Goal: Task Accomplishment & Management: Use online tool/utility

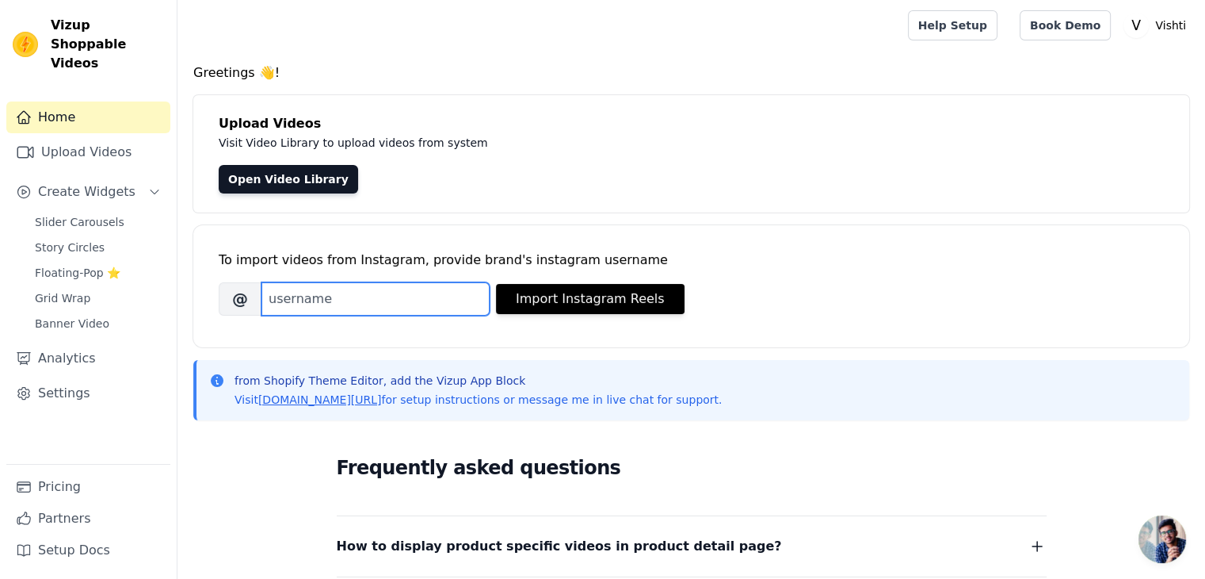
click at [291, 288] on input "Brand's Instagram Username" at bounding box center [376, 298] width 228 height 33
click at [308, 300] on input "Brand's Instagram Username" at bounding box center [376, 298] width 228 height 33
paste input "vishti.925"
type input "vishti.925"
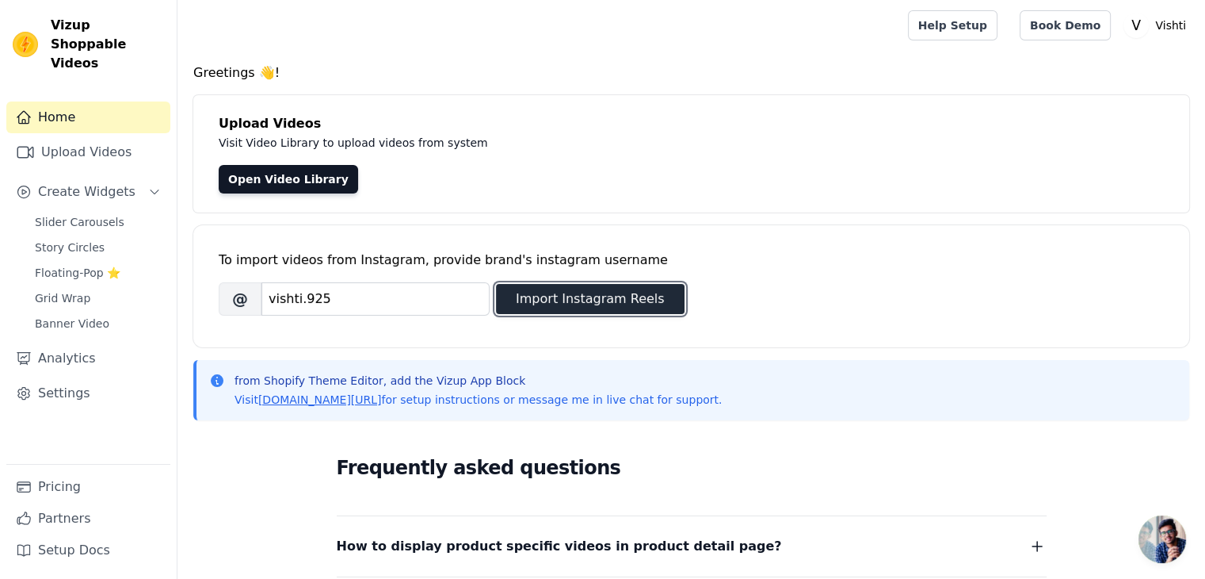
click at [606, 296] on button "Import Instagram Reels" at bounding box center [590, 299] width 189 height 30
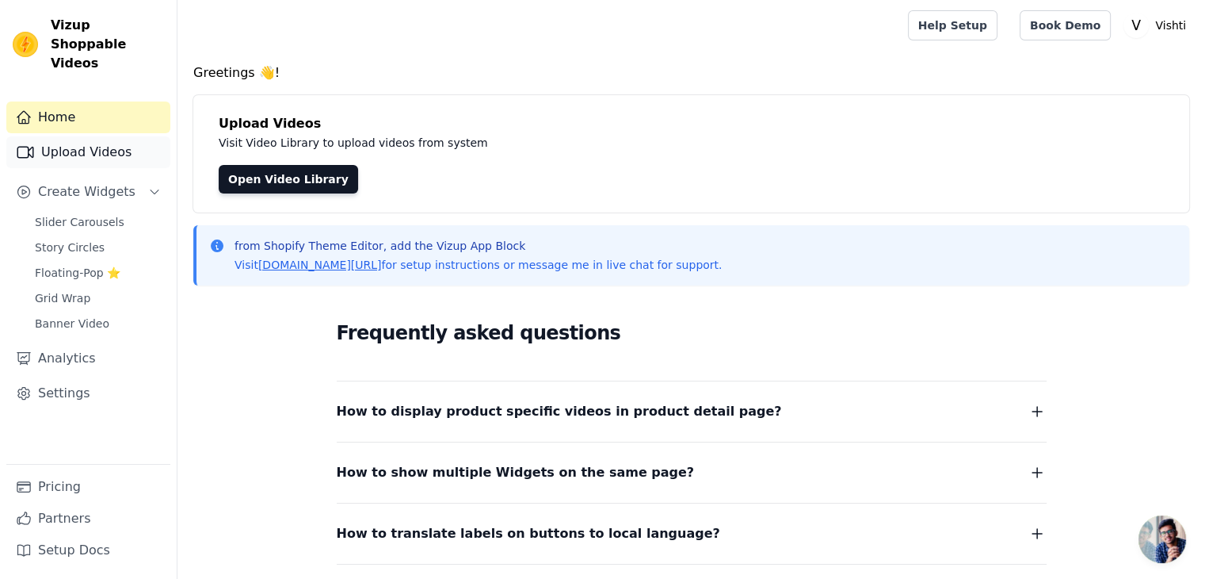
click at [68, 136] on link "Upload Videos" at bounding box center [88, 152] width 164 height 32
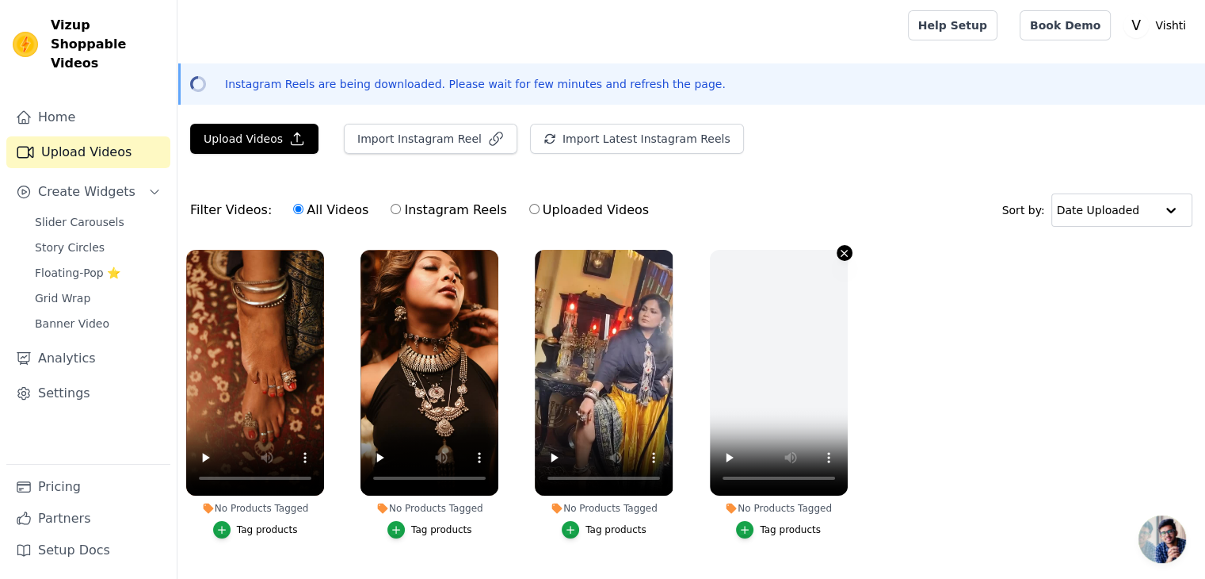
click at [842, 251] on icon "button" at bounding box center [845, 253] width 12 height 12
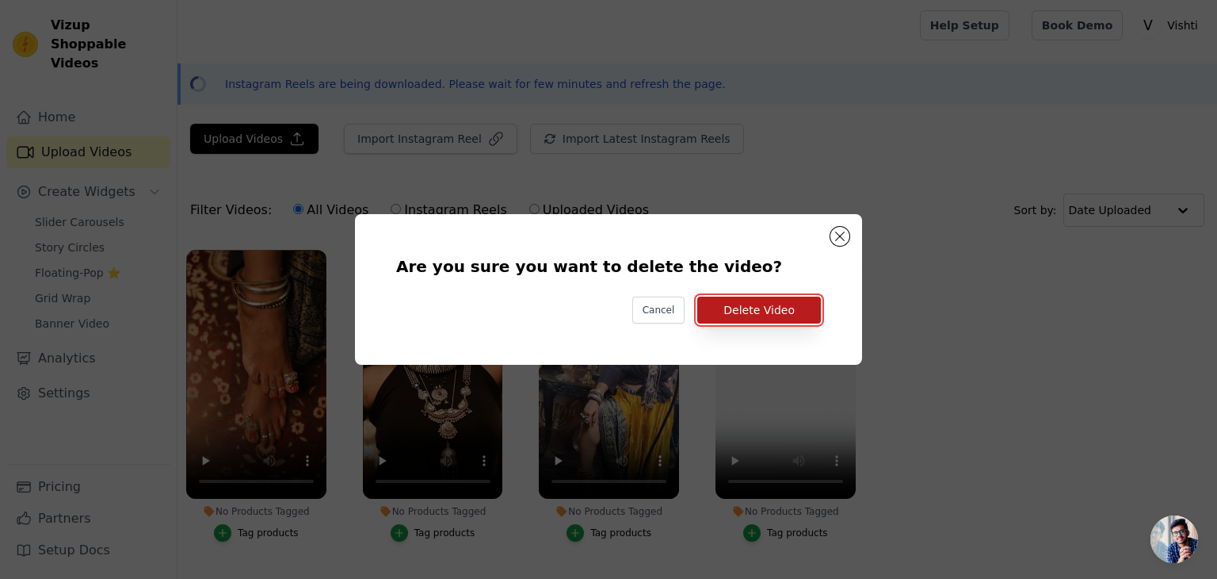
click at [783, 315] on button "Delete Video" at bounding box center [759, 309] width 124 height 27
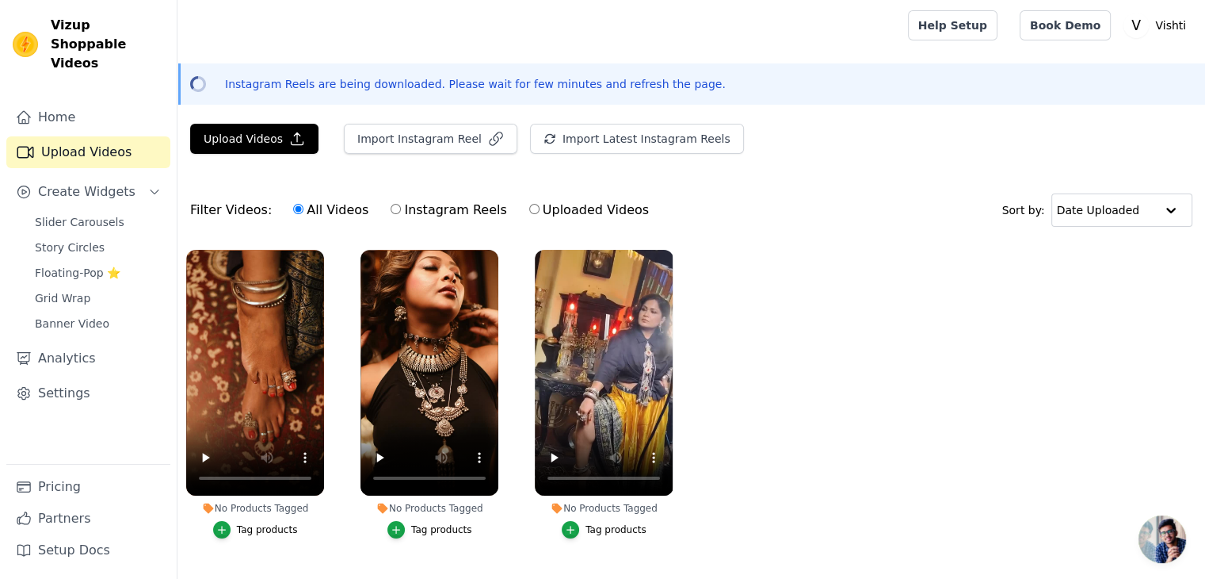
click at [764, 350] on ul "No Products Tagged Tag products No Products Tagged Tag products No Products Tag…" at bounding box center [692, 410] width 1028 height 338
click at [42, 214] on span "Slider Carousels" at bounding box center [80, 222] width 90 height 16
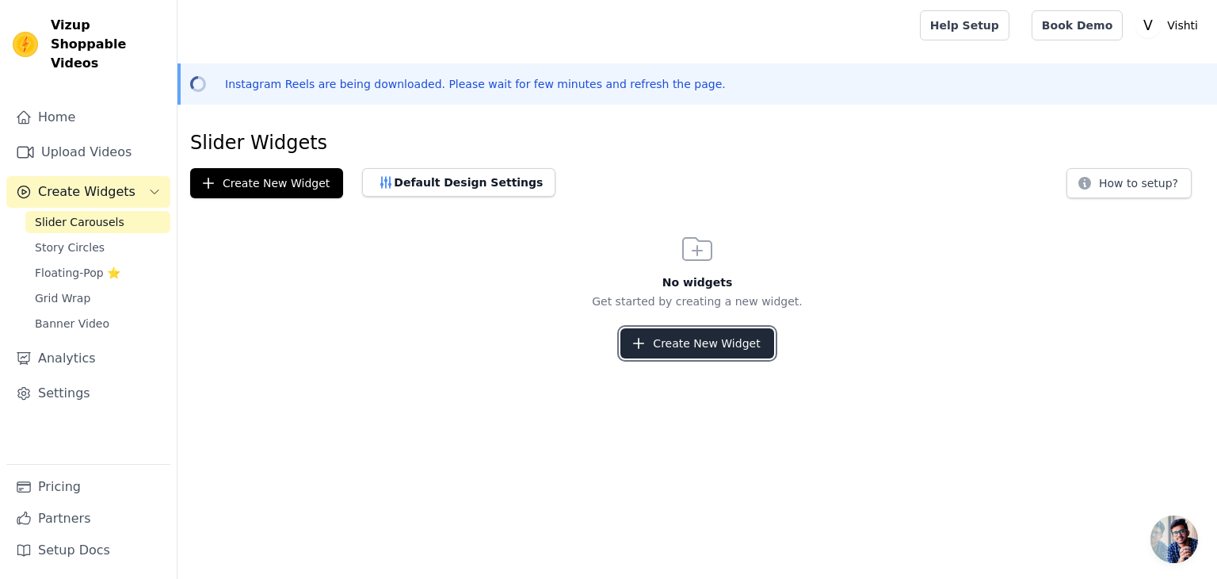
click at [655, 355] on button "Create New Widget" at bounding box center [697, 343] width 153 height 30
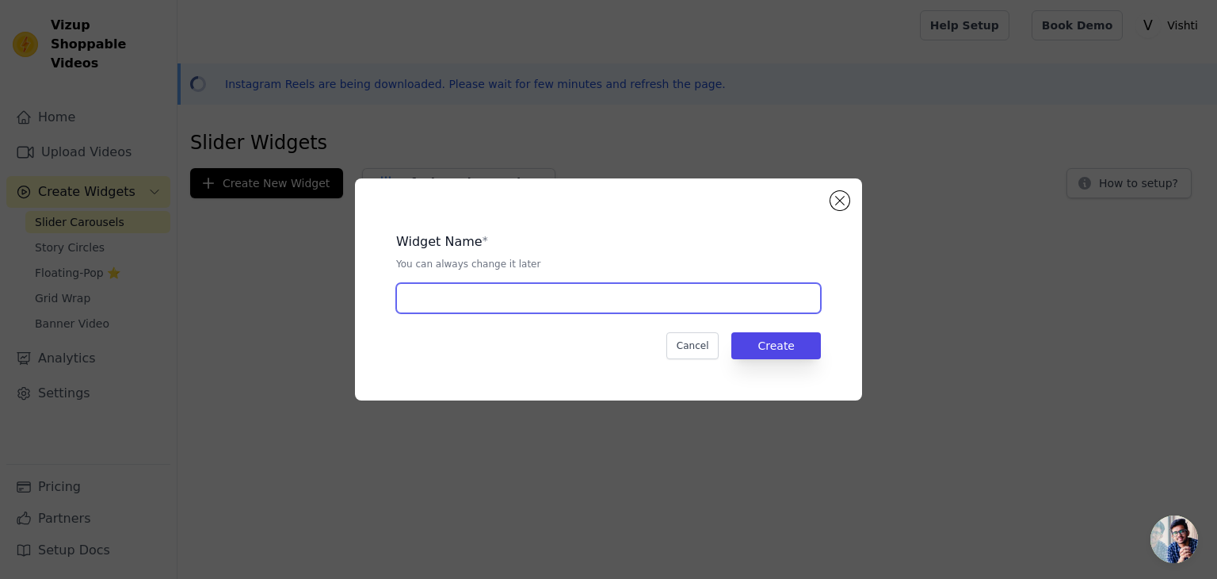
click at [501, 306] on input "text" at bounding box center [608, 298] width 425 height 30
type input "Home"
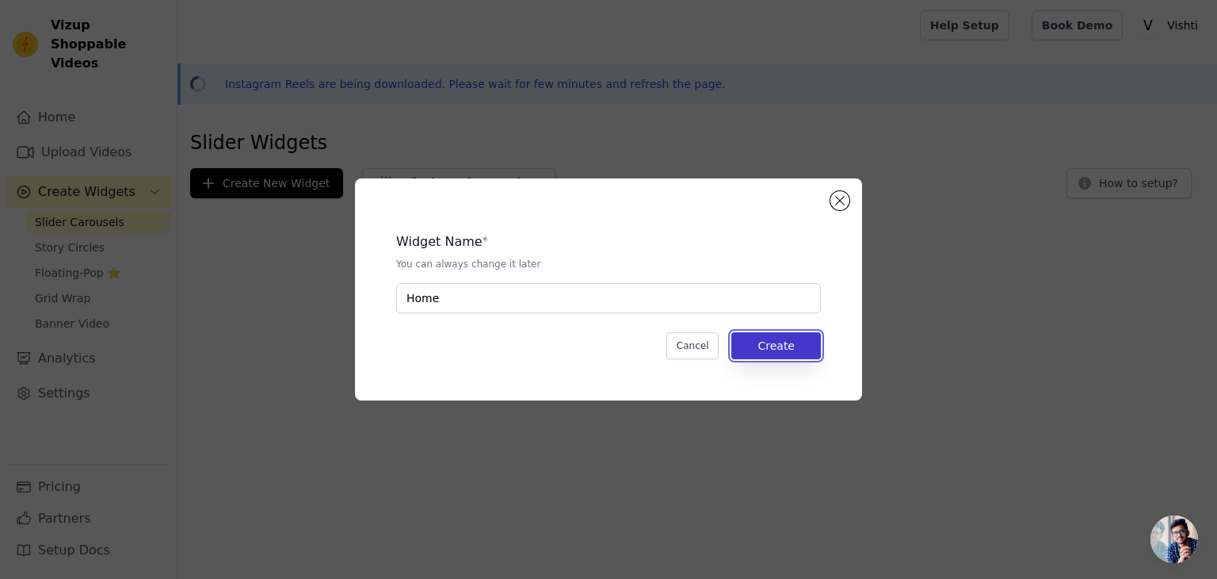
click at [777, 346] on button "Create" at bounding box center [777, 345] width 90 height 27
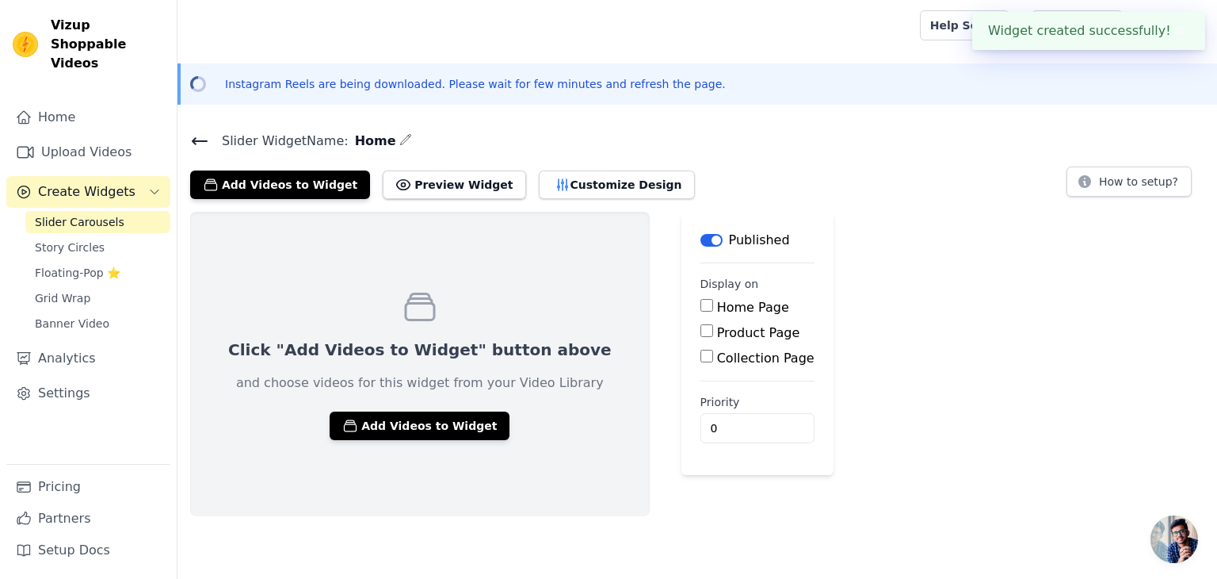
click at [701, 308] on input "Home Page" at bounding box center [707, 305] width 13 height 13
checkbox input "true"
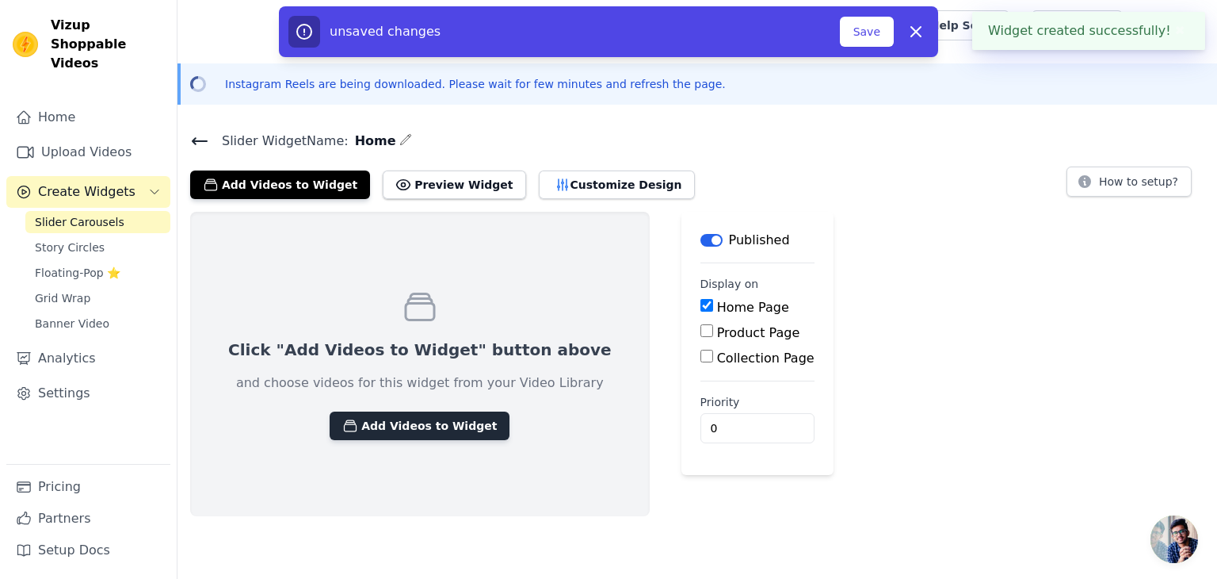
click at [422, 424] on button "Add Videos to Widget" at bounding box center [420, 425] width 180 height 29
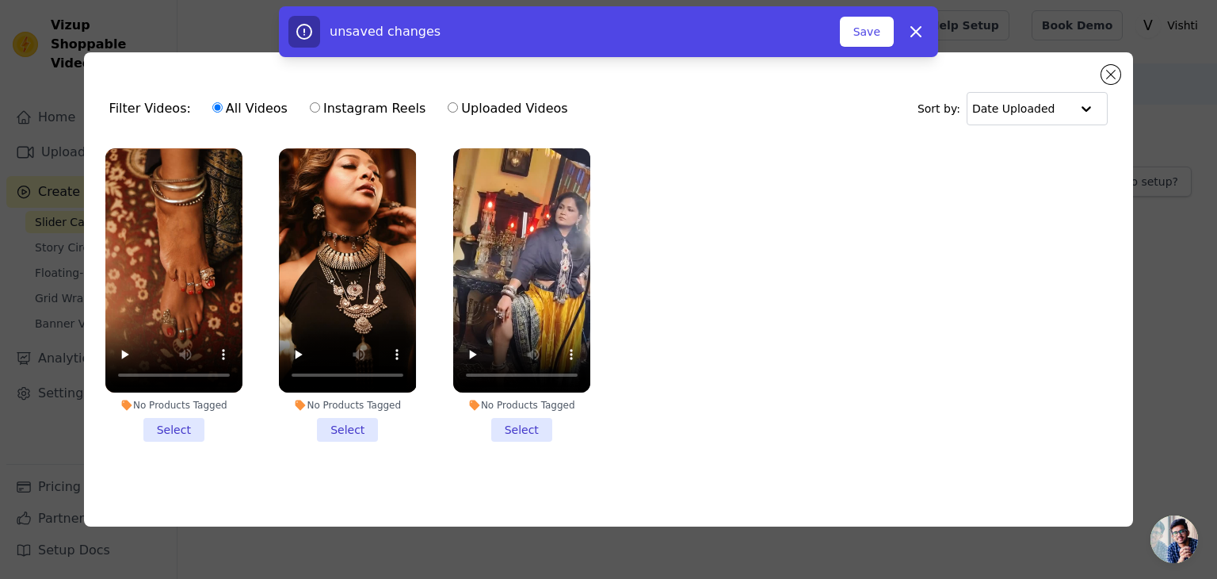
click at [172, 428] on li "No Products Tagged Select" at bounding box center [173, 294] width 137 height 293
click at [0, 0] on input "No Products Tagged Select" at bounding box center [0, 0] width 0 height 0
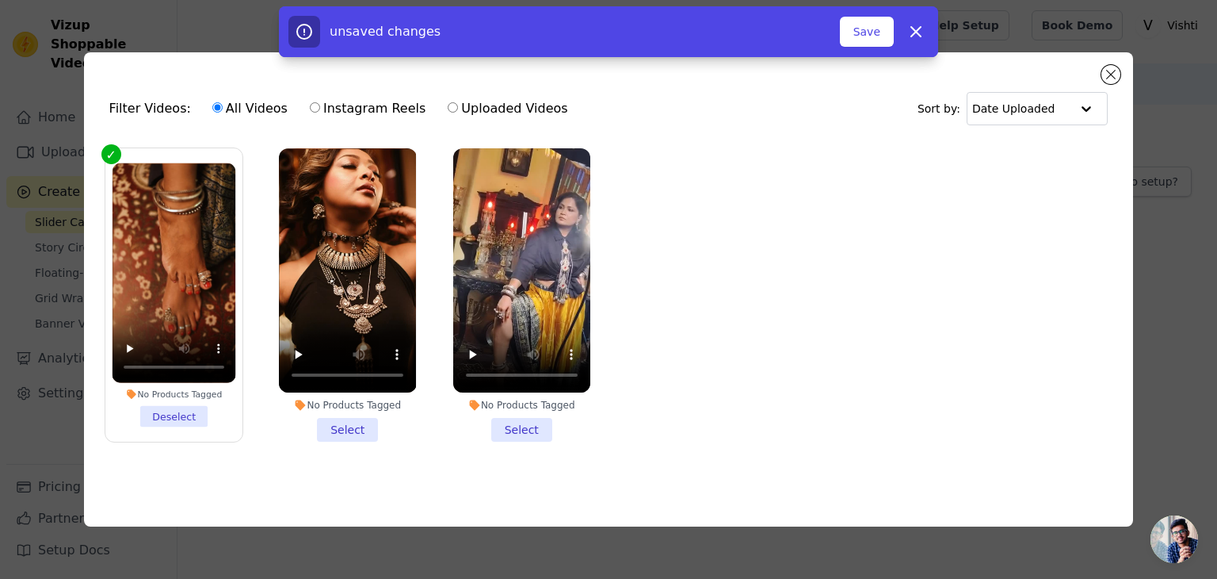
click at [333, 426] on li "No Products Tagged Select" at bounding box center [347, 294] width 137 height 293
click at [0, 0] on input "No Products Tagged Select" at bounding box center [0, 0] width 0 height 0
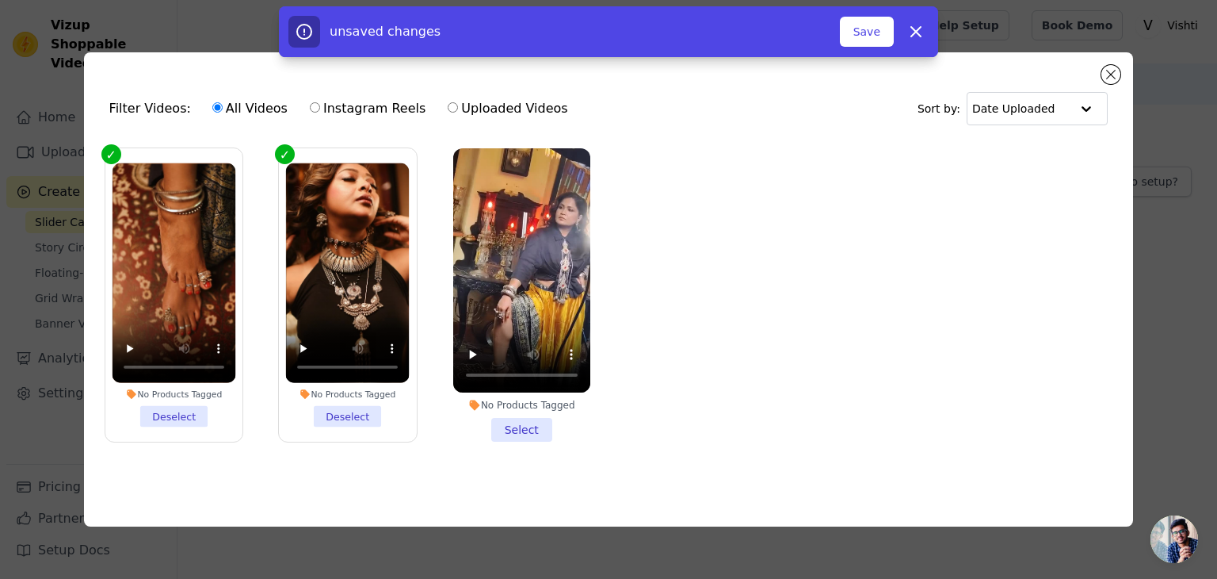
click at [517, 421] on li "No Products Tagged Select" at bounding box center [521, 294] width 137 height 293
click at [0, 0] on input "No Products Tagged Select" at bounding box center [0, 0] width 0 height 0
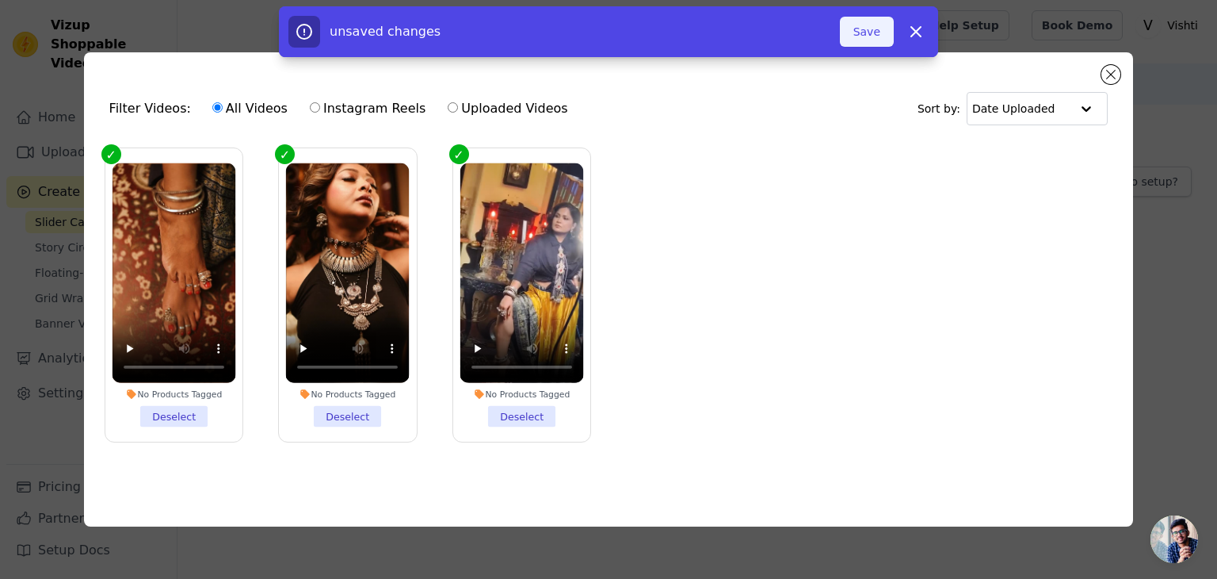
click at [869, 32] on button "Save" at bounding box center [867, 32] width 54 height 30
click at [859, 40] on button "Add To Widget" at bounding box center [841, 32] width 106 height 30
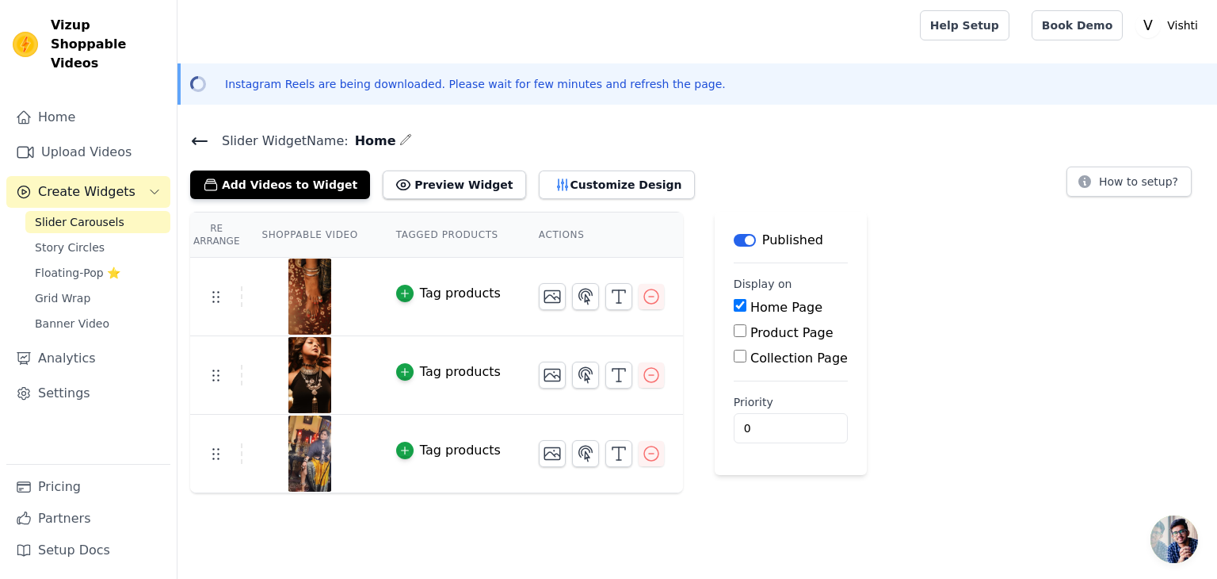
click at [441, 316] on td "Tag products" at bounding box center [448, 297] width 143 height 78
click at [609, 292] on icon "button" at bounding box center [618, 296] width 19 height 19
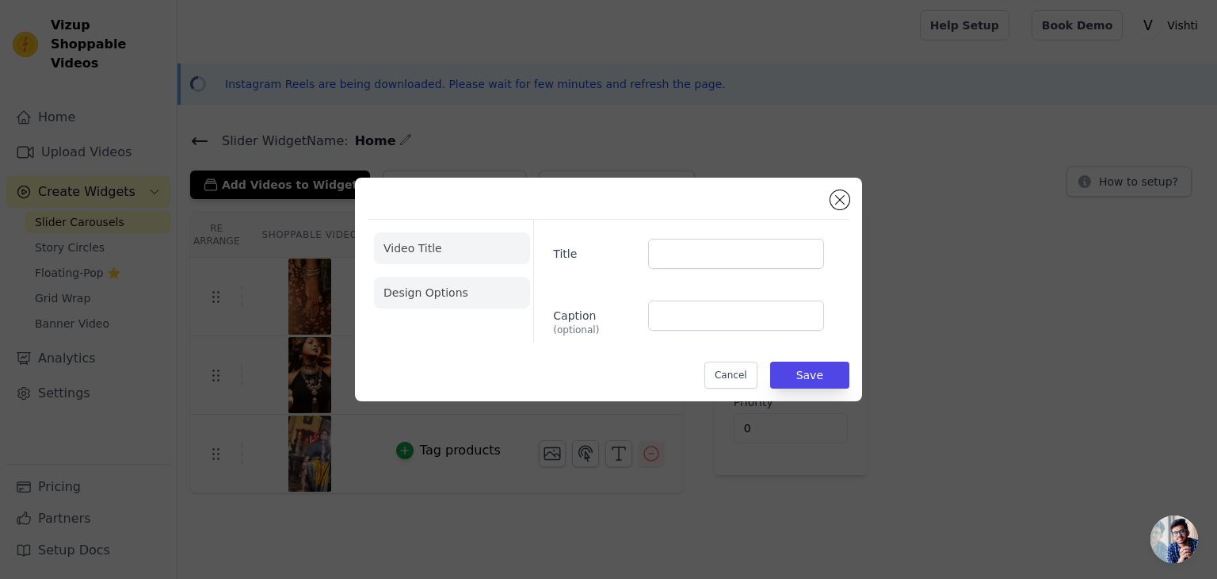
click at [493, 292] on li "Design Options" at bounding box center [452, 293] width 156 height 32
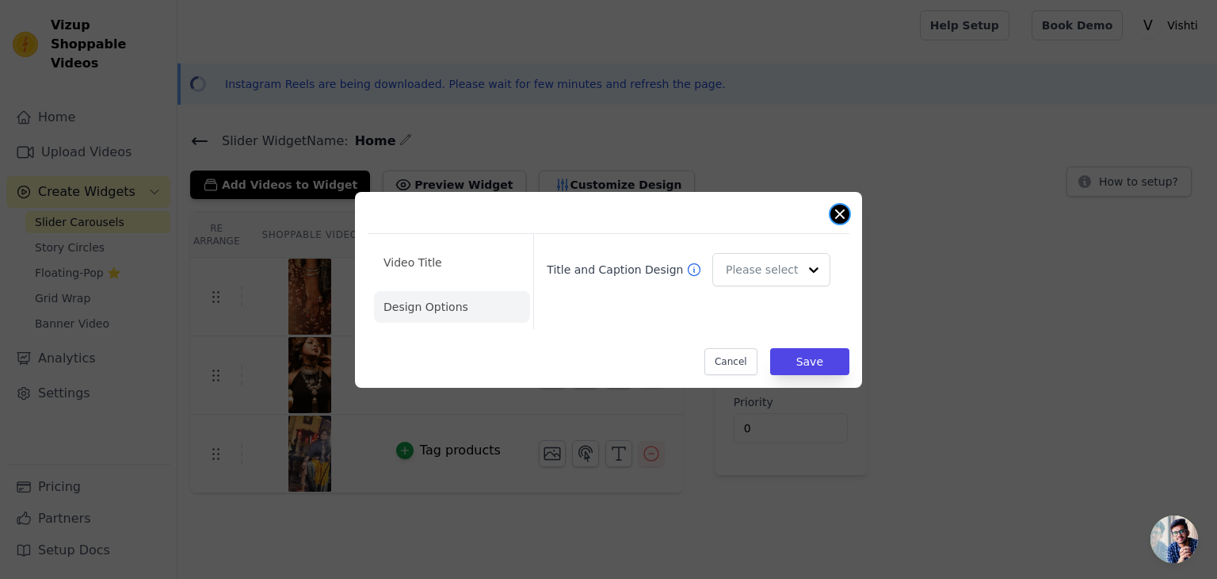
click at [839, 212] on button "Close modal" at bounding box center [840, 213] width 19 height 19
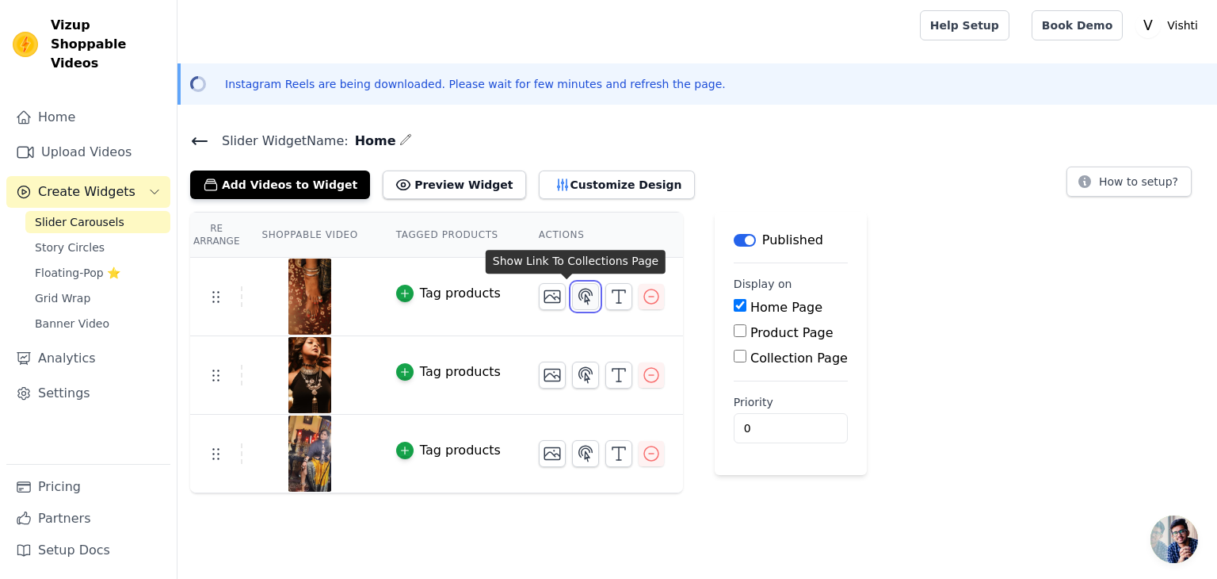
click at [579, 293] on icon "button" at bounding box center [585, 295] width 13 height 15
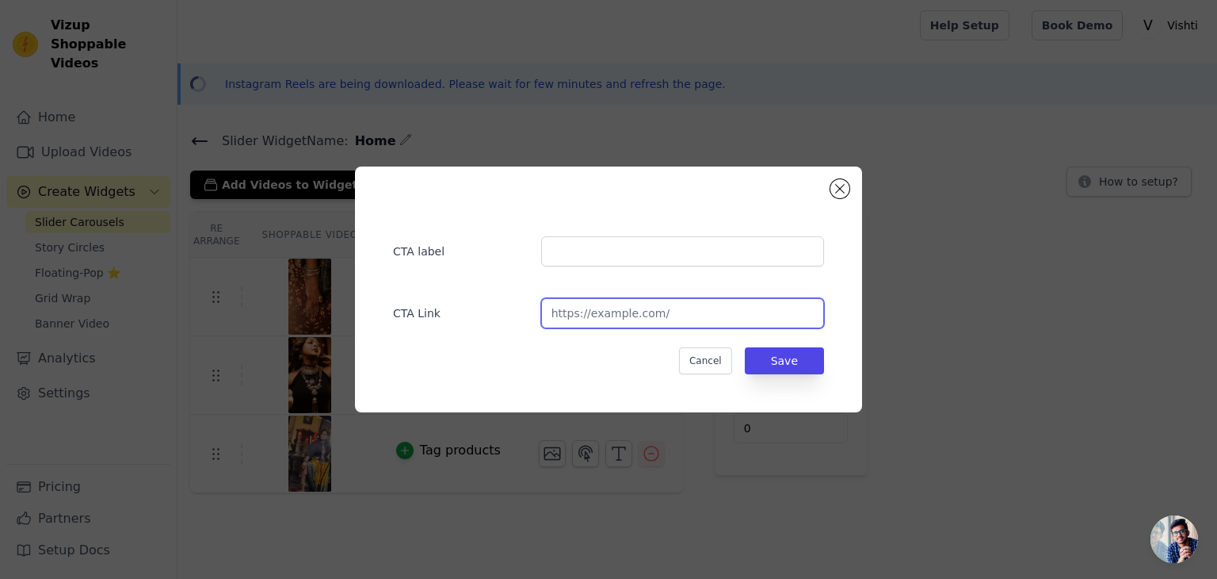
click at [592, 316] on input "url" at bounding box center [682, 313] width 283 height 30
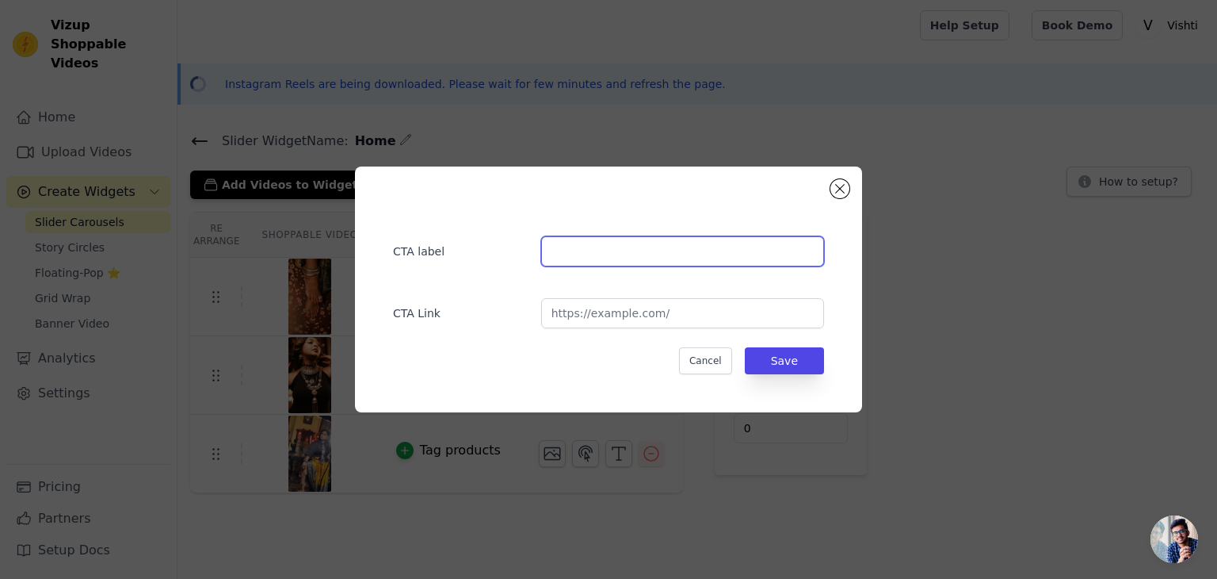
click at [599, 240] on input "text" at bounding box center [682, 251] width 283 height 30
click at [846, 183] on button "Close modal" at bounding box center [840, 188] width 19 height 19
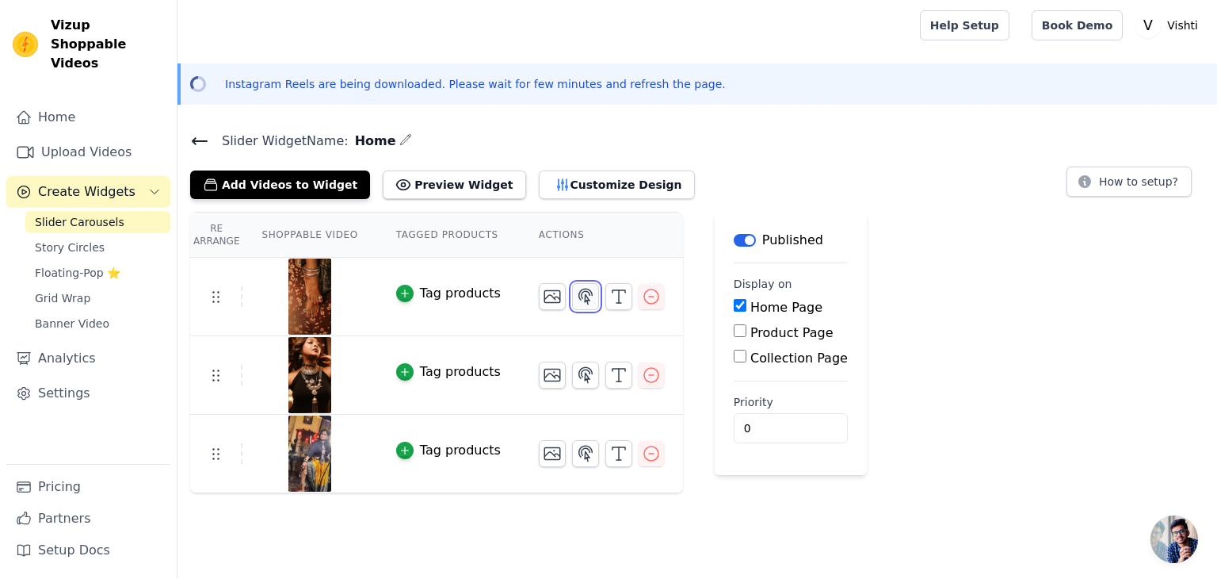
click at [576, 298] on icon "button" at bounding box center [585, 296] width 19 height 19
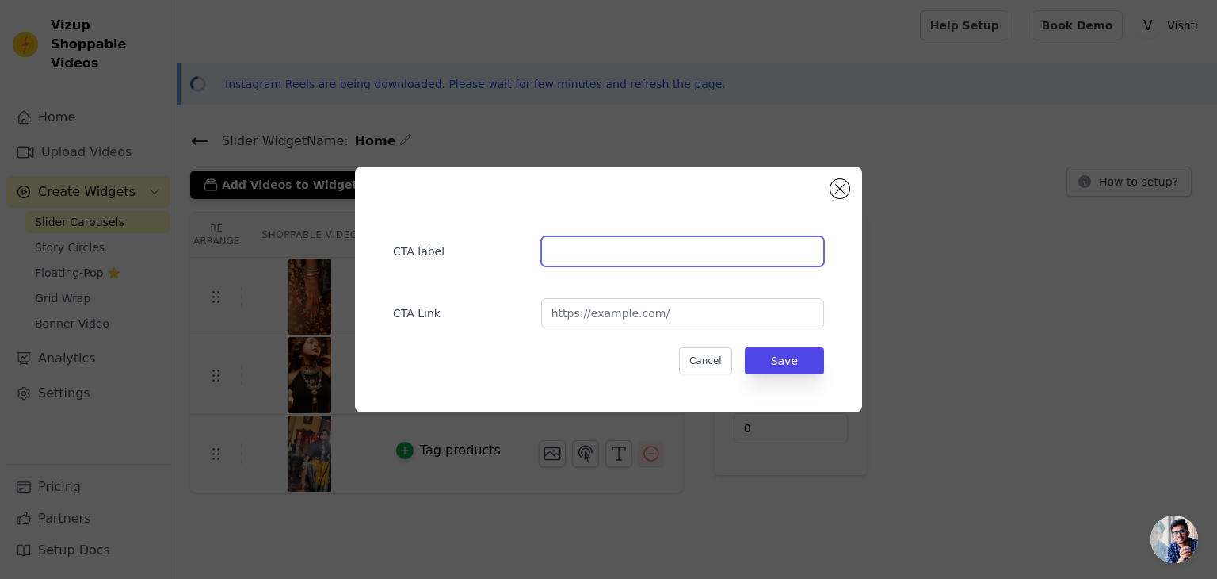
click at [652, 264] on input "text" at bounding box center [682, 251] width 283 height 30
type input "View"
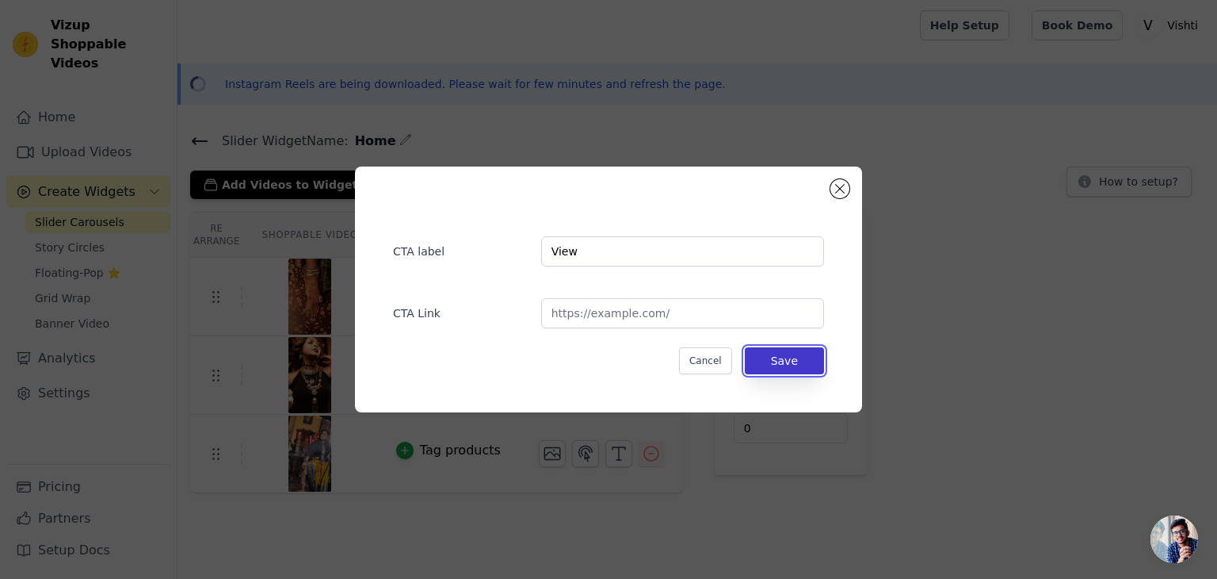
click at [772, 362] on button "Save" at bounding box center [784, 360] width 79 height 27
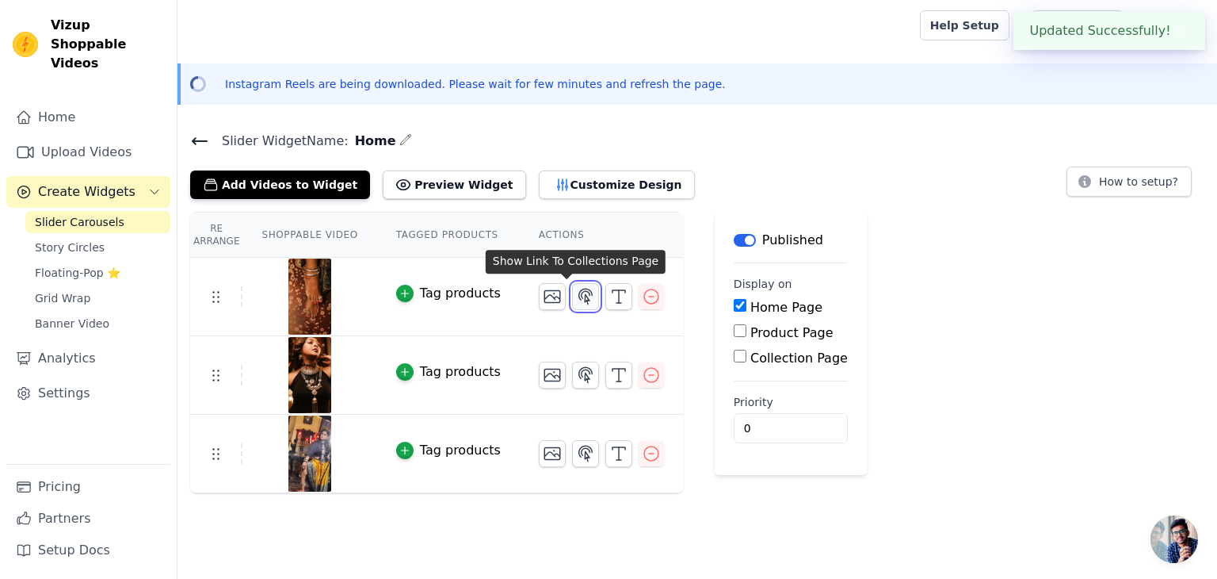
click at [576, 303] on icon "button" at bounding box center [585, 296] width 19 height 19
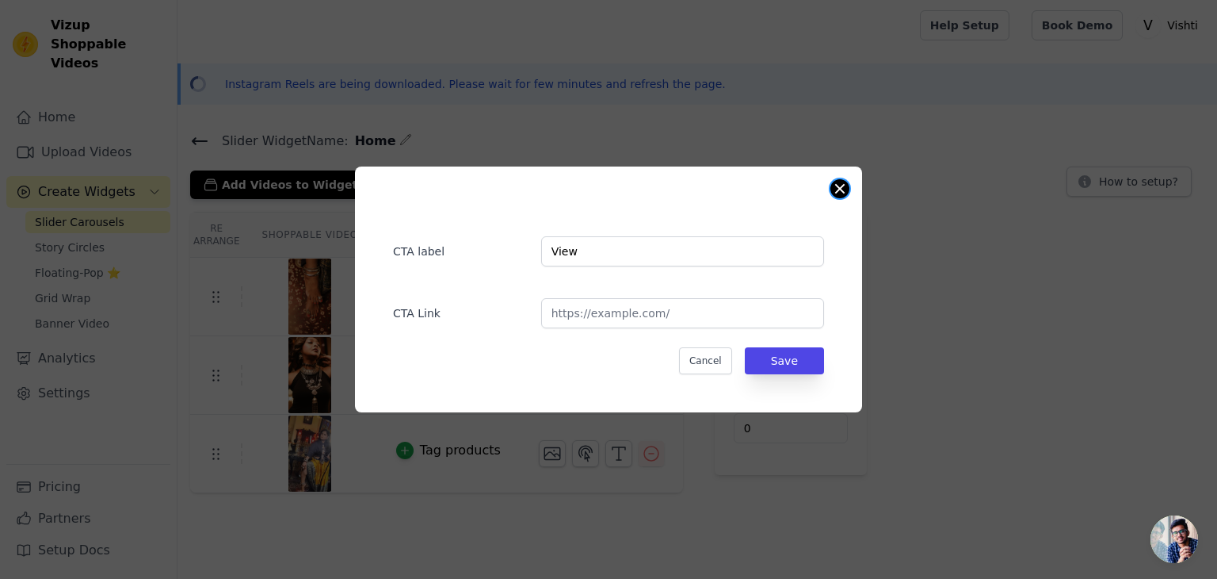
click at [846, 188] on button "Close modal" at bounding box center [840, 188] width 19 height 19
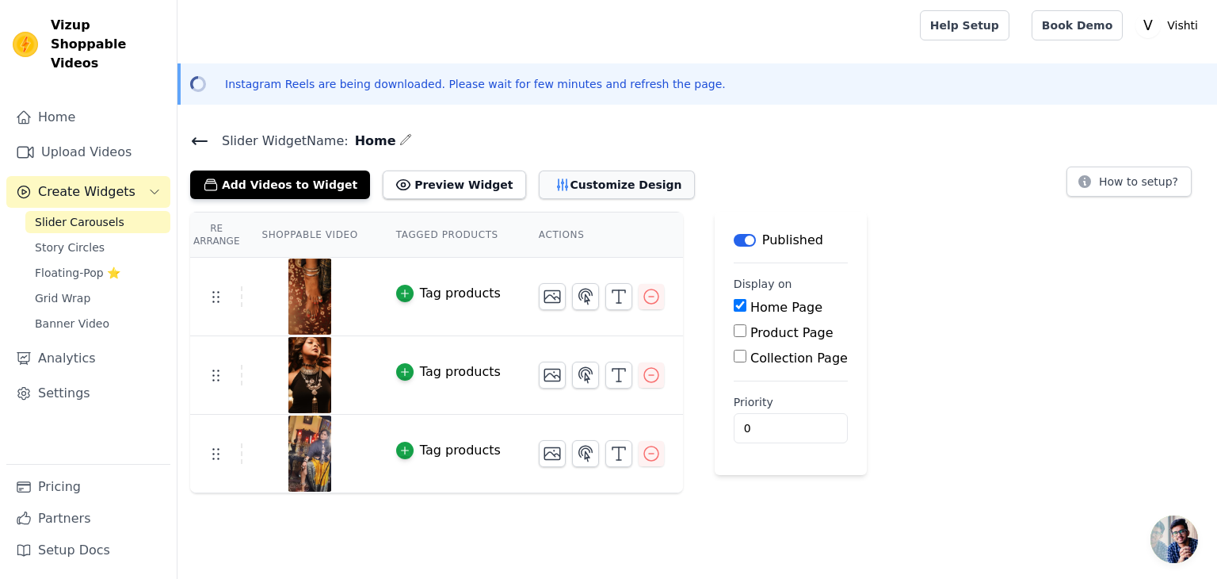
click at [555, 183] on icon "button" at bounding box center [563, 185] width 16 height 16
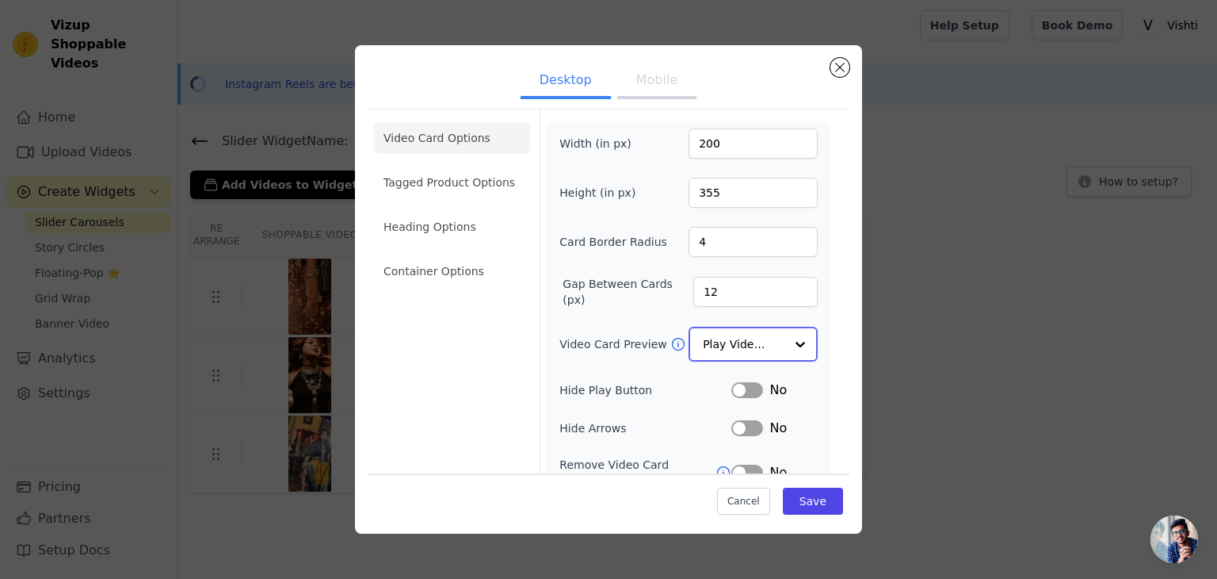
click at [742, 345] on input "Video Card Preview" at bounding box center [744, 344] width 82 height 32
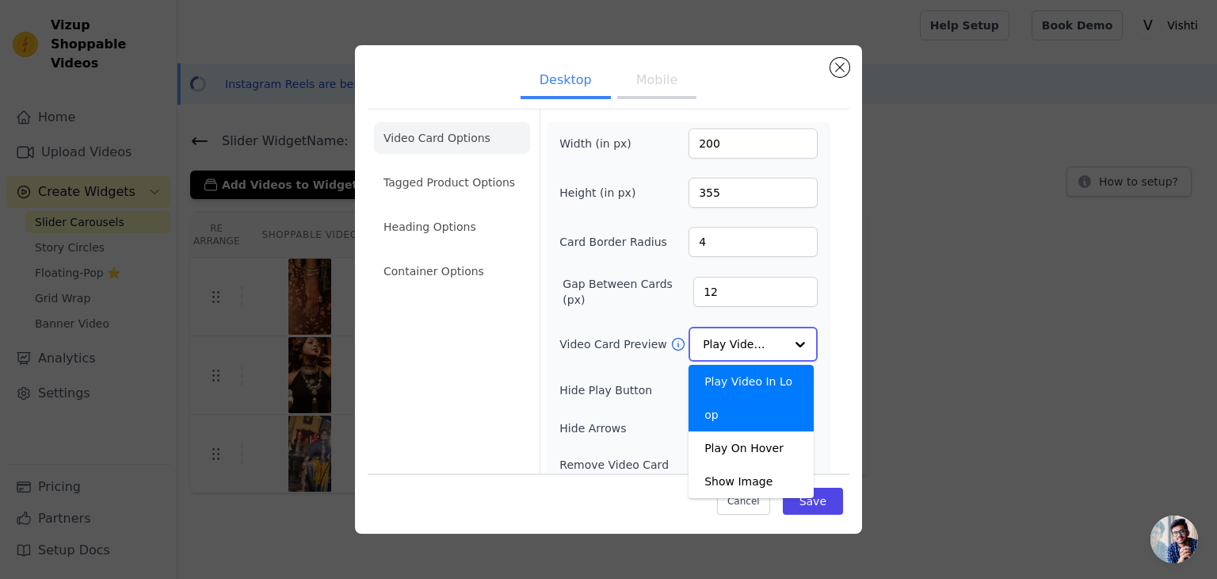
click at [757, 383] on div "Play Video In Loop" at bounding box center [751, 398] width 125 height 67
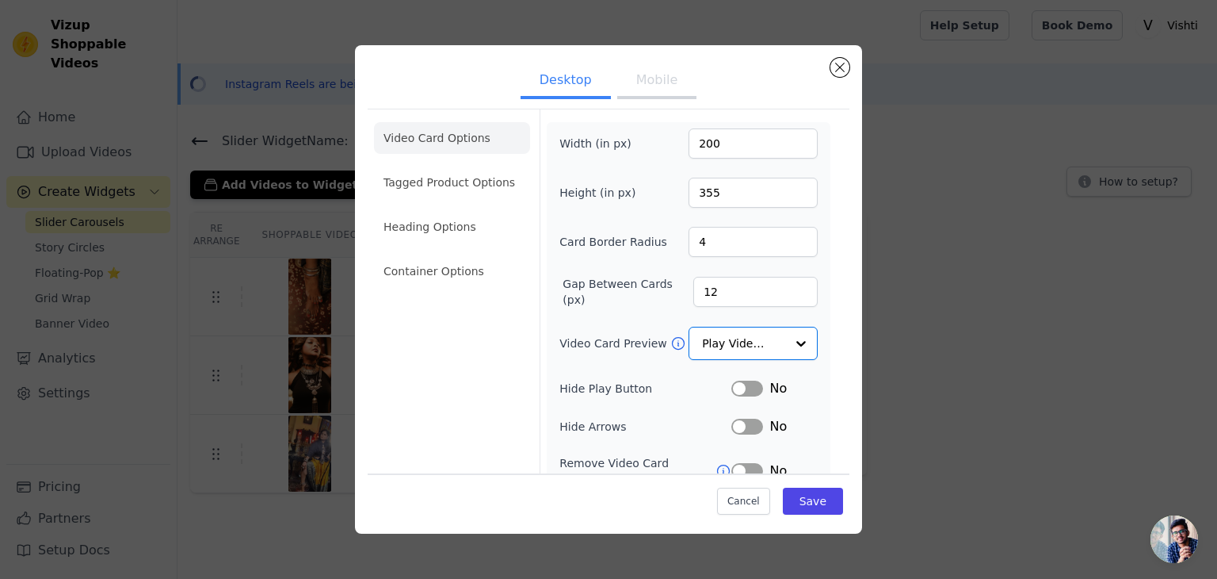
click at [738, 387] on button "Label" at bounding box center [748, 388] width 32 height 16
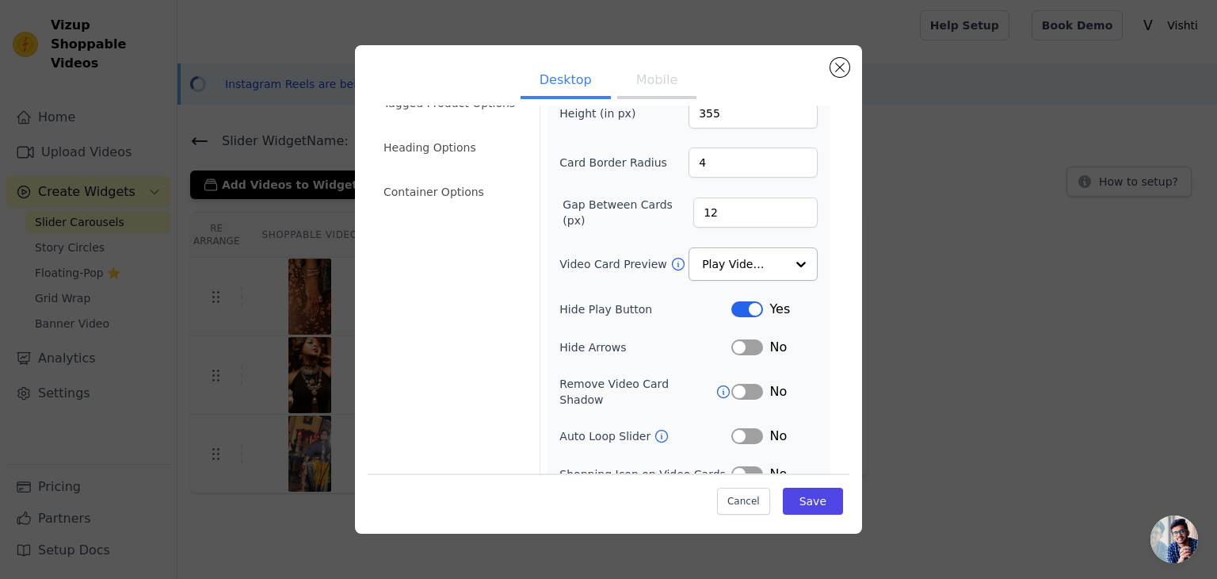
click at [735, 428] on button "Label" at bounding box center [748, 436] width 32 height 16
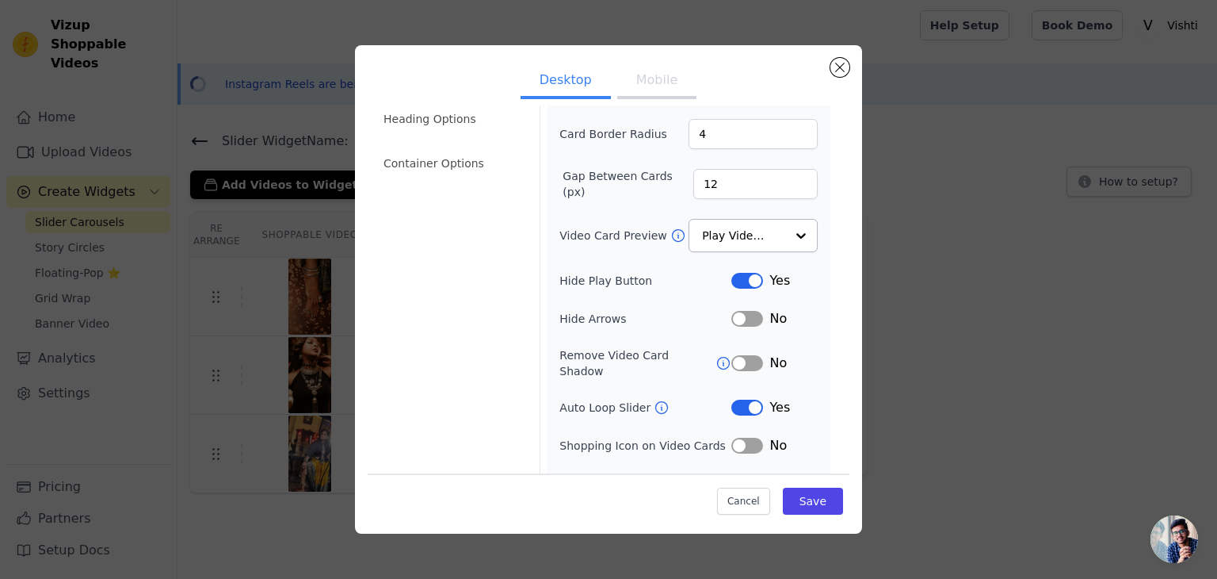
scroll to position [124, 0]
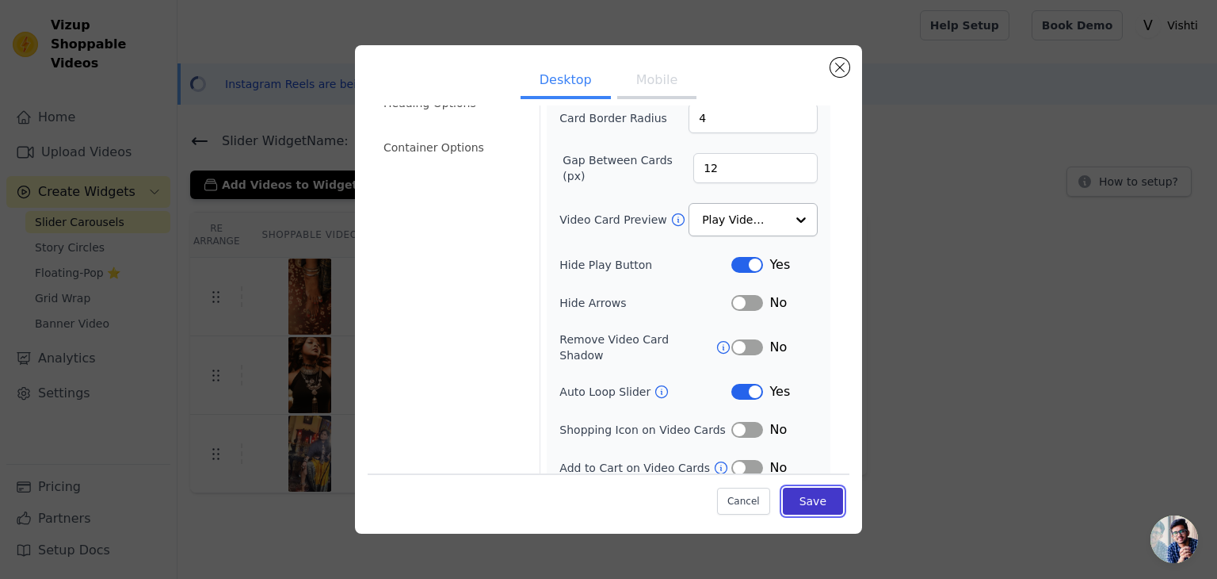
click at [798, 496] on button "Save" at bounding box center [813, 500] width 60 height 27
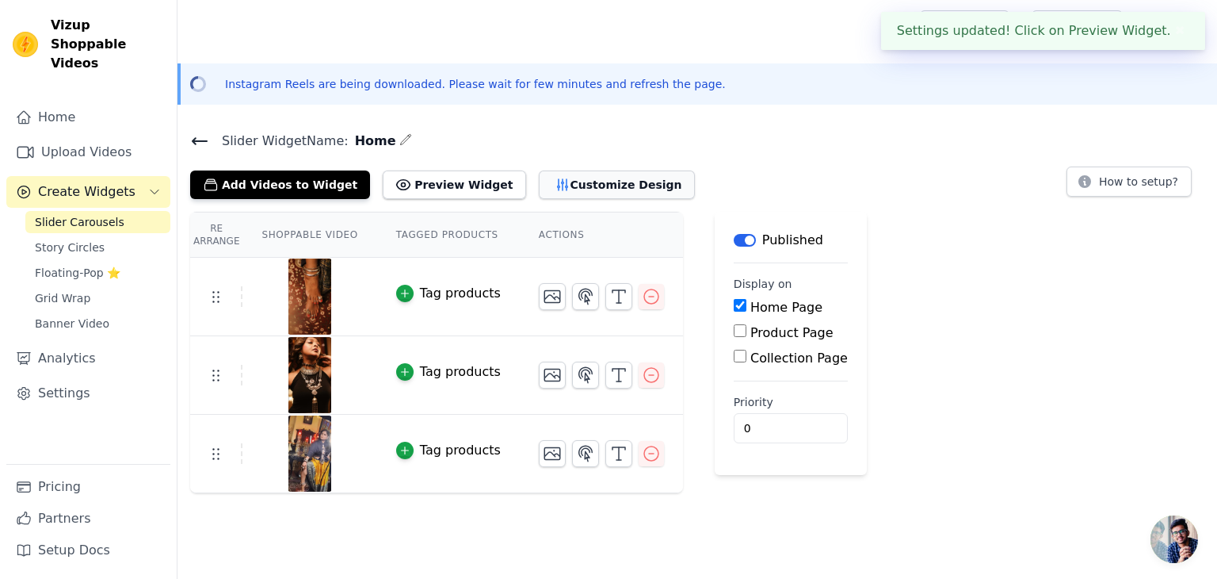
click at [574, 182] on button "Customize Design" at bounding box center [617, 184] width 156 height 29
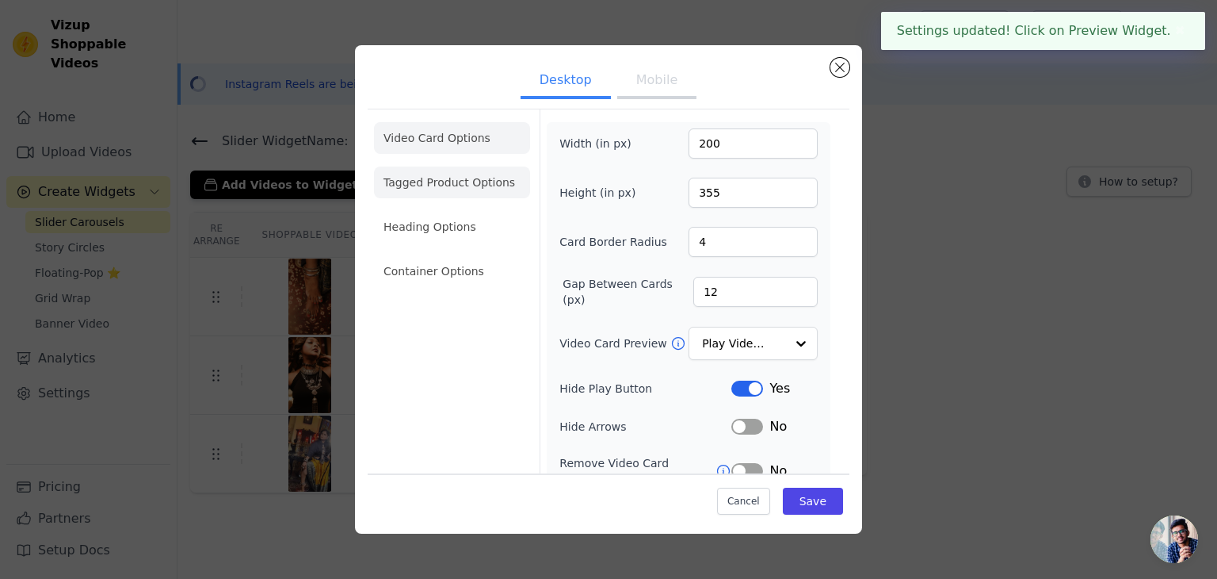
click at [461, 255] on li "Tagged Product Options" at bounding box center [452, 271] width 156 height 32
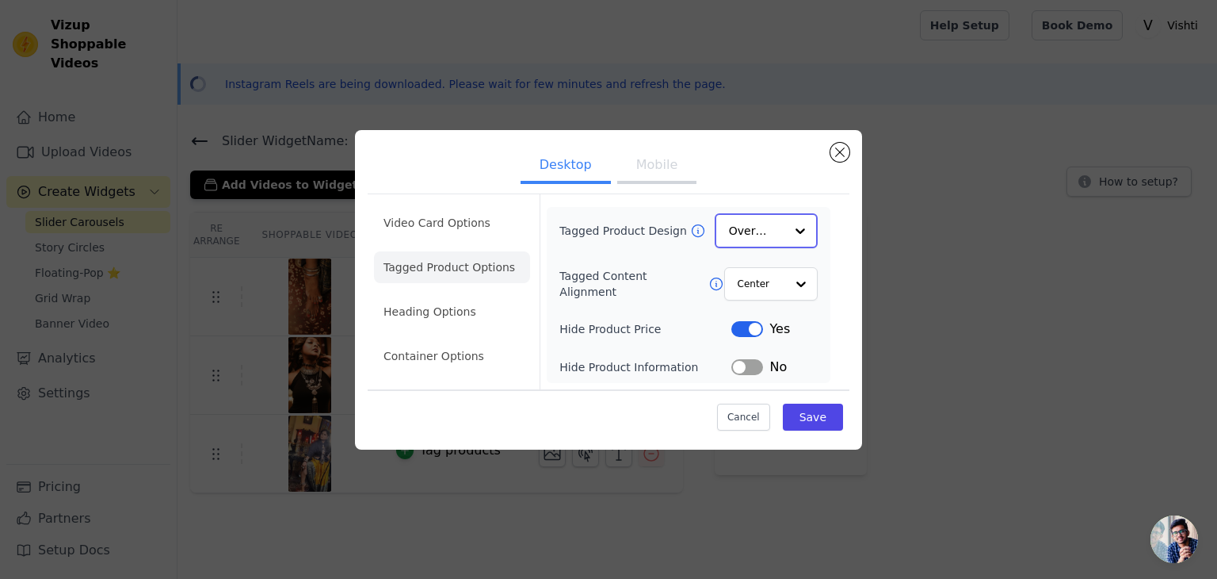
click at [743, 233] on input "Tagged Product Design" at bounding box center [756, 231] width 55 height 32
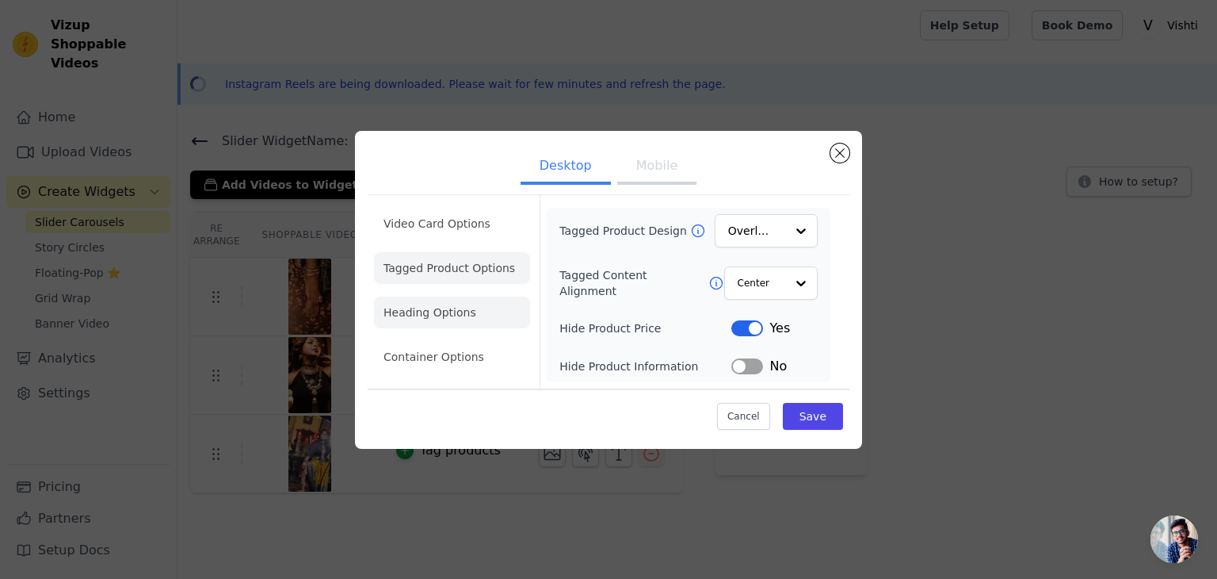
click at [412, 312] on li "Heading Options" at bounding box center [452, 312] width 156 height 32
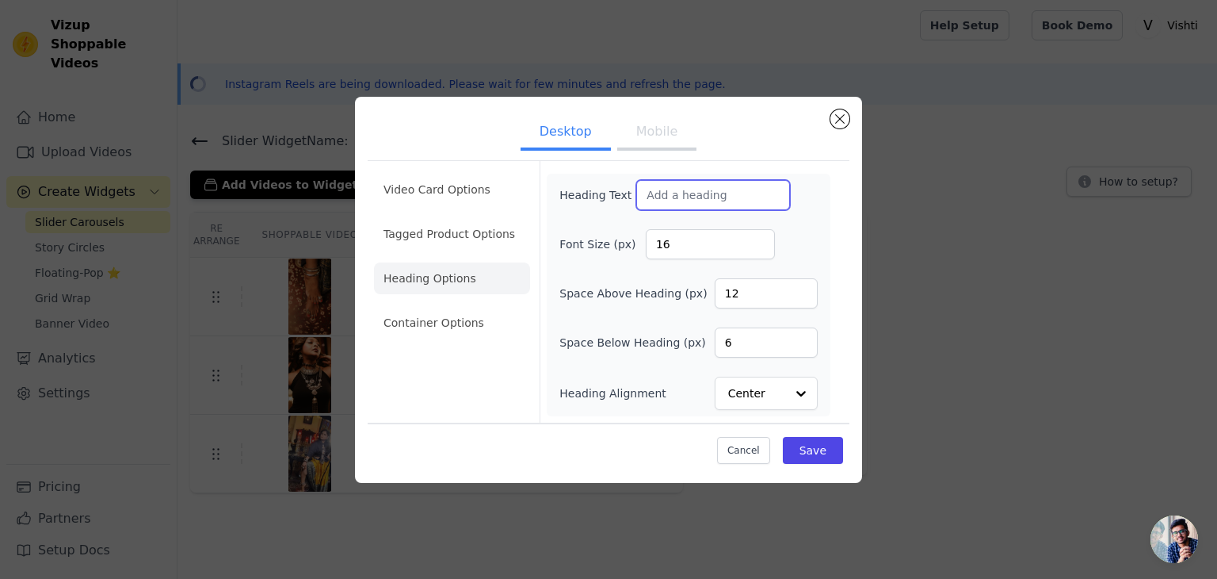
click at [666, 195] on input "Heading Text" at bounding box center [713, 195] width 154 height 30
click at [828, 123] on ul "Desktop Mobile" at bounding box center [609, 133] width 482 height 48
drag, startPoint x: 850, startPoint y: 118, endPoint x: 842, endPoint y: 136, distance: 19.2
click at [850, 118] on div "Desktop Mobile Video Card Options Tagged Product Options Heading Options Contai…" at bounding box center [608, 290] width 507 height 386
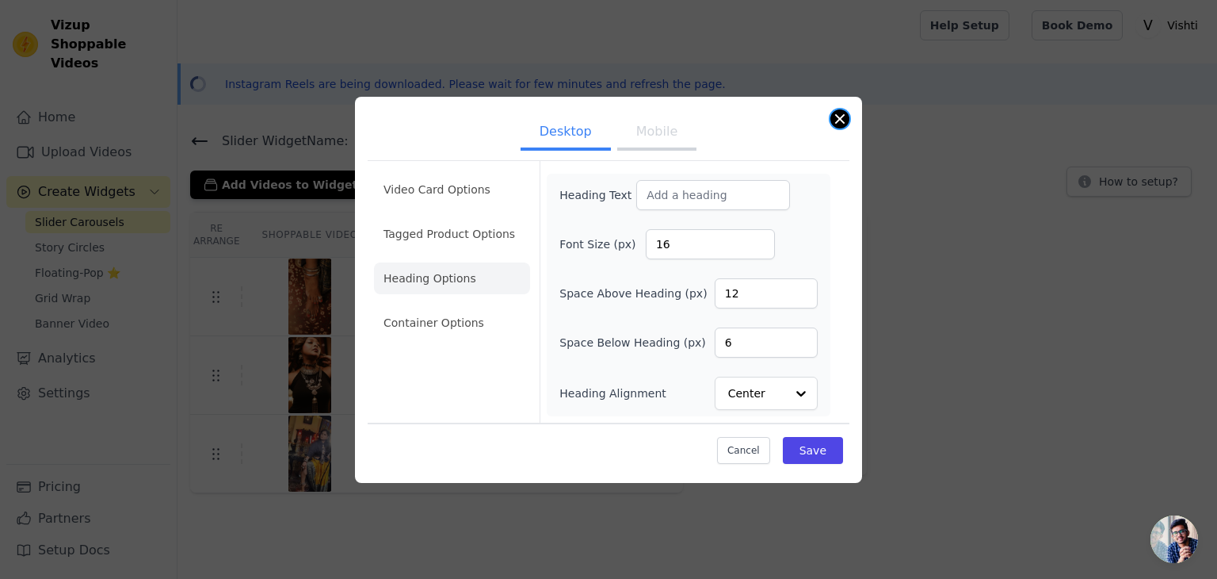
click at [841, 127] on button "Close modal" at bounding box center [840, 118] width 19 height 19
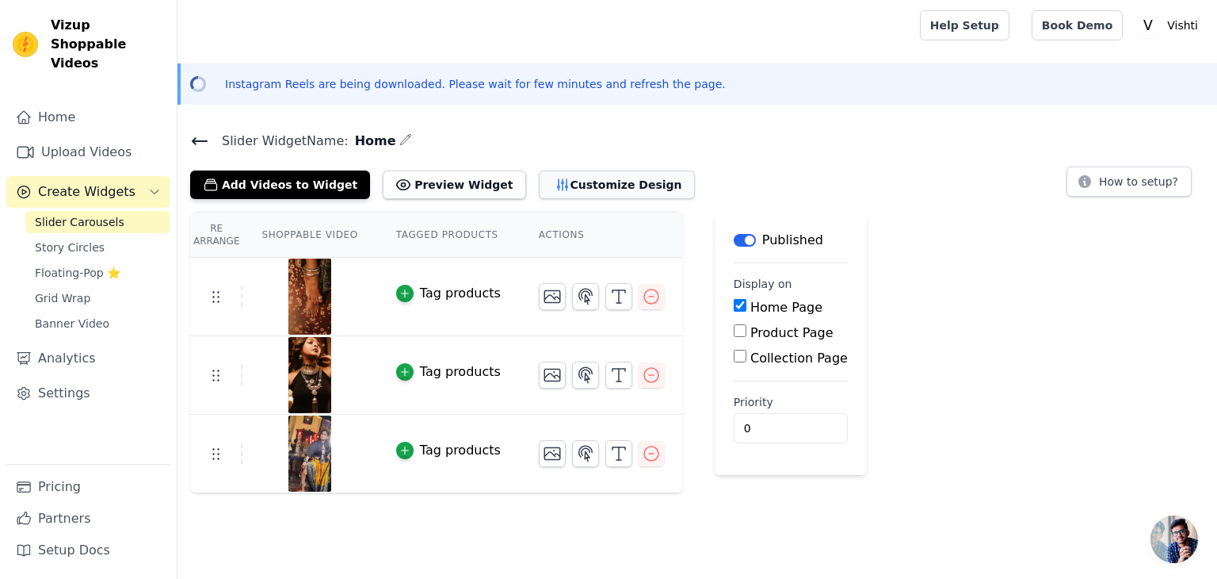
click at [567, 183] on button "Customize Design" at bounding box center [617, 184] width 156 height 29
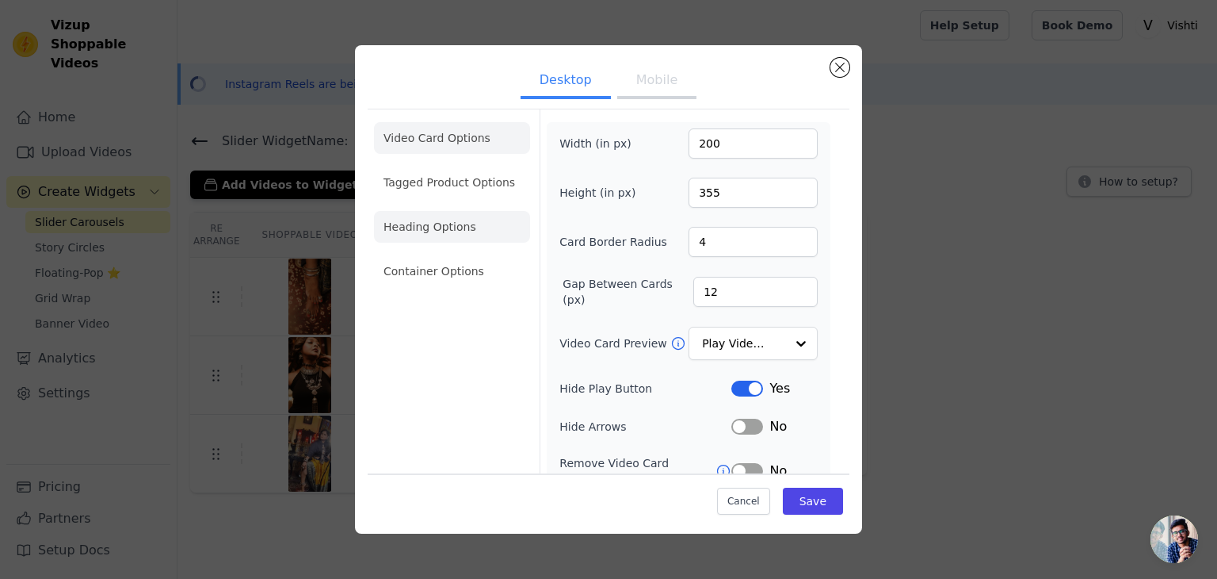
click at [420, 235] on li "Heading Options" at bounding box center [452, 227] width 156 height 32
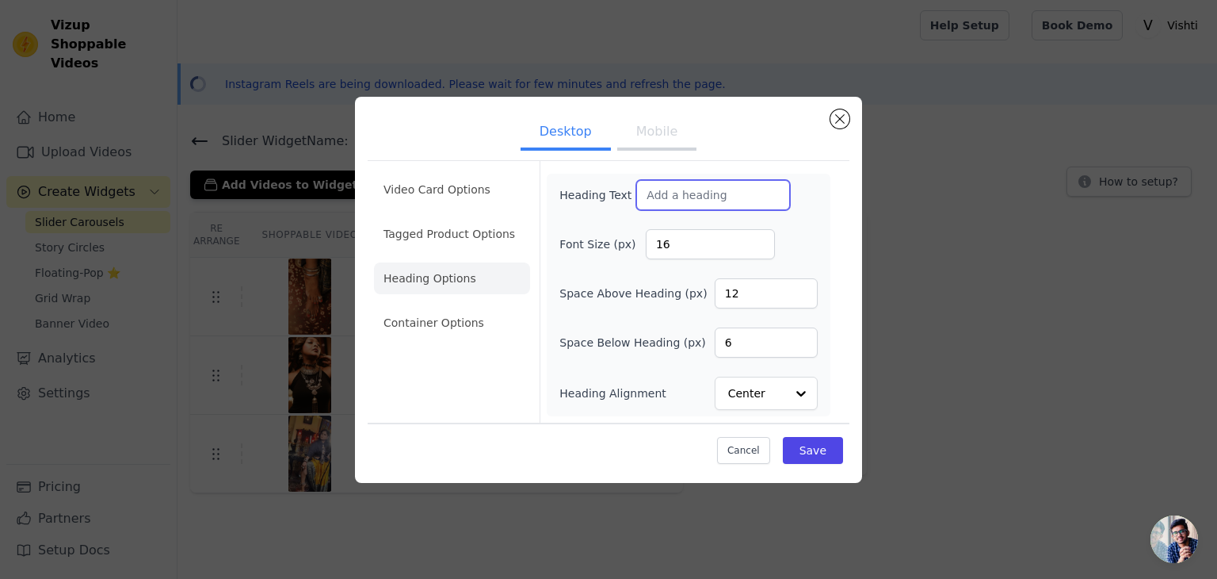
click at [669, 192] on input "Heading Text" at bounding box center [713, 195] width 154 height 30
click at [674, 243] on input "16" at bounding box center [710, 244] width 129 height 30
click at [759, 314] on div "Heading Text Font Size (px) 16 Space Above Heading (px) 12 Space Below Heading …" at bounding box center [689, 295] width 258 height 230
click at [454, 311] on li "Container Options" at bounding box center [452, 323] width 156 height 32
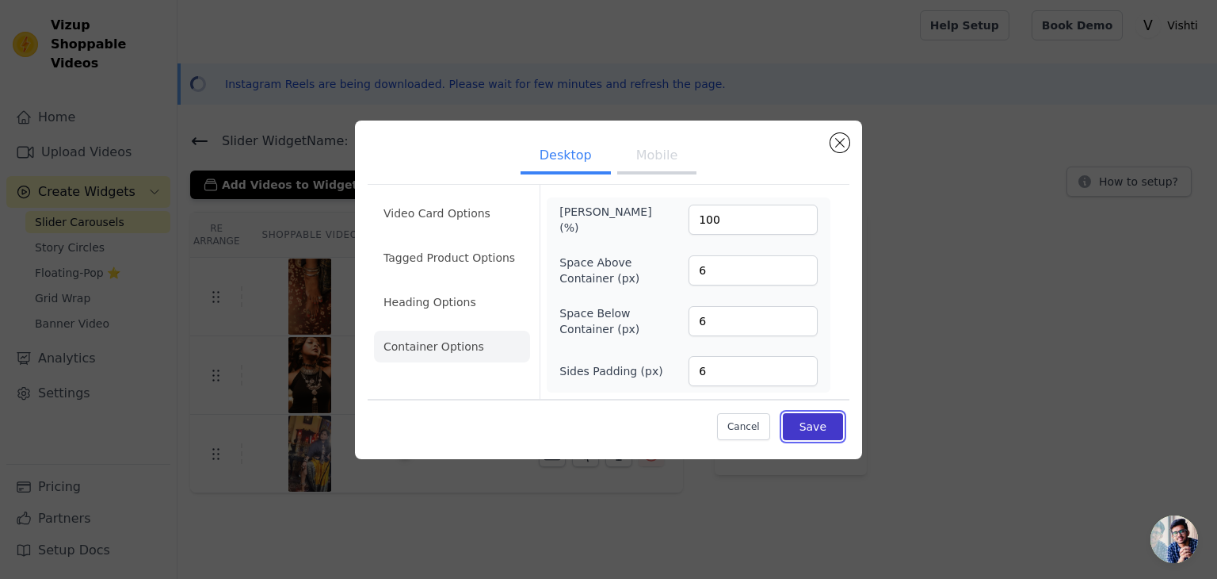
click at [802, 426] on button "Save" at bounding box center [813, 426] width 60 height 27
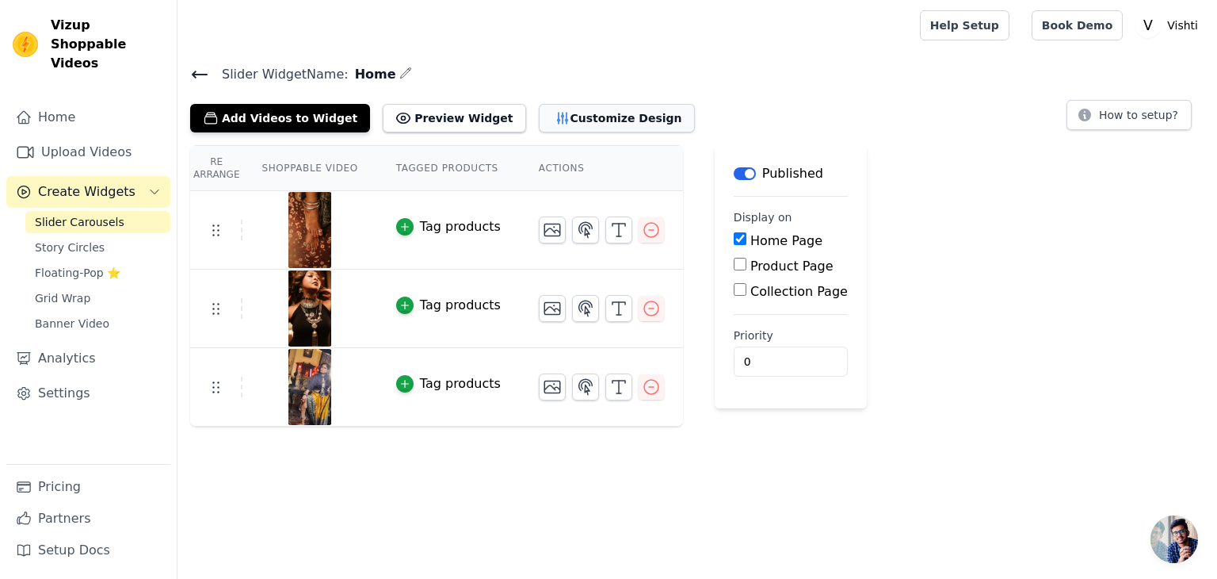
click at [552, 116] on button "Customize Design" at bounding box center [617, 118] width 156 height 29
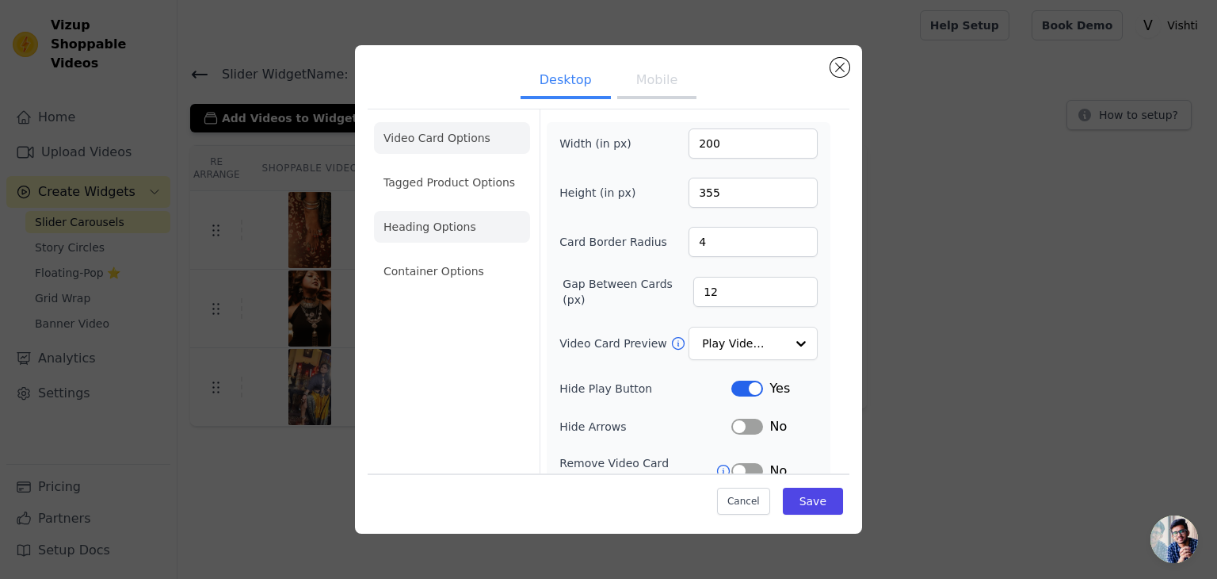
click at [461, 212] on li "Heading Options" at bounding box center [452, 227] width 156 height 32
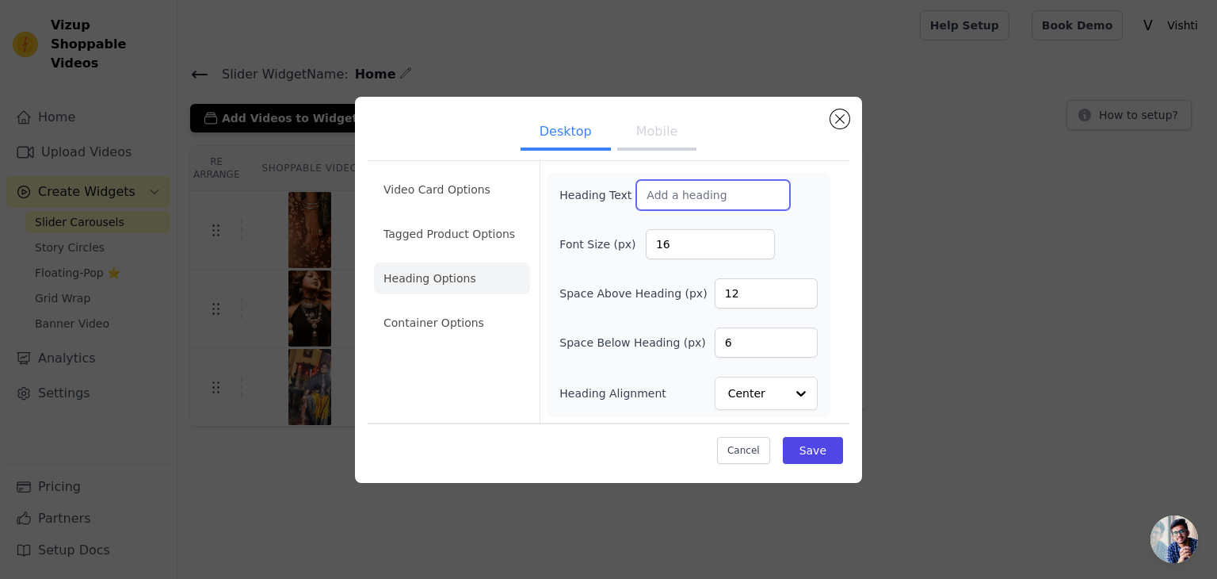
click at [663, 195] on input "Heading Text" at bounding box center [713, 195] width 154 height 30
click at [655, 136] on button "Mobile" at bounding box center [656, 133] width 79 height 35
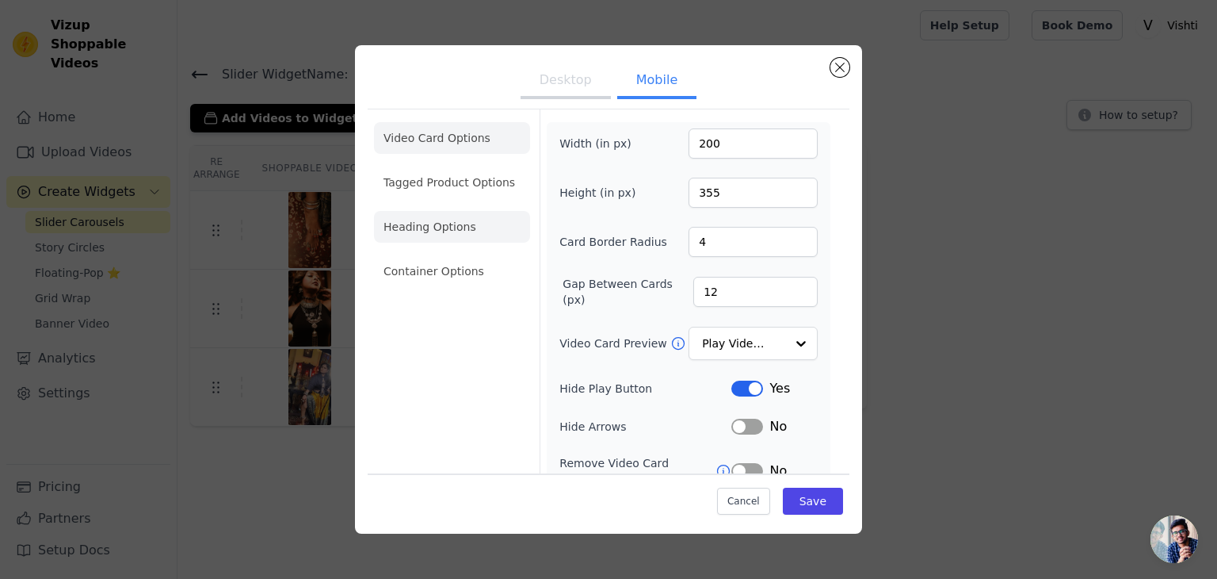
click at [495, 232] on li "Heading Options" at bounding box center [452, 227] width 156 height 32
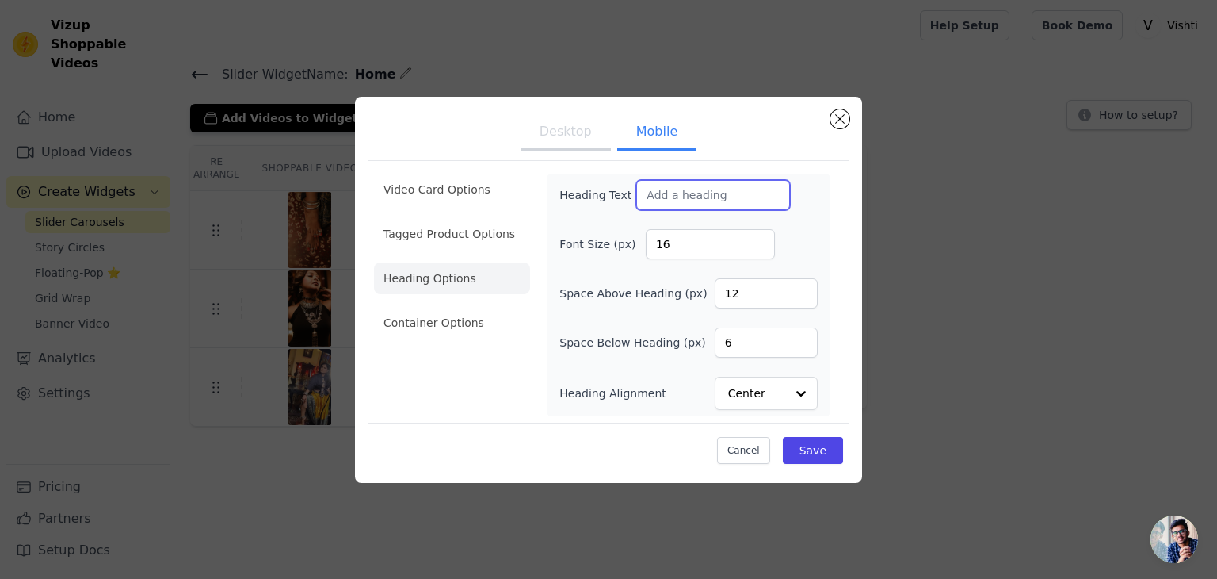
click at [713, 201] on input "Heading Text" at bounding box center [713, 195] width 154 height 30
click at [556, 136] on button "Desktop" at bounding box center [566, 133] width 90 height 35
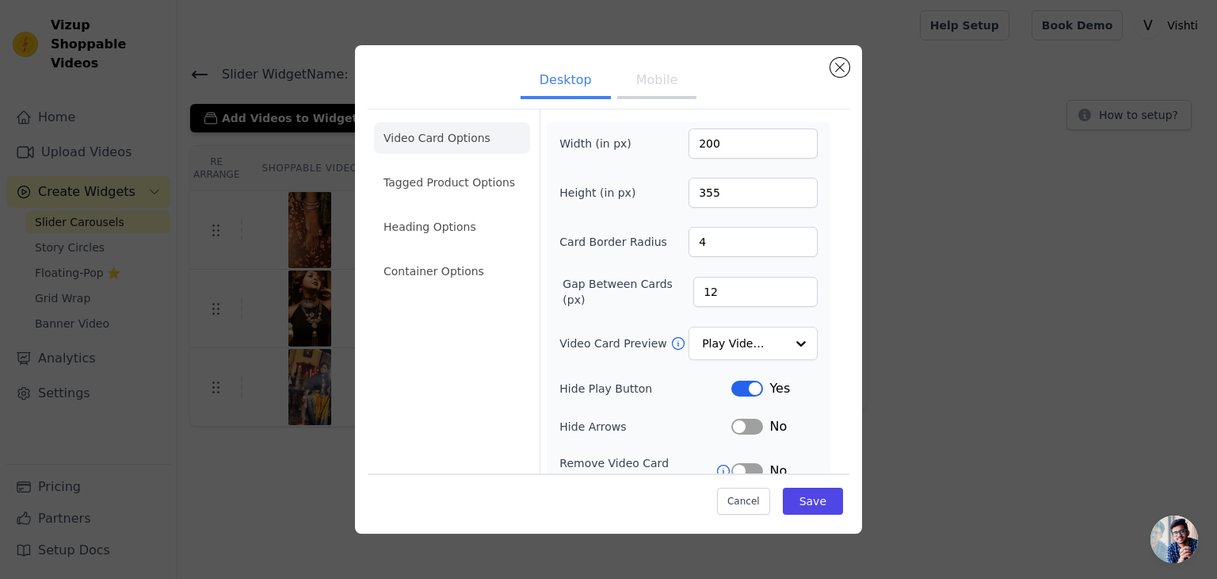
click at [647, 71] on button "Mobile" at bounding box center [656, 81] width 79 height 35
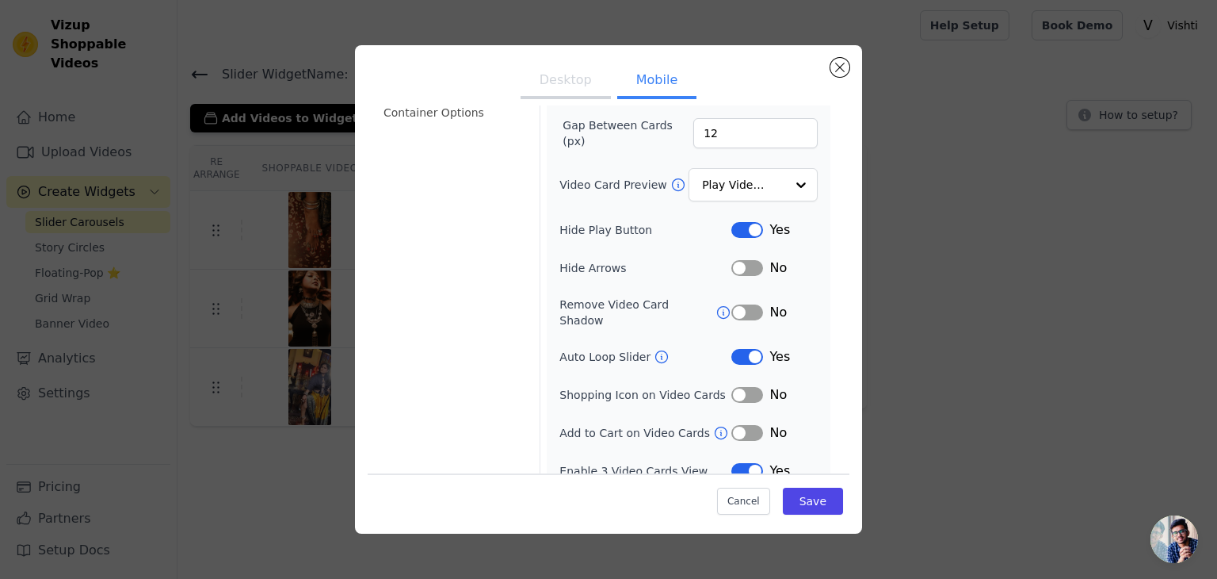
scroll to position [162, 0]
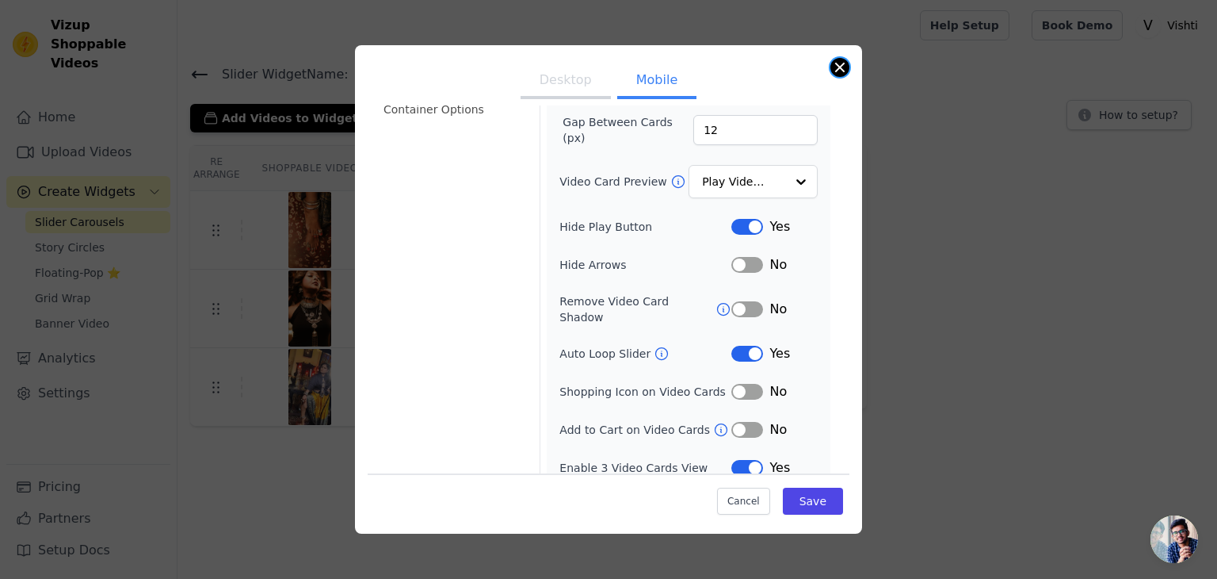
click at [838, 62] on button "Close modal" at bounding box center [840, 67] width 19 height 19
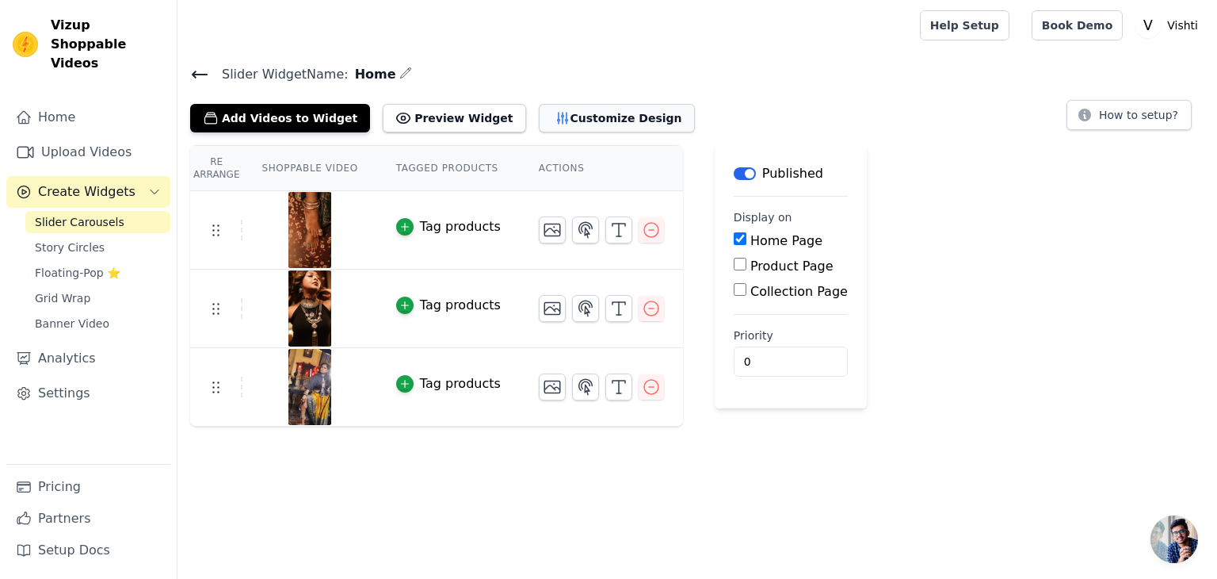
click at [571, 109] on button "Customize Design" at bounding box center [617, 118] width 156 height 29
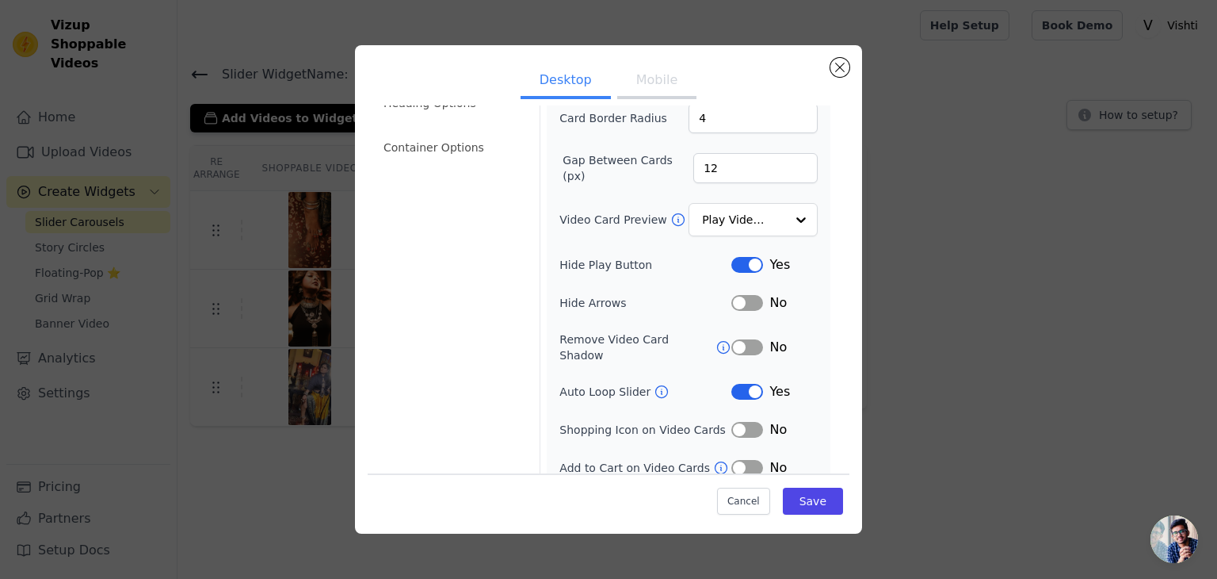
scroll to position [0, 0]
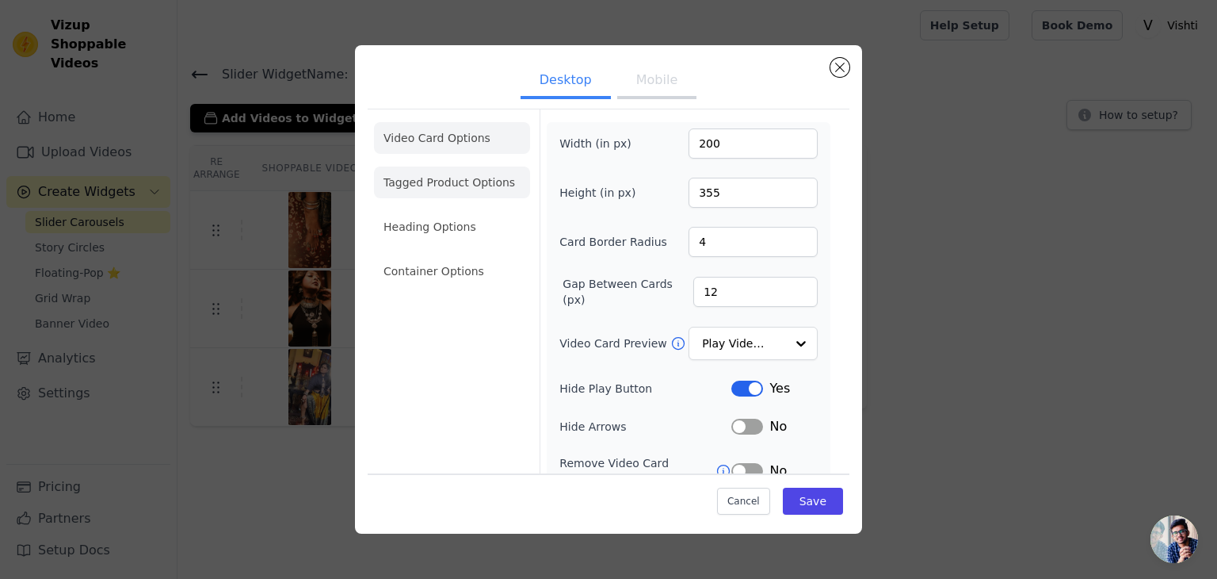
click at [478, 255] on li "Tagged Product Options" at bounding box center [452, 271] width 156 height 32
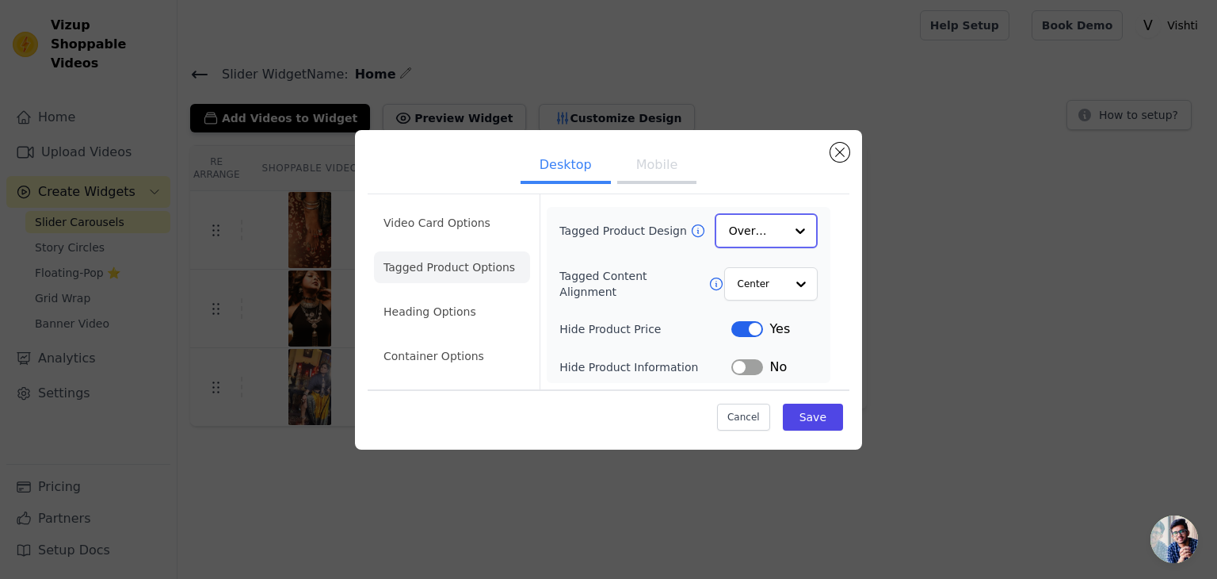
click at [777, 236] on input "Tagged Product Design" at bounding box center [756, 231] width 55 height 32
click at [774, 244] on input "Tagged Product Design" at bounding box center [756, 231] width 55 height 32
click at [743, 261] on div "Card" at bounding box center [766, 267] width 103 height 33
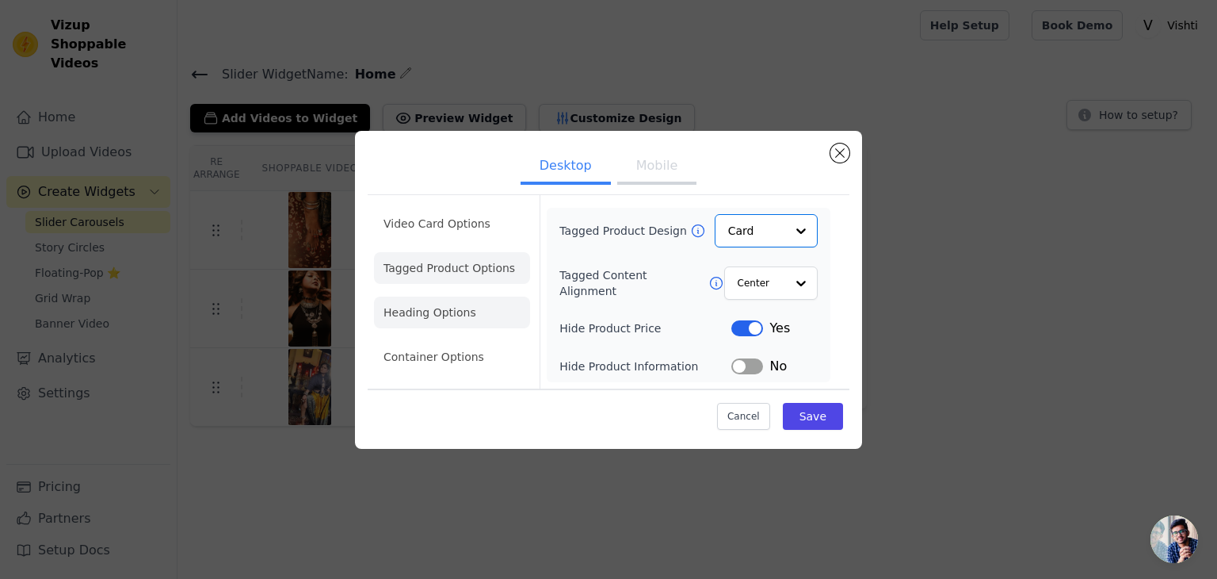
click at [440, 315] on li "Heading Options" at bounding box center [452, 312] width 156 height 32
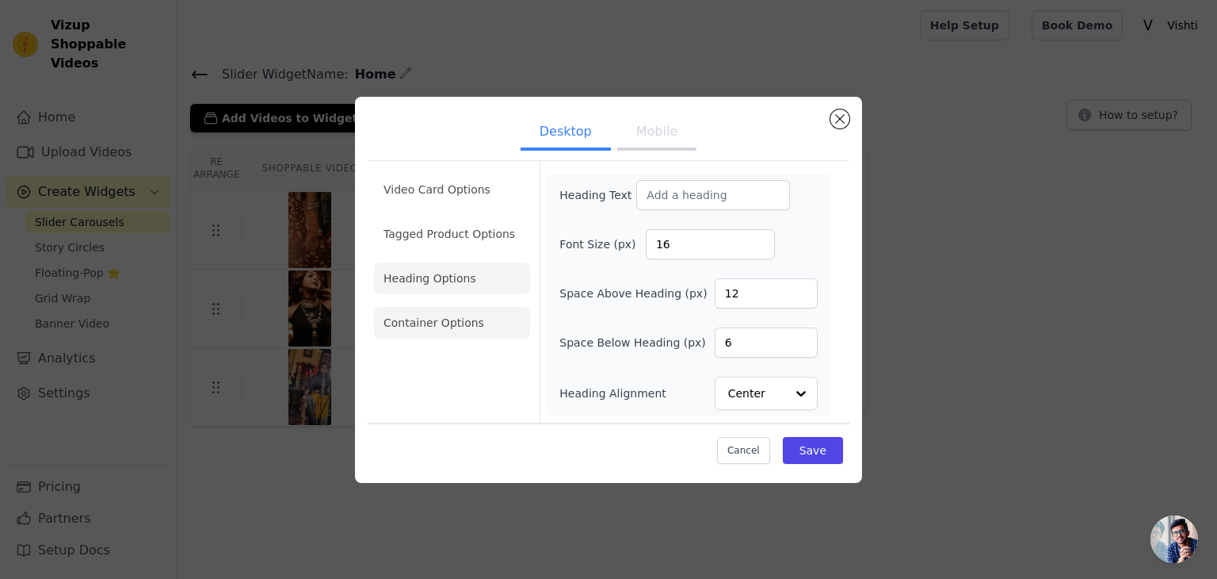
click at [426, 323] on li "Container Options" at bounding box center [452, 323] width 156 height 32
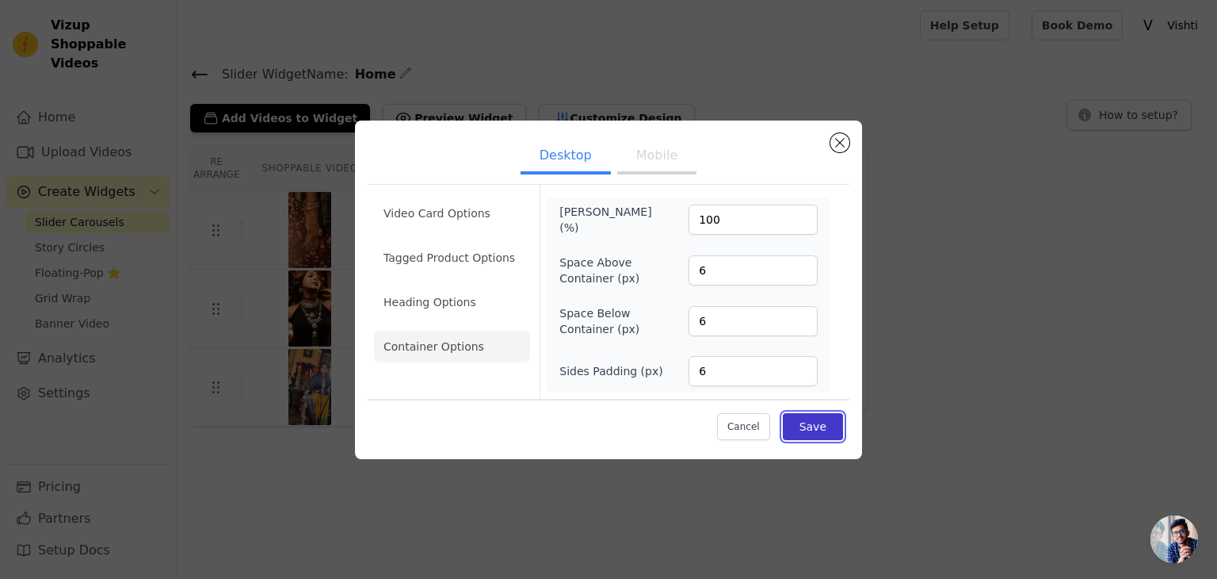
click at [812, 426] on button "Save" at bounding box center [813, 426] width 60 height 27
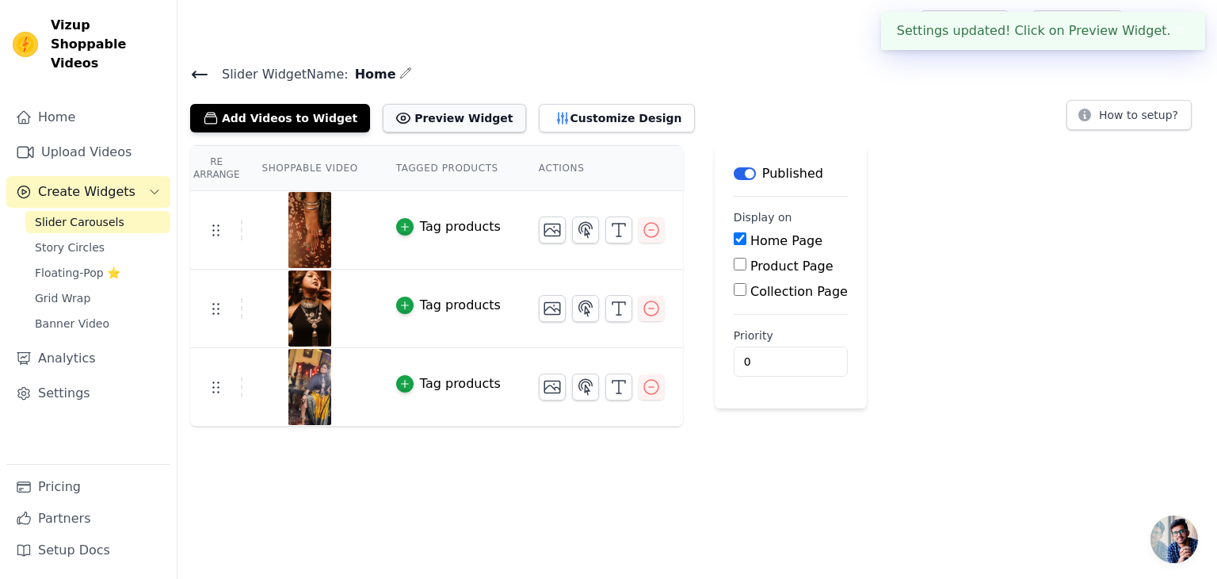
click at [440, 115] on button "Preview Widget" at bounding box center [454, 118] width 143 height 29
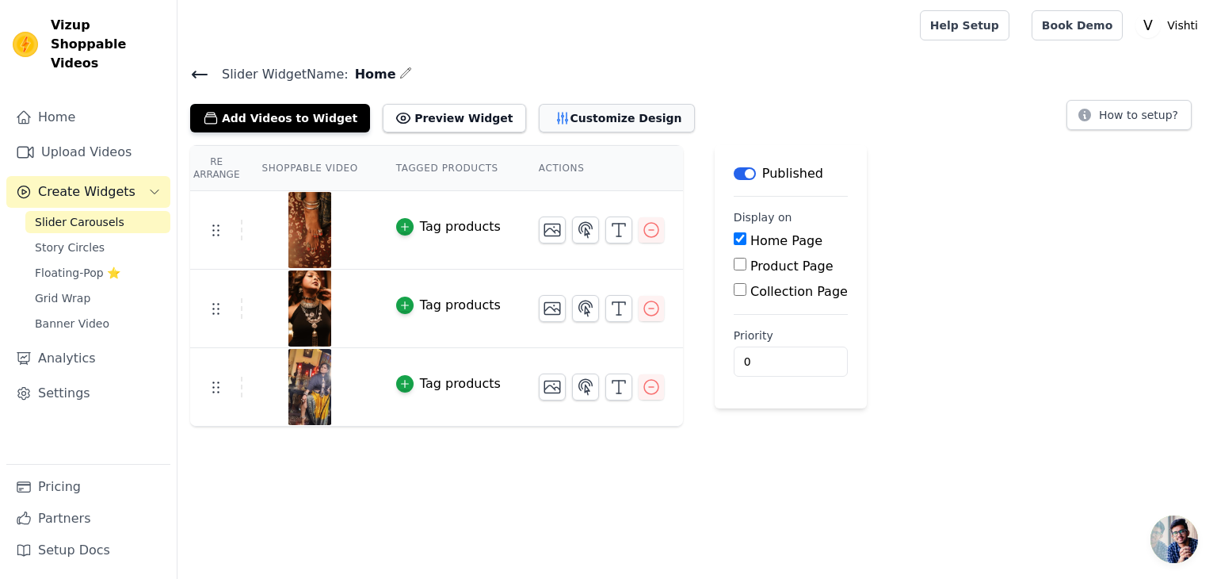
click at [552, 117] on button "Customize Design" at bounding box center [617, 118] width 156 height 29
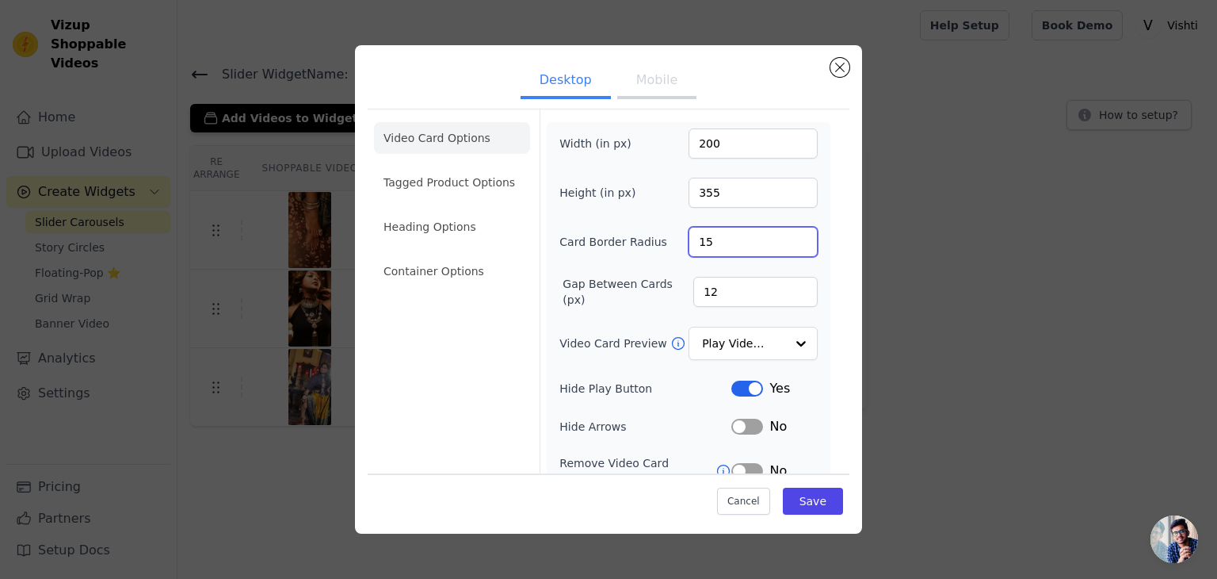
click at [790, 235] on input "15" at bounding box center [753, 242] width 129 height 30
type input "16"
click at [790, 235] on input "16" at bounding box center [753, 242] width 129 height 30
click at [789, 283] on input "21" at bounding box center [755, 292] width 124 height 30
type input "20"
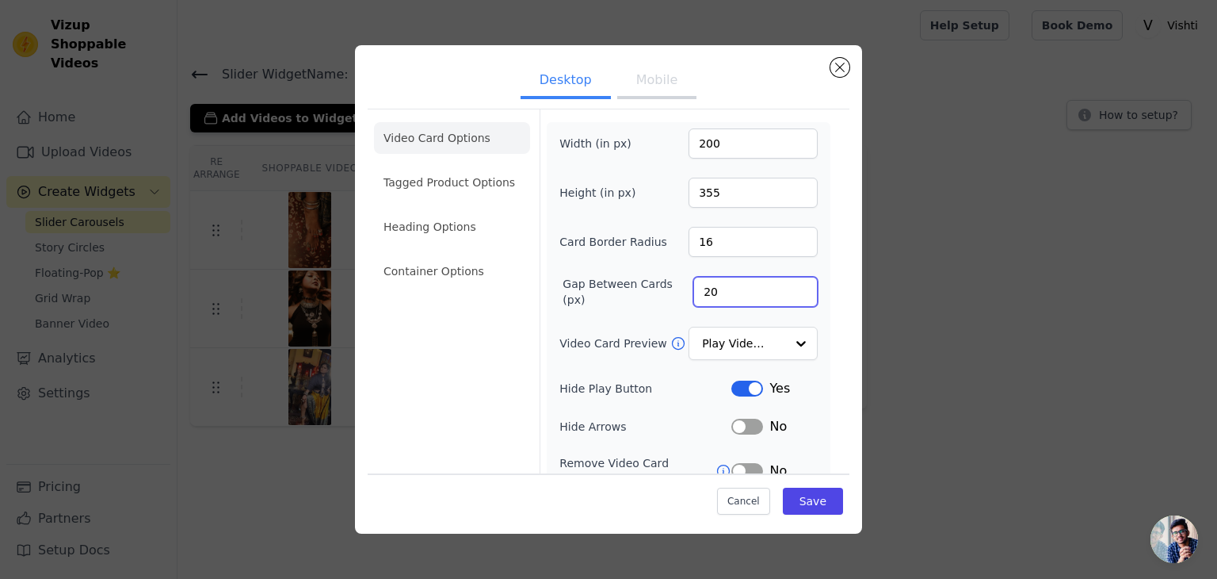
click at [787, 296] on input "20" at bounding box center [755, 292] width 124 height 30
click at [794, 330] on div at bounding box center [801, 344] width 32 height 32
click at [826, 334] on div "Video Card Options Tagged Product Options Heading Options Container Options Wid…" at bounding box center [609, 361] width 482 height 505
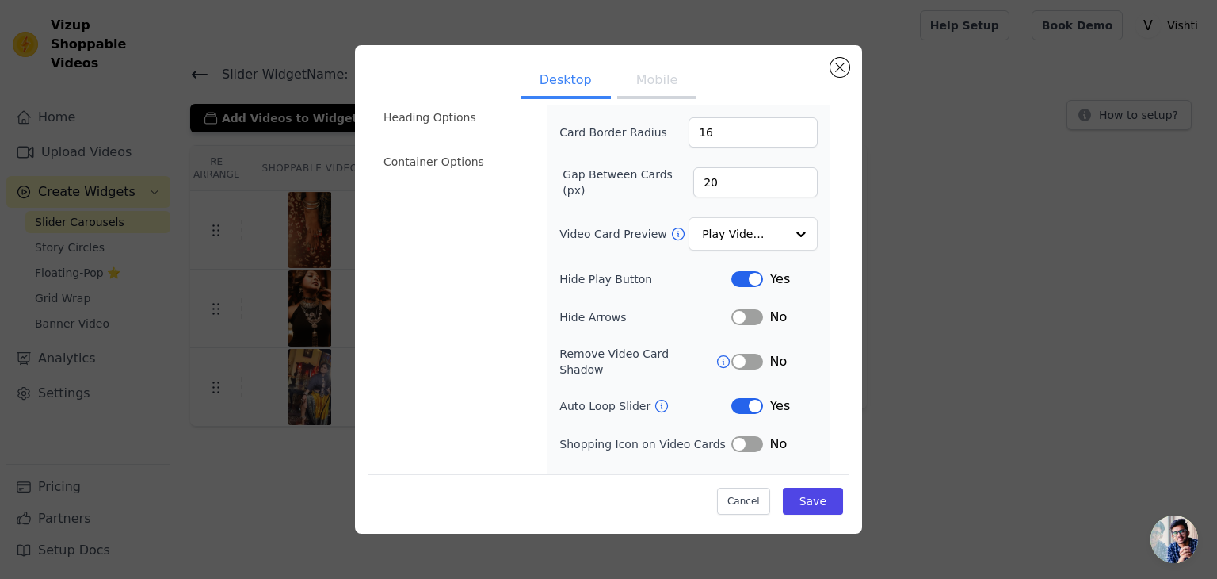
scroll to position [124, 0]
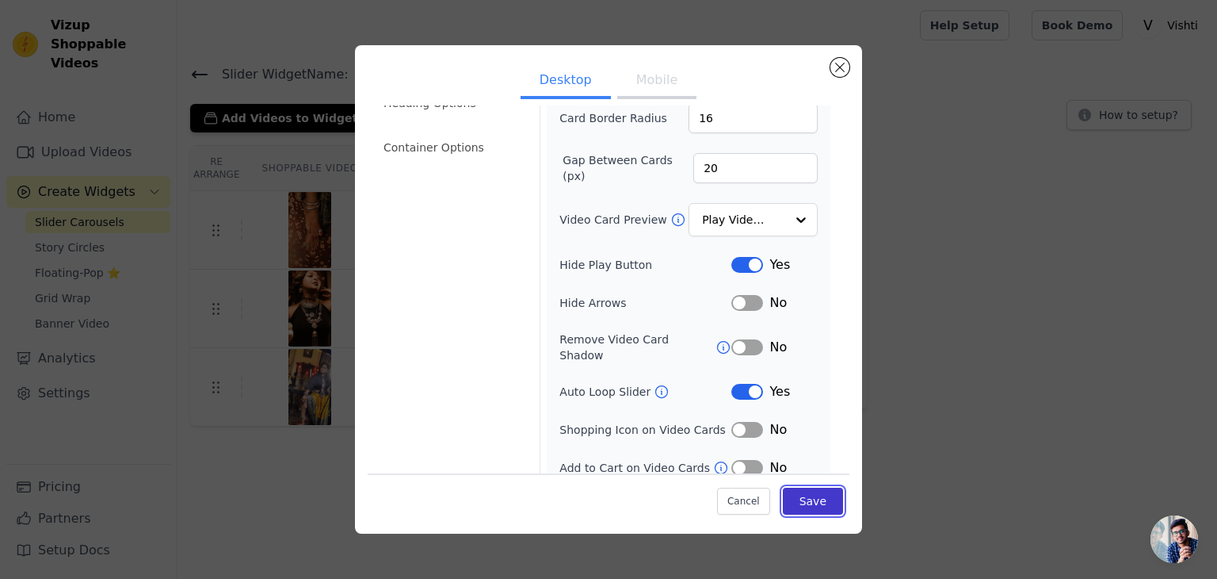
click at [808, 496] on button "Save" at bounding box center [813, 500] width 60 height 27
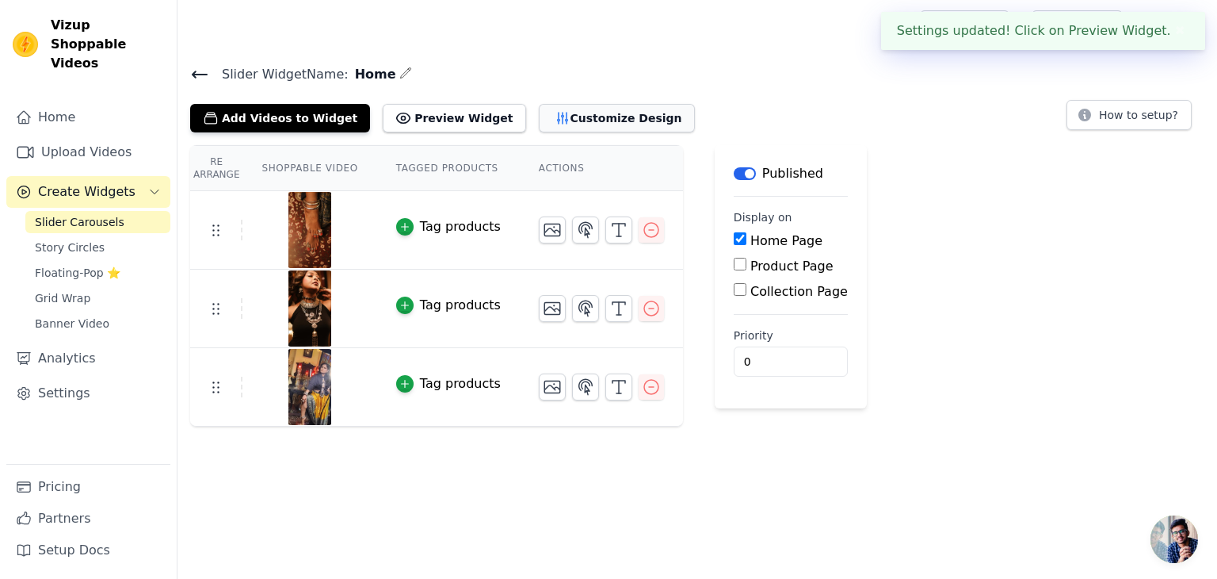
click at [578, 113] on button "Customize Design" at bounding box center [617, 118] width 156 height 29
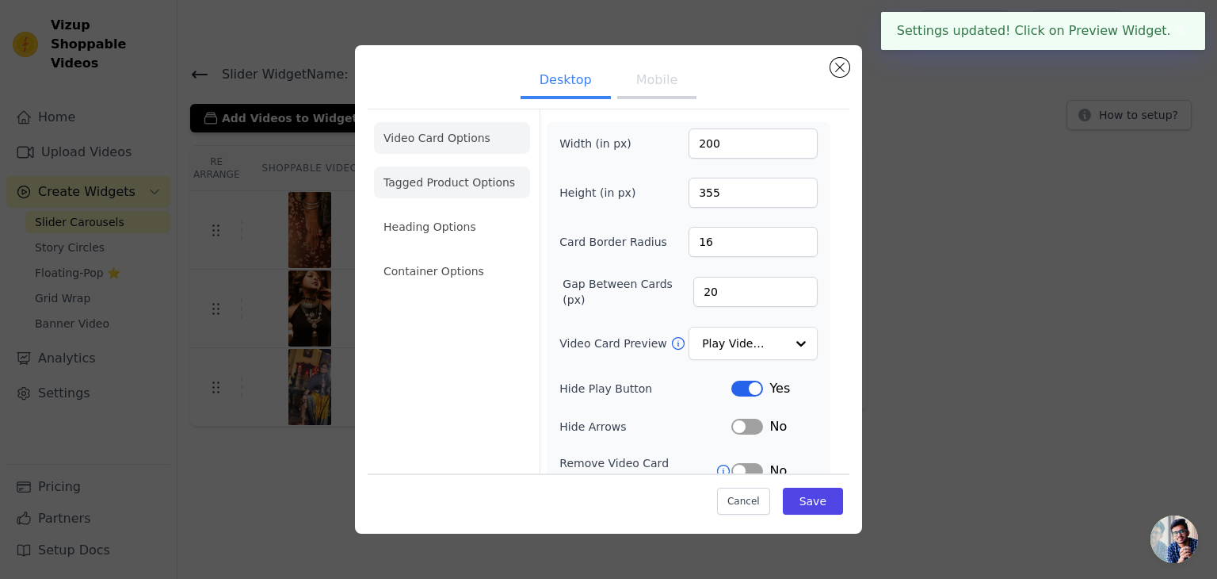
click at [465, 255] on li "Tagged Product Options" at bounding box center [452, 271] width 156 height 32
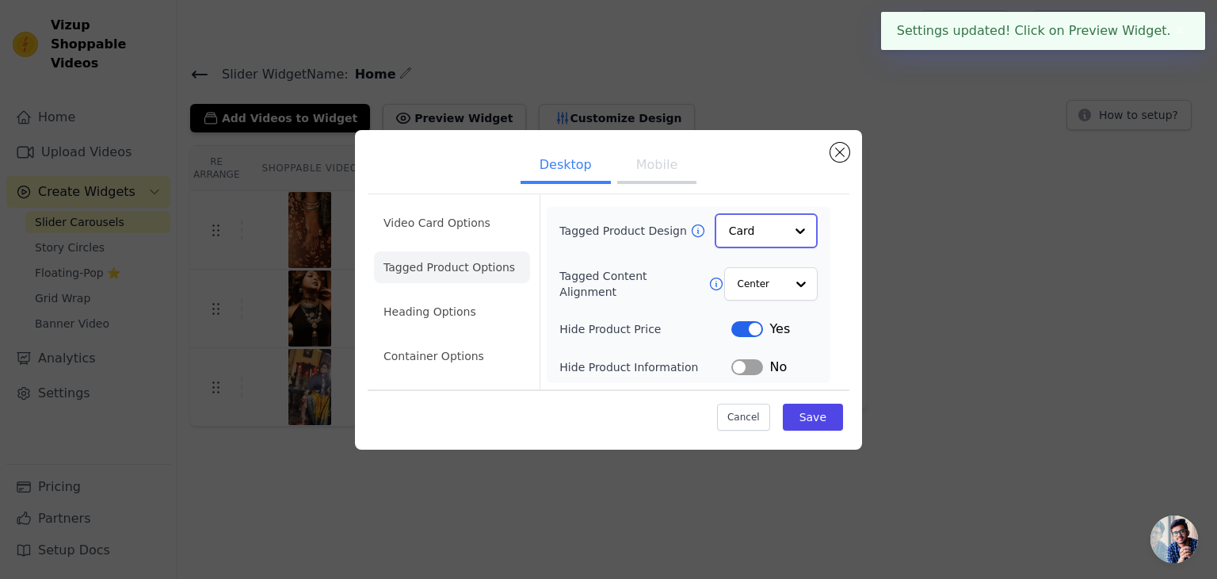
click at [758, 230] on input "Tagged Product Design" at bounding box center [756, 231] width 55 height 32
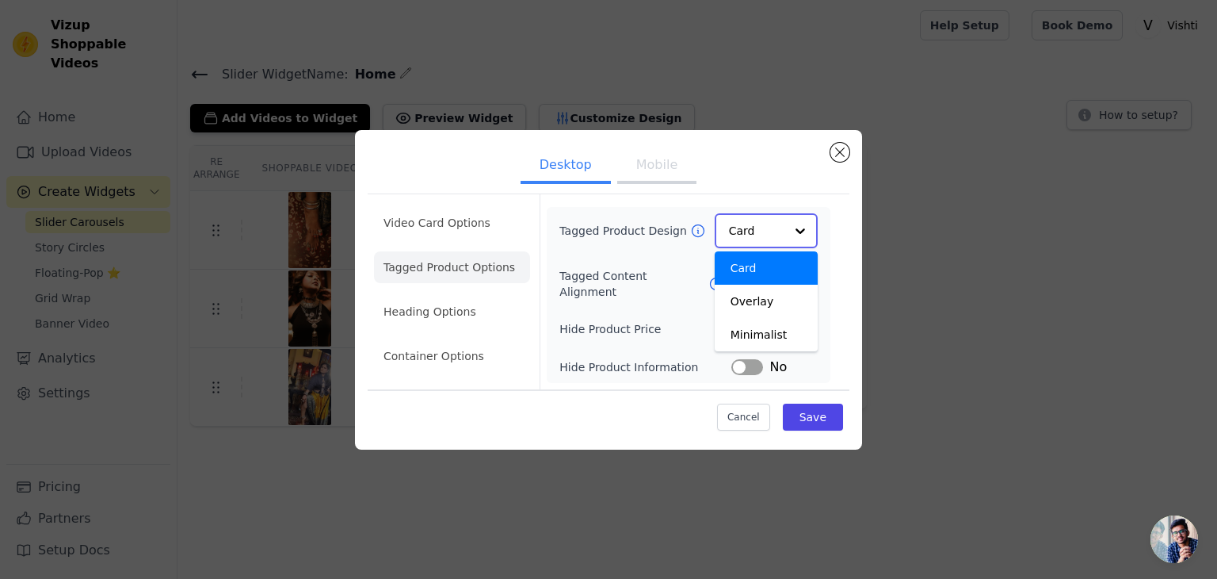
click at [758, 230] on input "Tagged Product Design" at bounding box center [756, 231] width 55 height 32
click at [794, 286] on div at bounding box center [801, 283] width 32 height 32
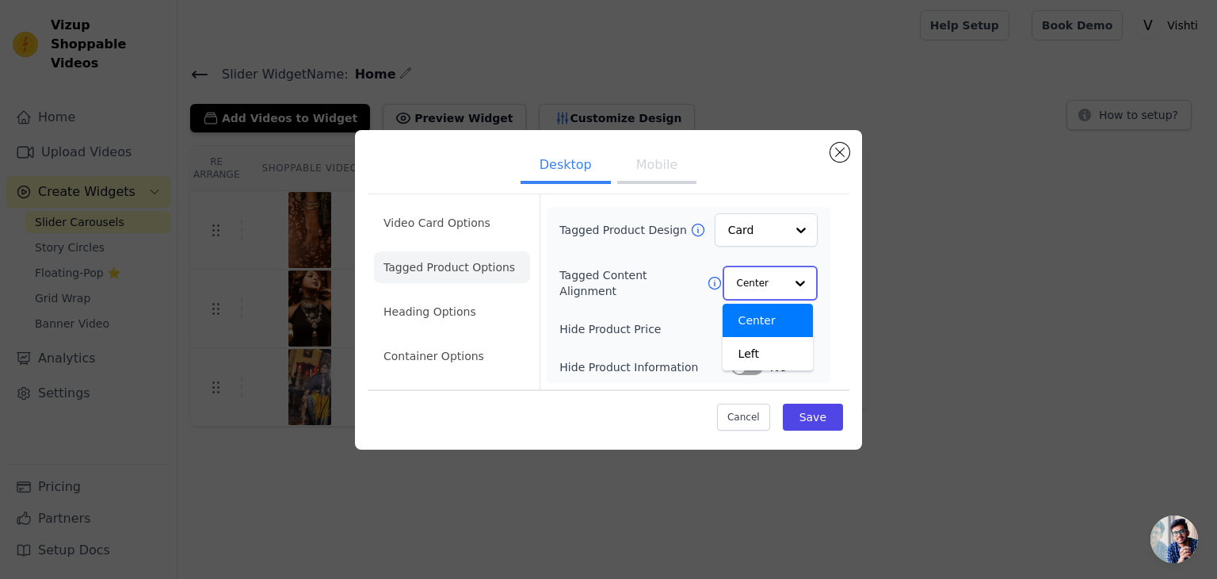
click at [780, 319] on div "Center" at bounding box center [768, 320] width 90 height 33
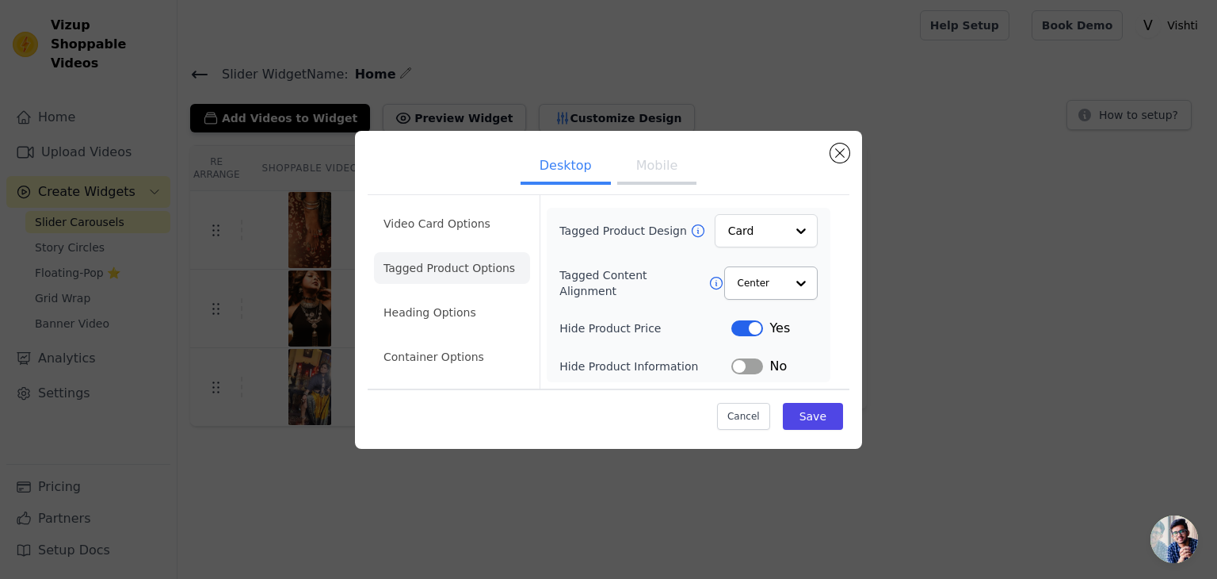
click at [799, 307] on div "Tagged Product Design Card Tagged Content Alignment Center Hide Product Price L…" at bounding box center [689, 295] width 258 height 162
click at [740, 364] on button "Label" at bounding box center [748, 366] width 32 height 16
click at [815, 427] on button "Save" at bounding box center [813, 416] width 60 height 27
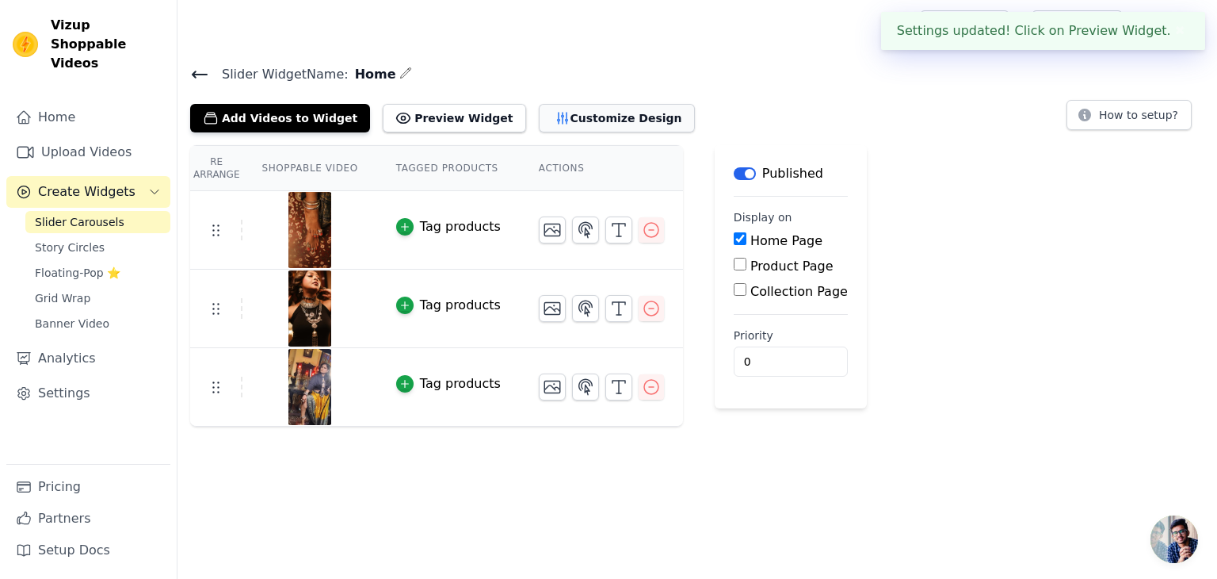
click at [567, 128] on button "Customize Design" at bounding box center [617, 118] width 156 height 29
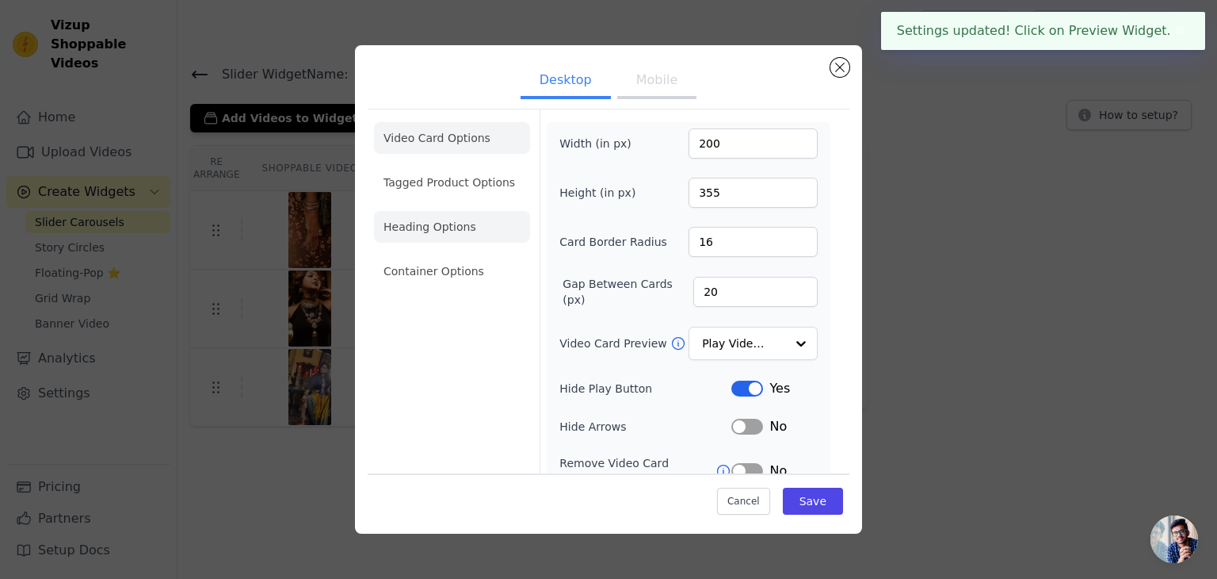
click at [454, 232] on li "Heading Options" at bounding box center [452, 227] width 156 height 32
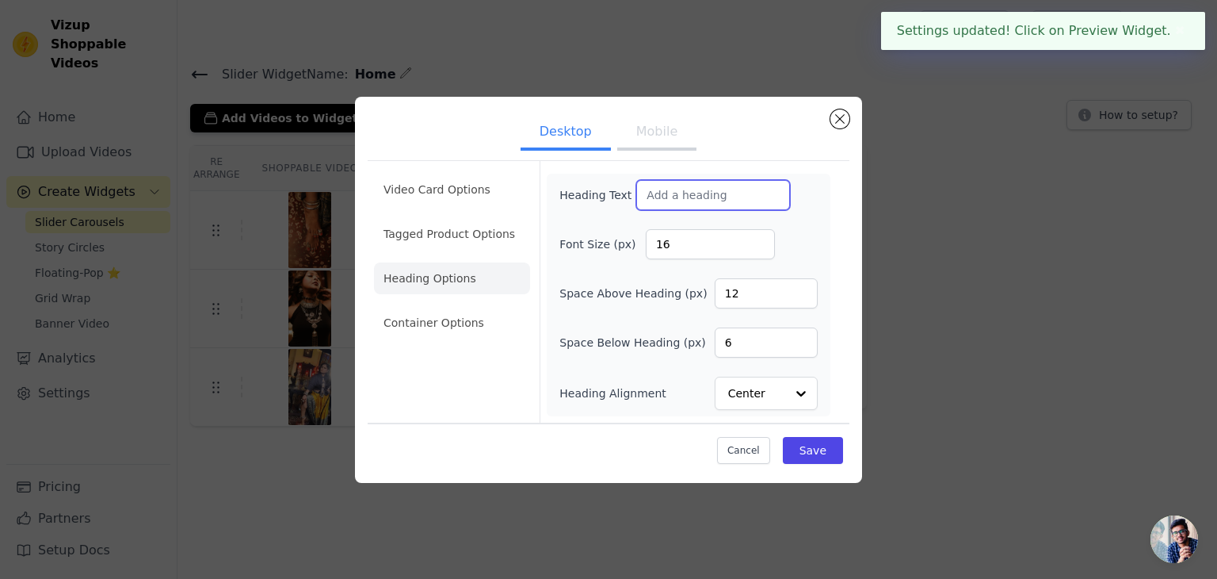
click at [686, 200] on input "Heading Text" at bounding box center [713, 195] width 154 height 30
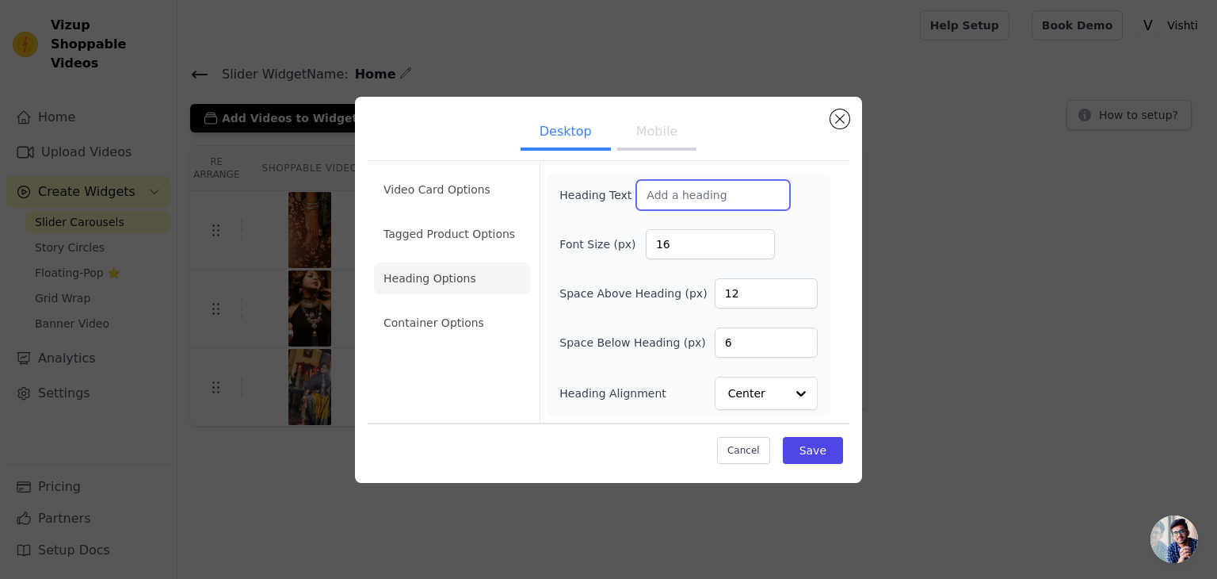
click at [724, 196] on input "Heading Text" at bounding box center [713, 195] width 154 height 30
click at [718, 241] on input "16" at bounding box center [710, 244] width 129 height 30
click at [761, 243] on input "17" at bounding box center [710, 244] width 129 height 30
type input "16"
click at [761, 251] on input "16" at bounding box center [710, 244] width 129 height 30
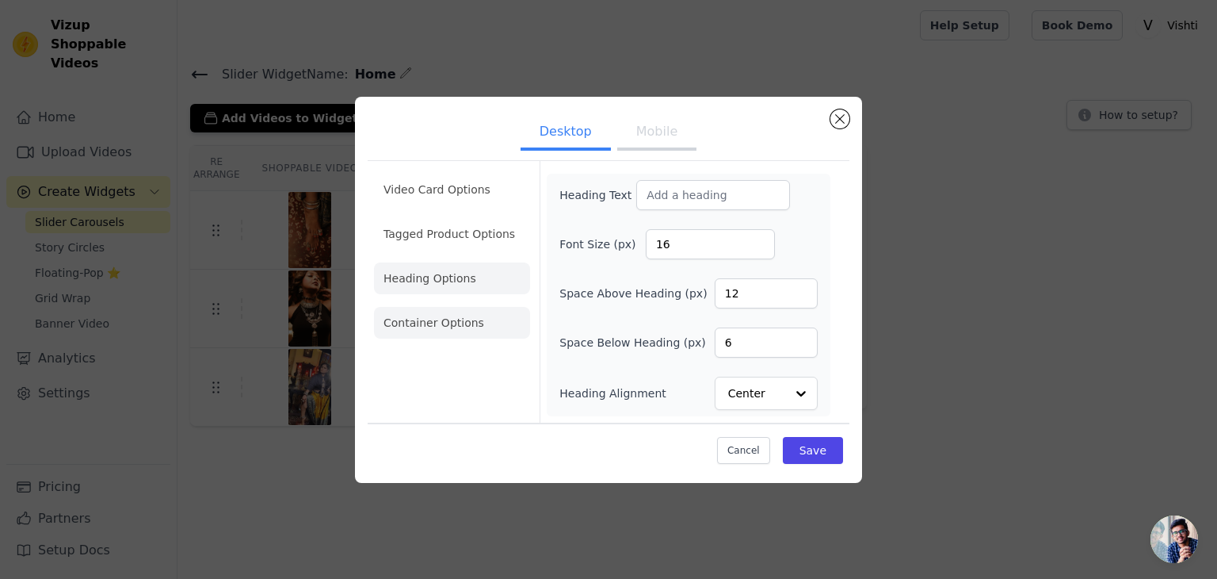
click at [438, 330] on li "Container Options" at bounding box center [452, 323] width 156 height 32
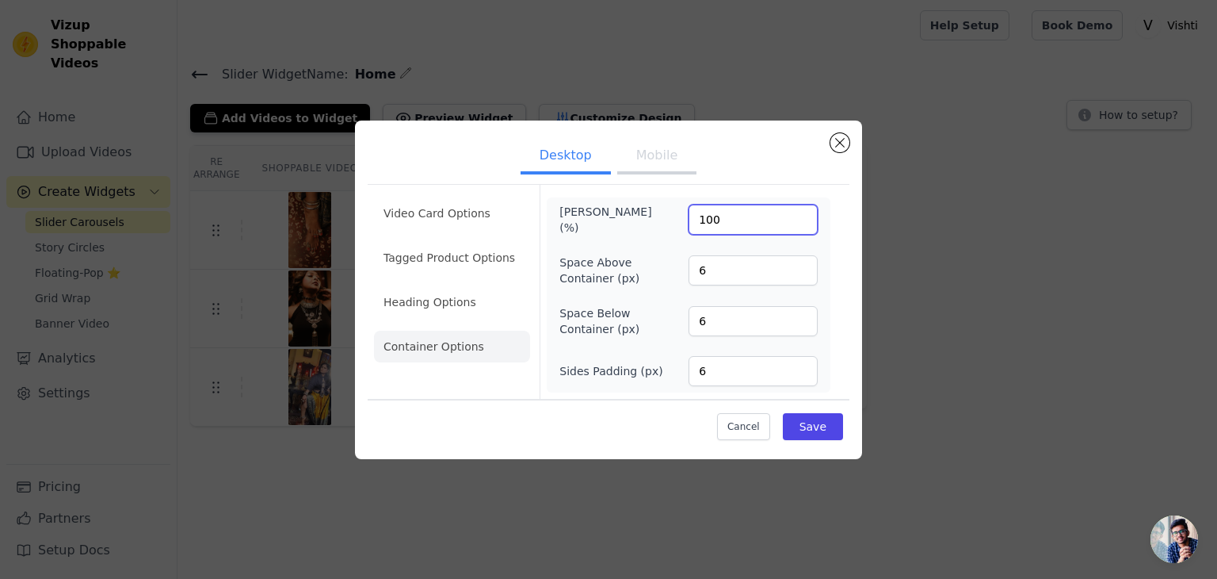
drag, startPoint x: 724, startPoint y: 223, endPoint x: 691, endPoint y: 223, distance: 33.3
click at [691, 223] on input "100" at bounding box center [753, 219] width 129 height 30
type input "80"
click at [790, 420] on button "Save" at bounding box center [813, 426] width 60 height 27
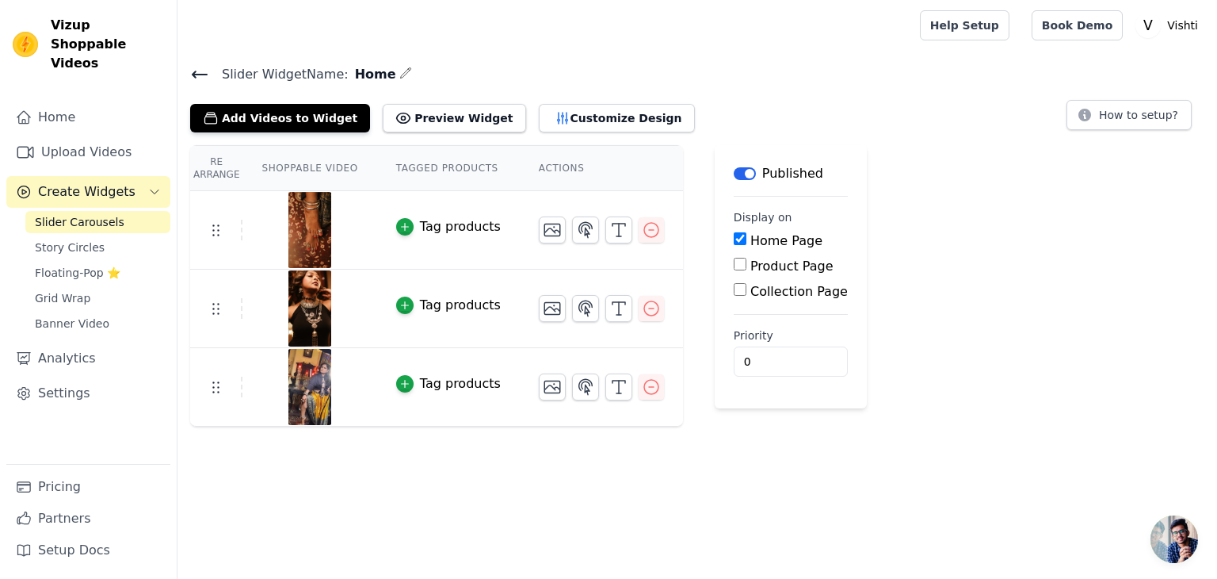
click at [355, 230] on div at bounding box center [309, 230] width 132 height 76
click at [576, 235] on icon "button" at bounding box center [585, 229] width 19 height 19
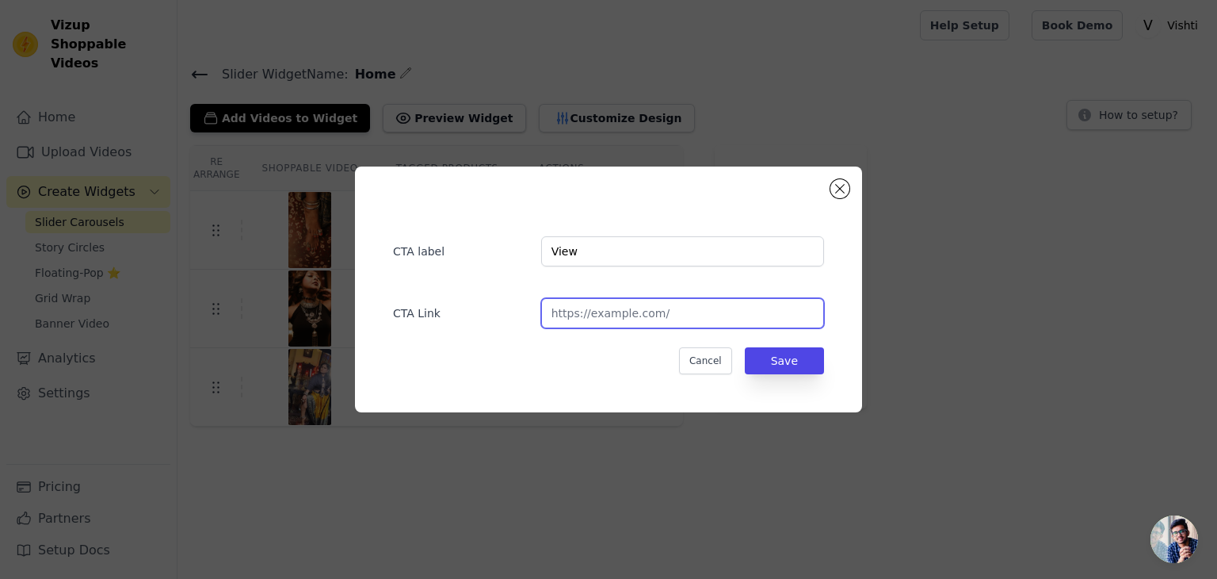
click at [599, 315] on input "url" at bounding box center [682, 313] width 283 height 30
type input "#"
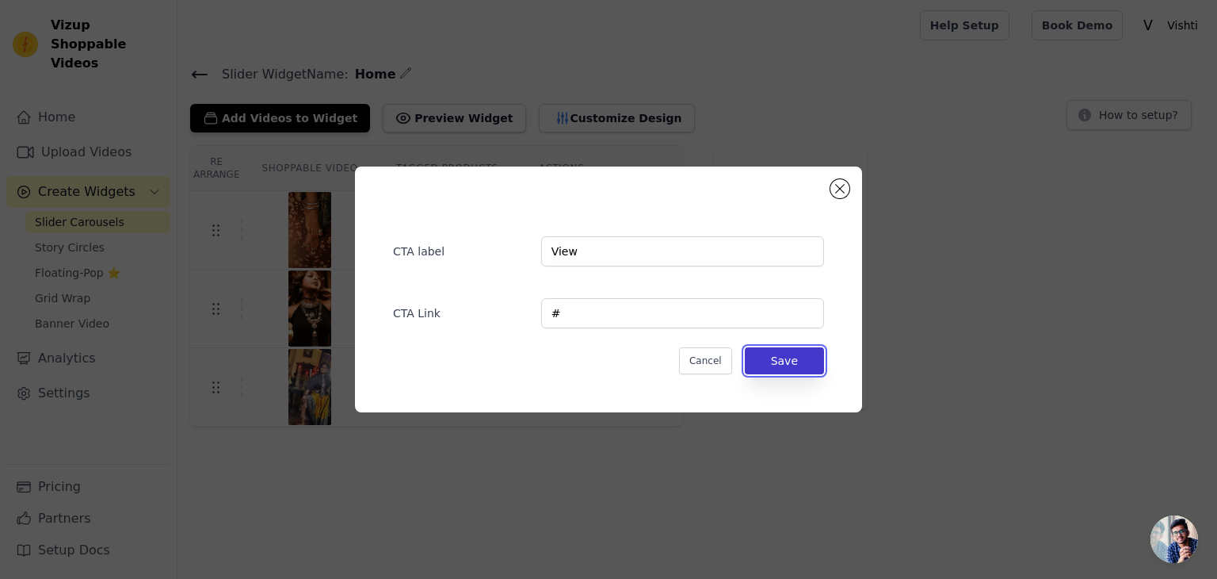
click at [749, 359] on button "Save" at bounding box center [784, 360] width 79 height 27
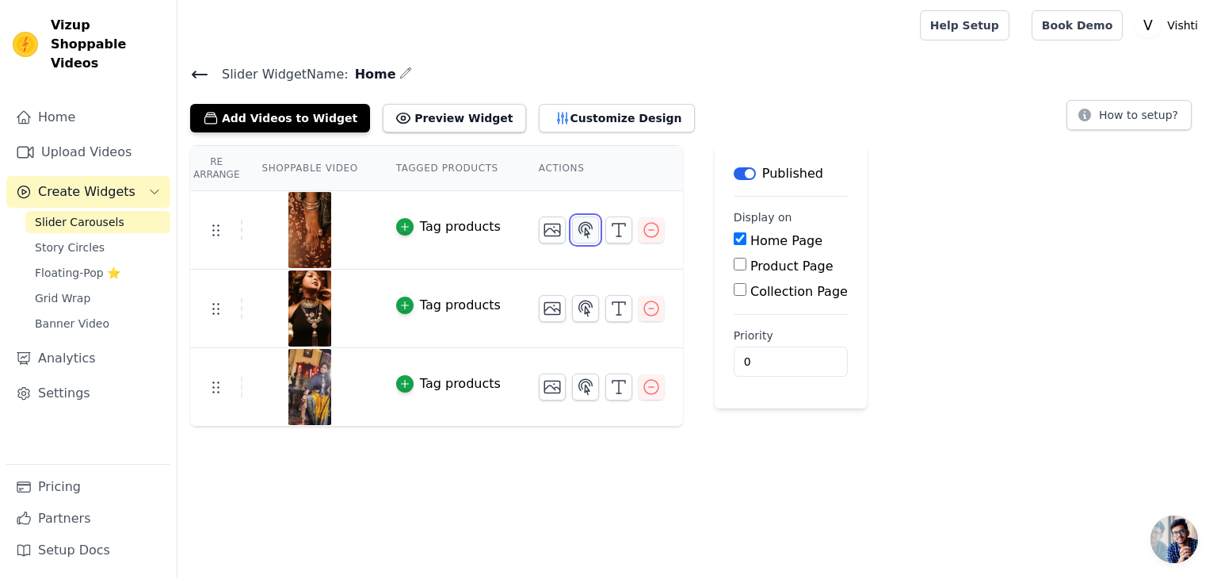
click at [576, 229] on icon "button" at bounding box center [585, 229] width 19 height 19
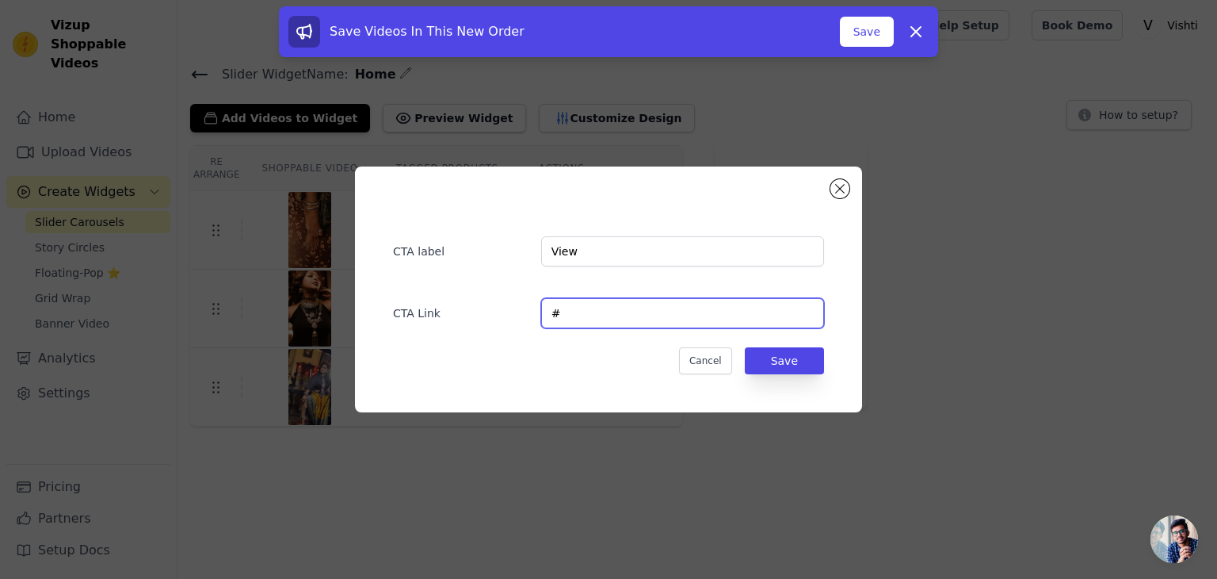
click at [556, 309] on input "#" at bounding box center [682, 313] width 283 height 30
paste input "[URL][DOMAIN_NAME]"
type input "[URL][DOMAIN_NAME]"
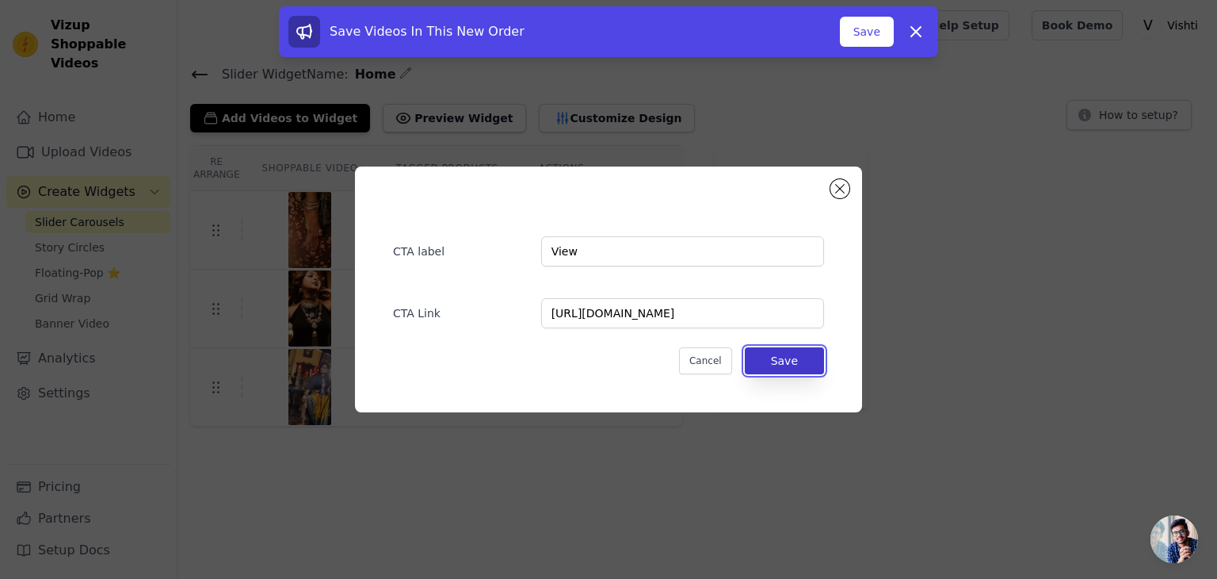
click at [793, 359] on button "Save" at bounding box center [784, 360] width 79 height 27
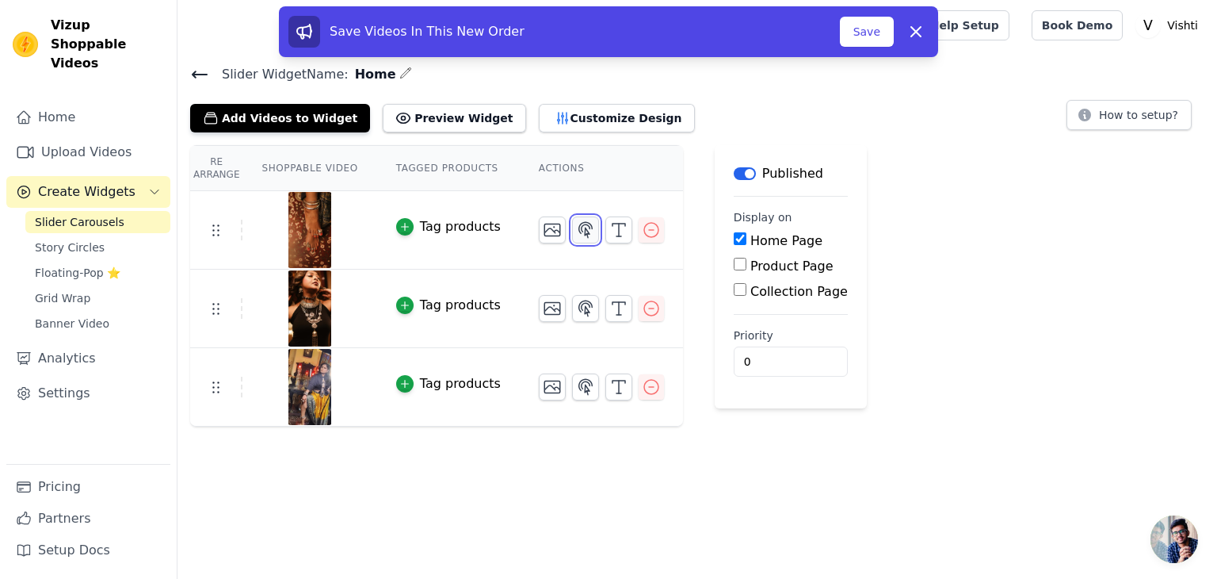
click at [576, 235] on icon "button" at bounding box center [585, 229] width 19 height 19
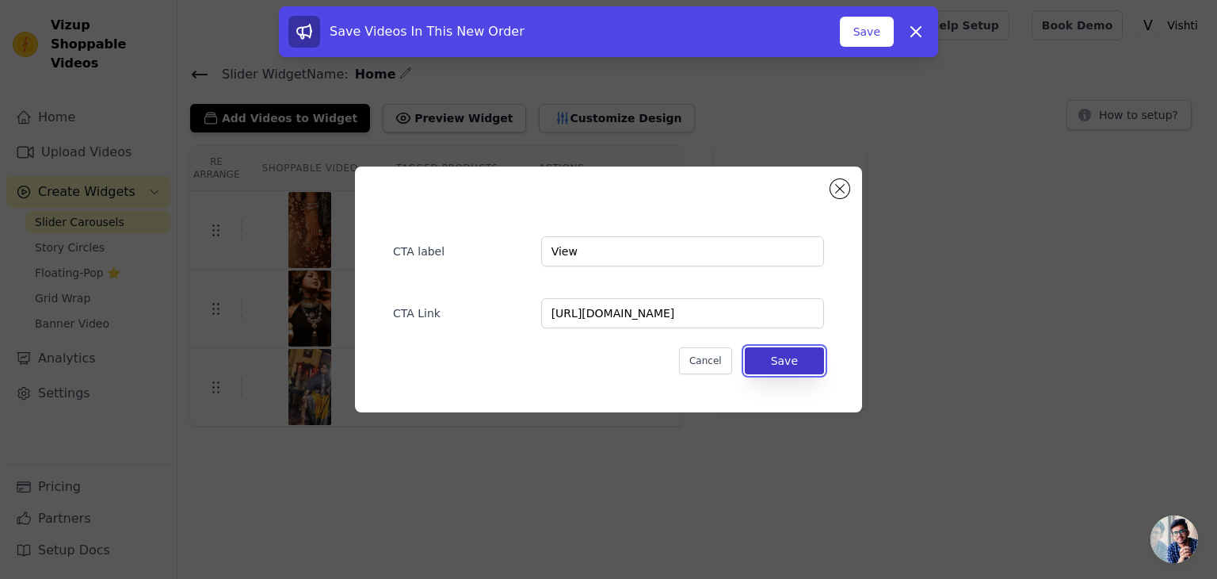
click at [764, 361] on button "Save" at bounding box center [784, 360] width 79 height 27
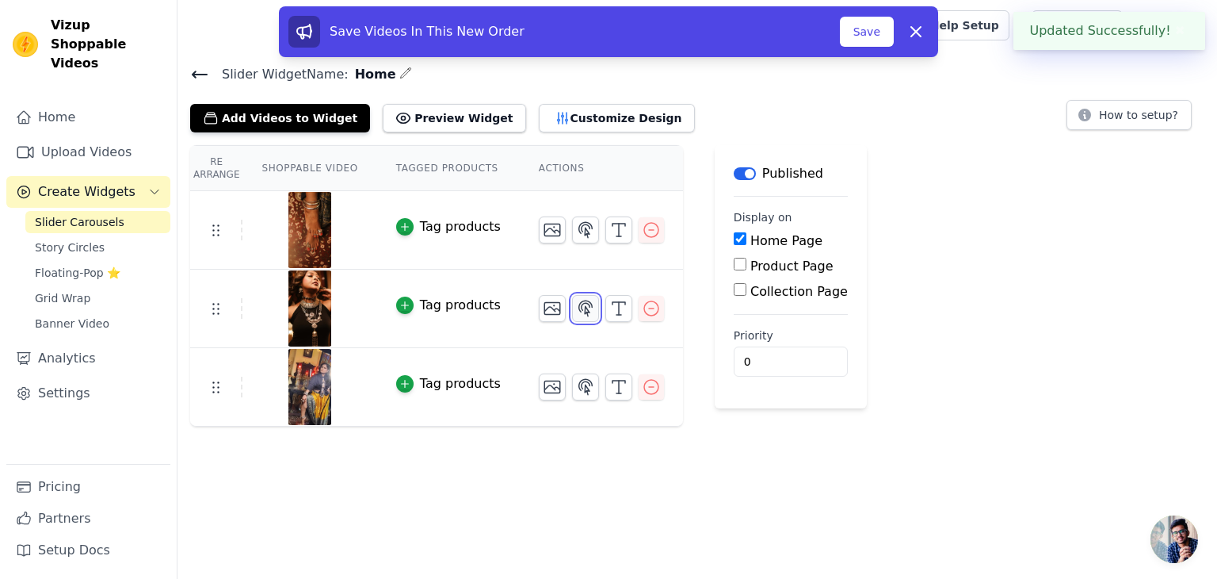
click at [576, 305] on icon "button" at bounding box center [585, 308] width 19 height 19
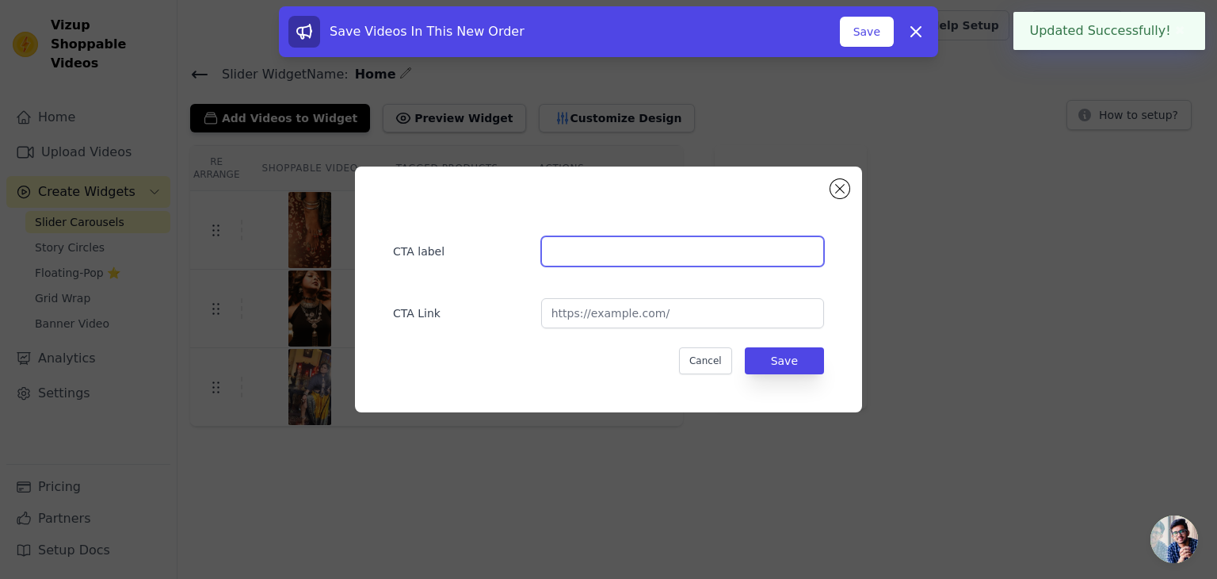
click at [602, 254] on input "text" at bounding box center [682, 251] width 283 height 30
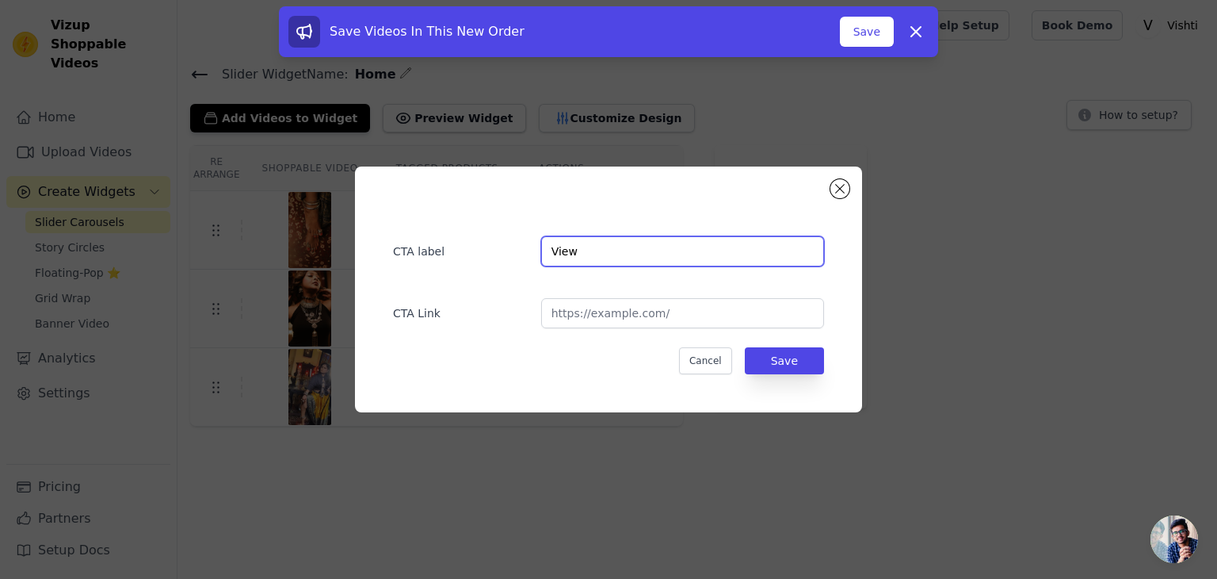
type input "View"
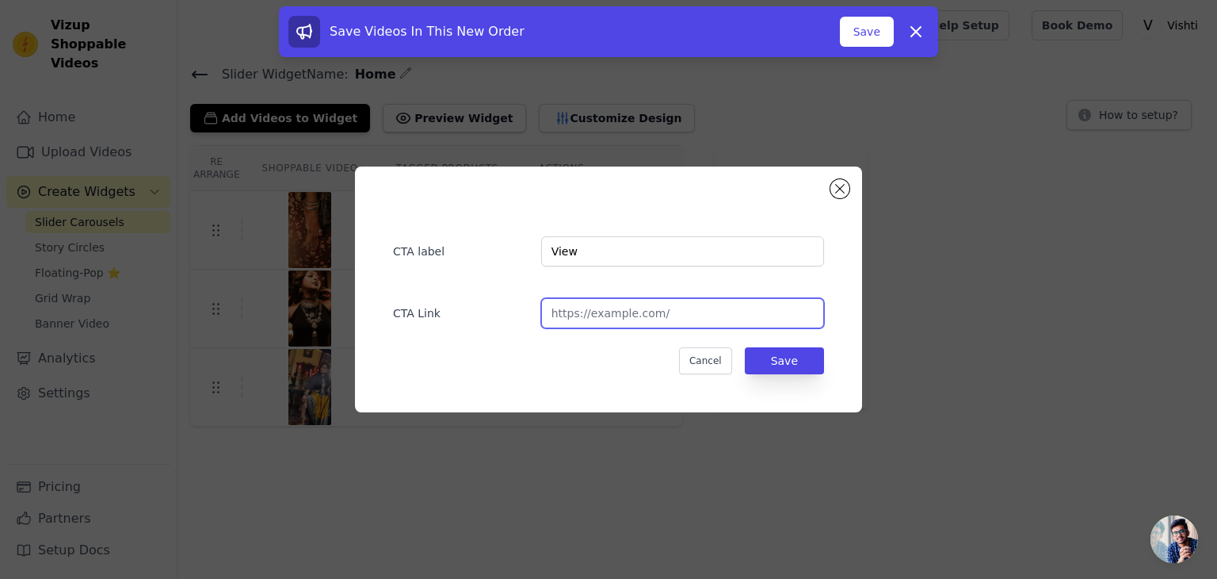
click at [618, 308] on input "url" at bounding box center [682, 313] width 283 height 30
click at [585, 323] on input "url" at bounding box center [682, 313] width 283 height 30
paste input "[URL][DOMAIN_NAME]"
type input "[URL][DOMAIN_NAME]"
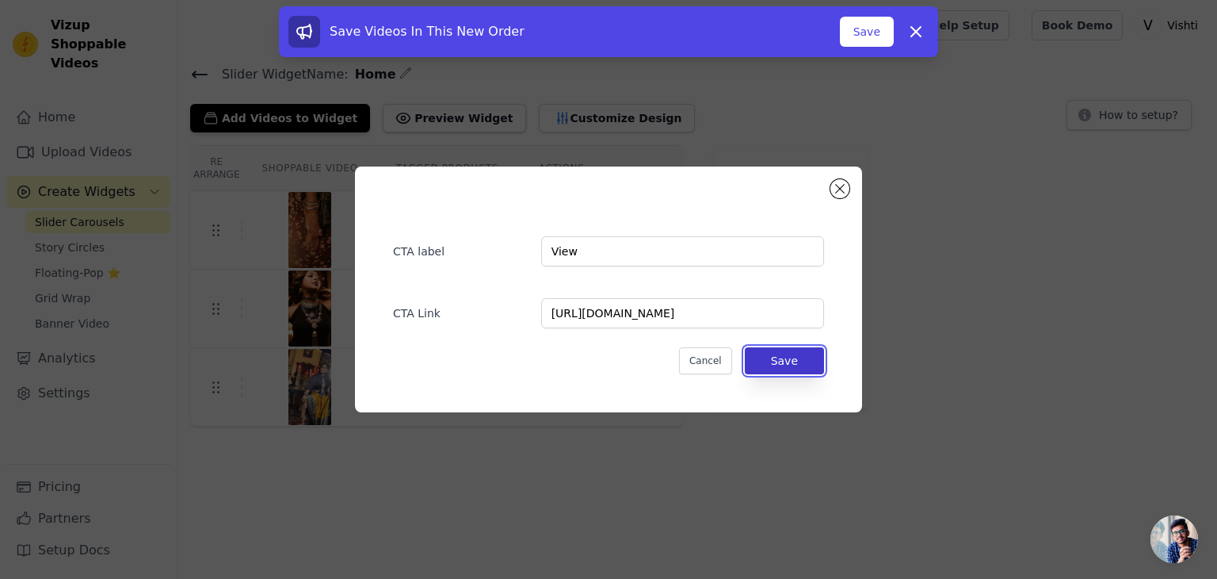
click at [815, 354] on button "Save" at bounding box center [784, 360] width 79 height 27
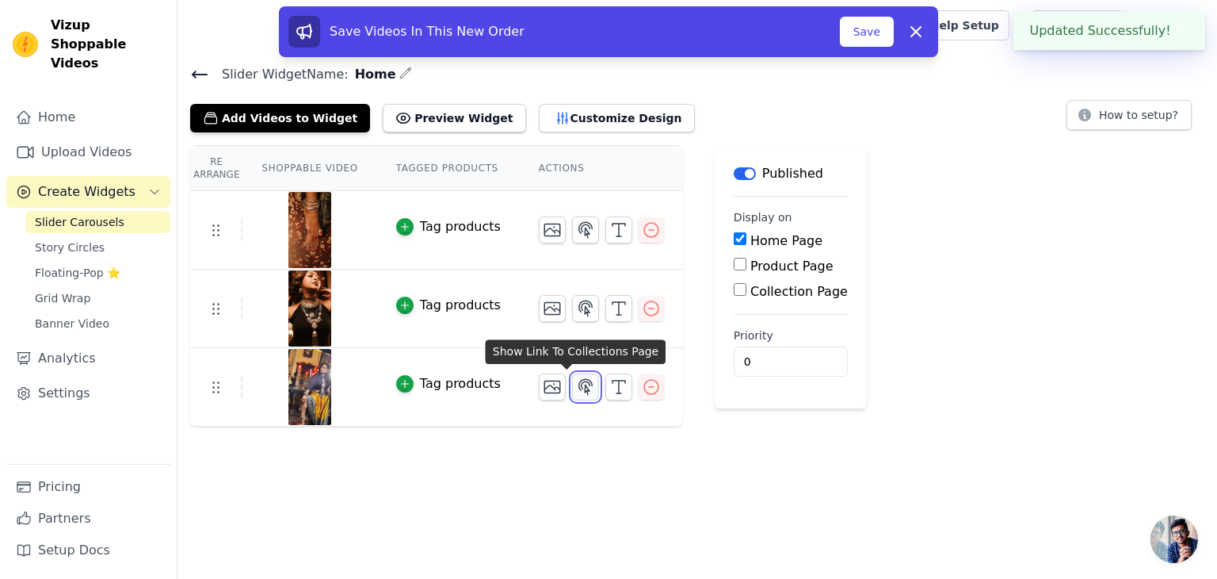
click at [579, 385] on icon "button" at bounding box center [585, 386] width 13 height 15
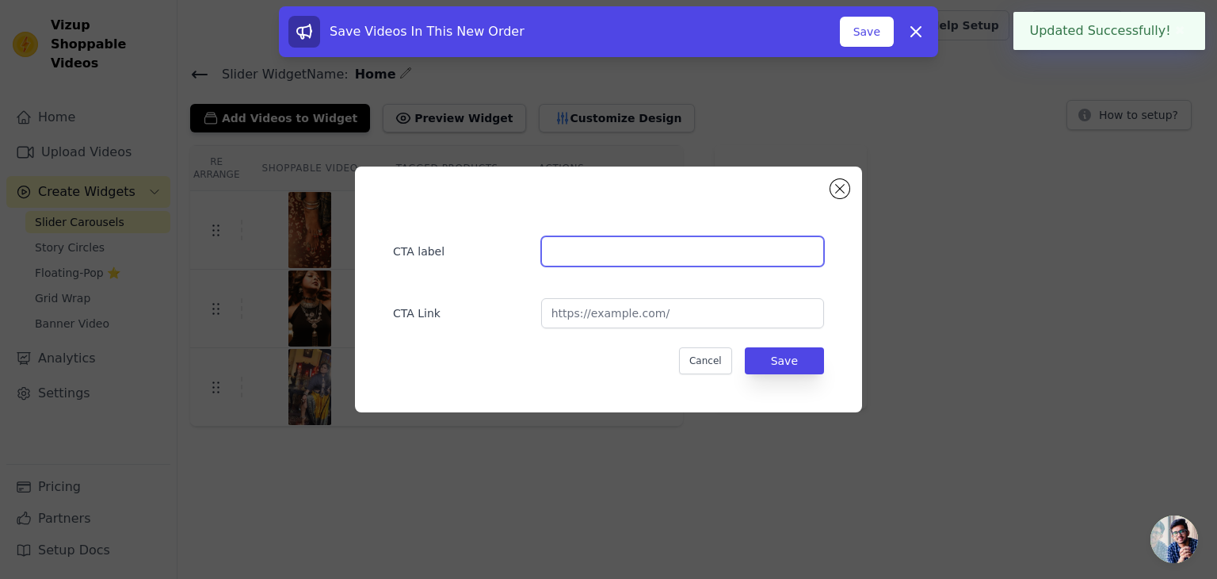
click at [602, 263] on input "text" at bounding box center [682, 251] width 283 height 30
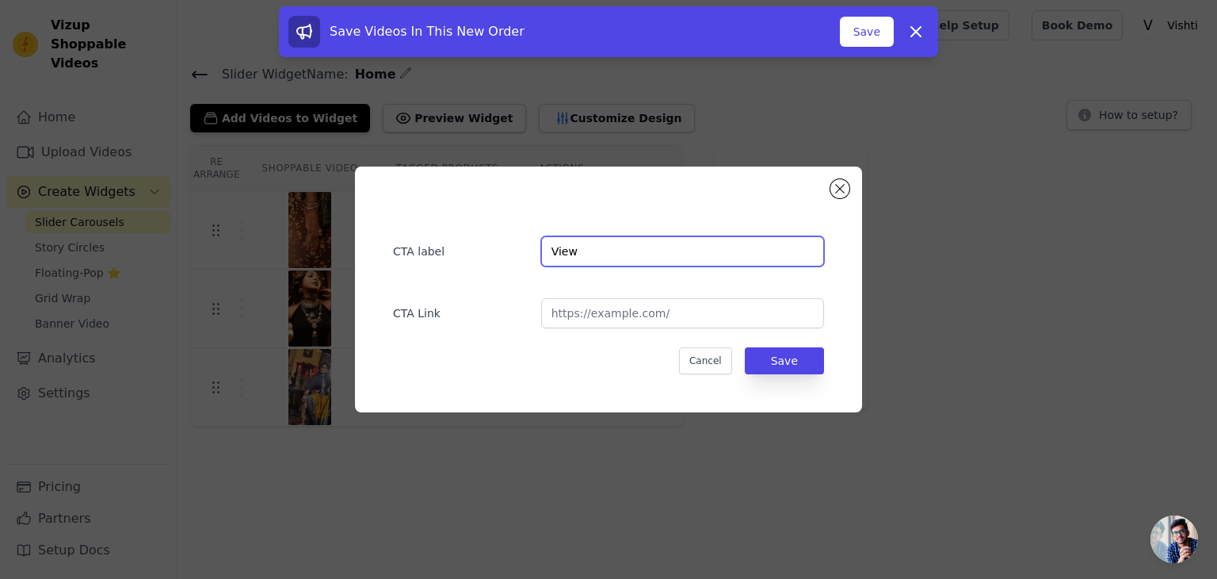
type input "View"
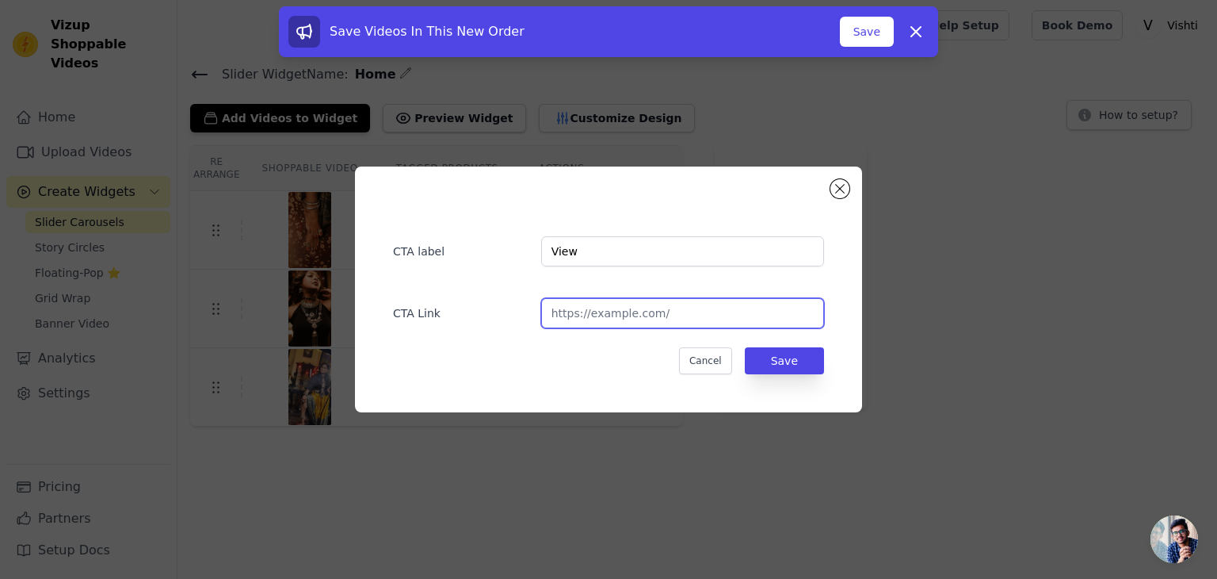
click at [575, 305] on input "url" at bounding box center [682, 313] width 283 height 30
click at [611, 309] on input "url" at bounding box center [682, 313] width 283 height 30
paste input "[URL][DOMAIN_NAME]"
type input "[URL][DOMAIN_NAME]"
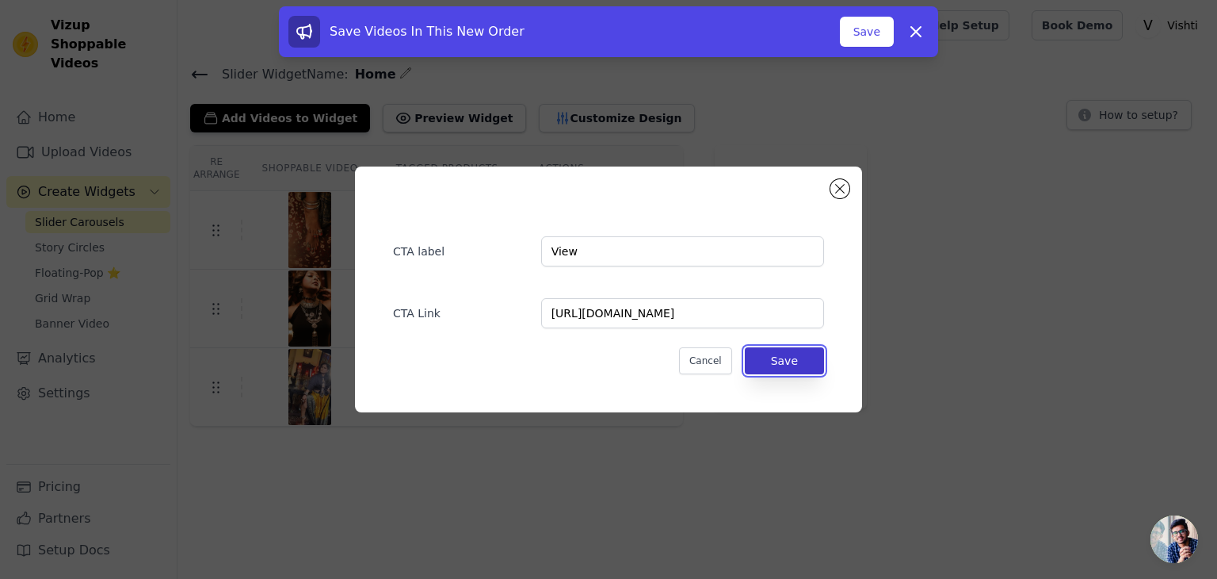
click at [777, 357] on button "Save" at bounding box center [784, 360] width 79 height 27
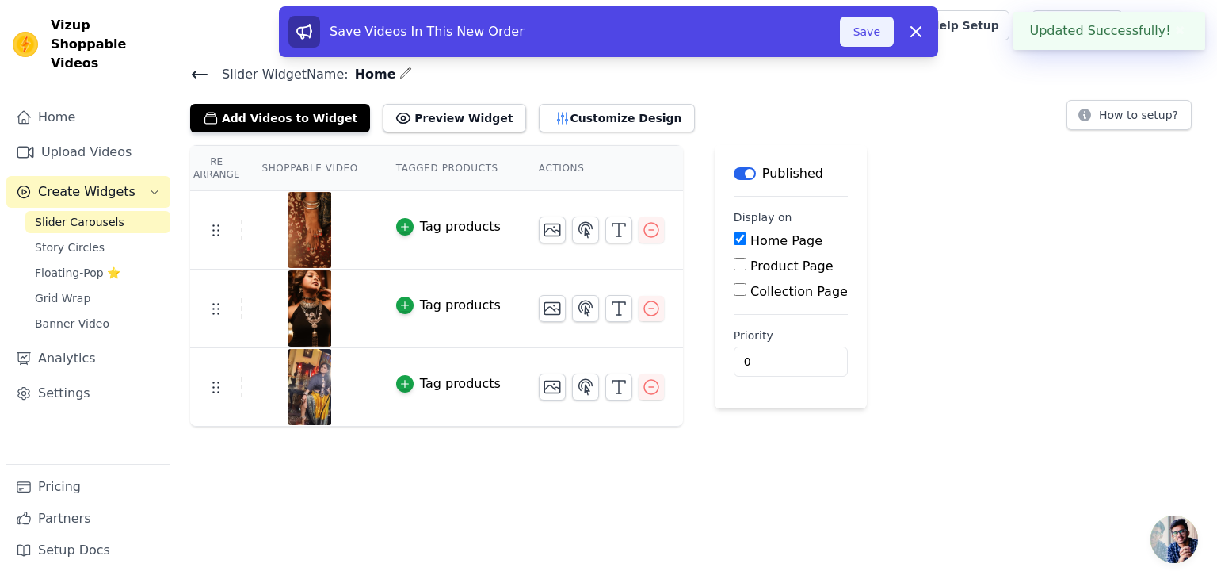
click at [858, 26] on button "Save" at bounding box center [867, 32] width 54 height 30
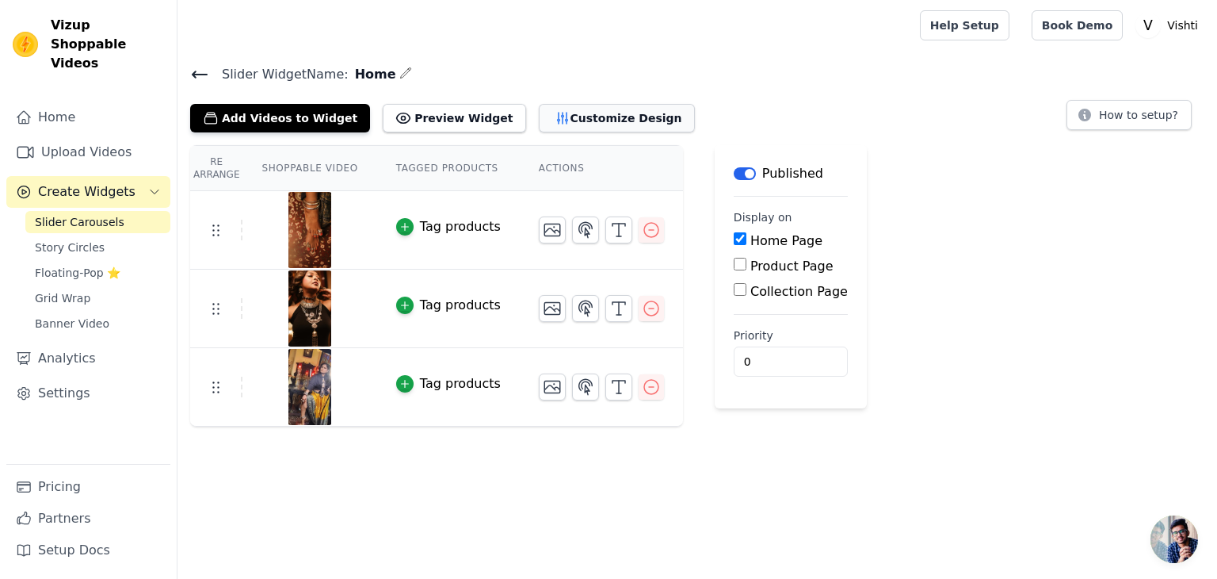
click at [539, 112] on button "Customize Design" at bounding box center [617, 118] width 156 height 29
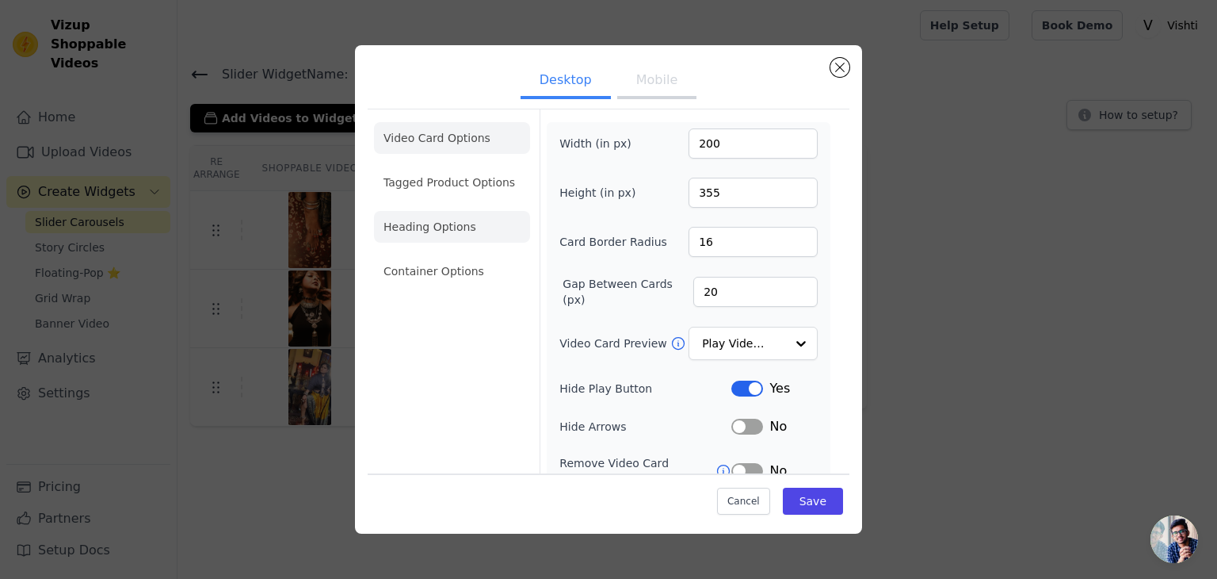
click at [422, 221] on li "Heading Options" at bounding box center [452, 227] width 156 height 32
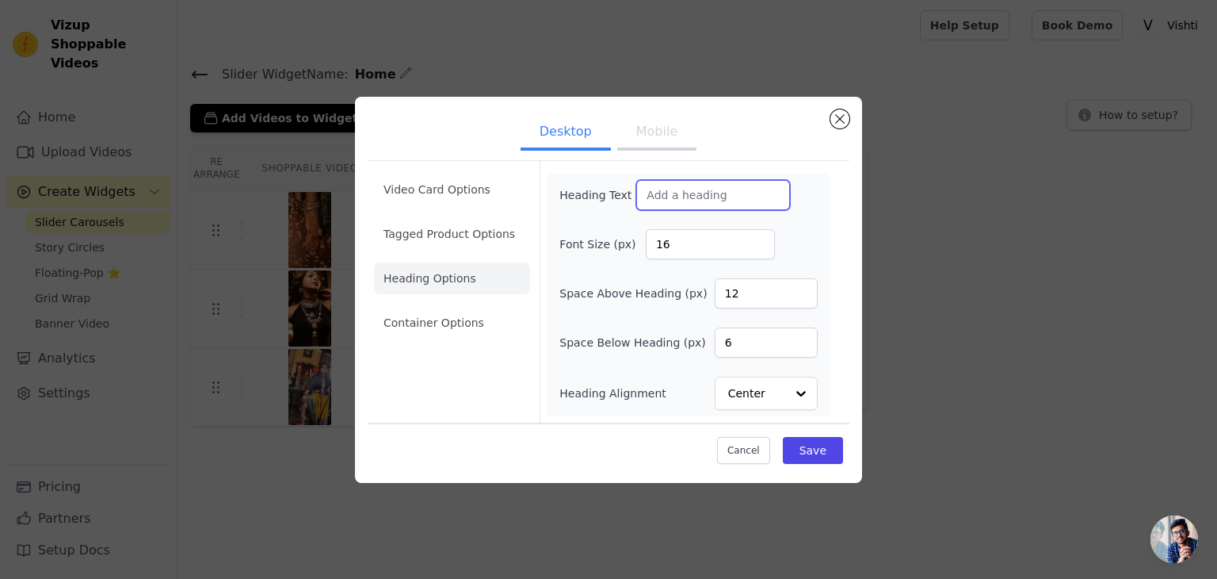
click at [665, 189] on input "Heading Text" at bounding box center [713, 195] width 154 height 30
click at [658, 188] on input "Heading Text" at bounding box center [713, 195] width 154 height 30
click at [835, 118] on button "Close modal" at bounding box center [840, 118] width 19 height 19
